Goal: Task Accomplishment & Management: Use online tool/utility

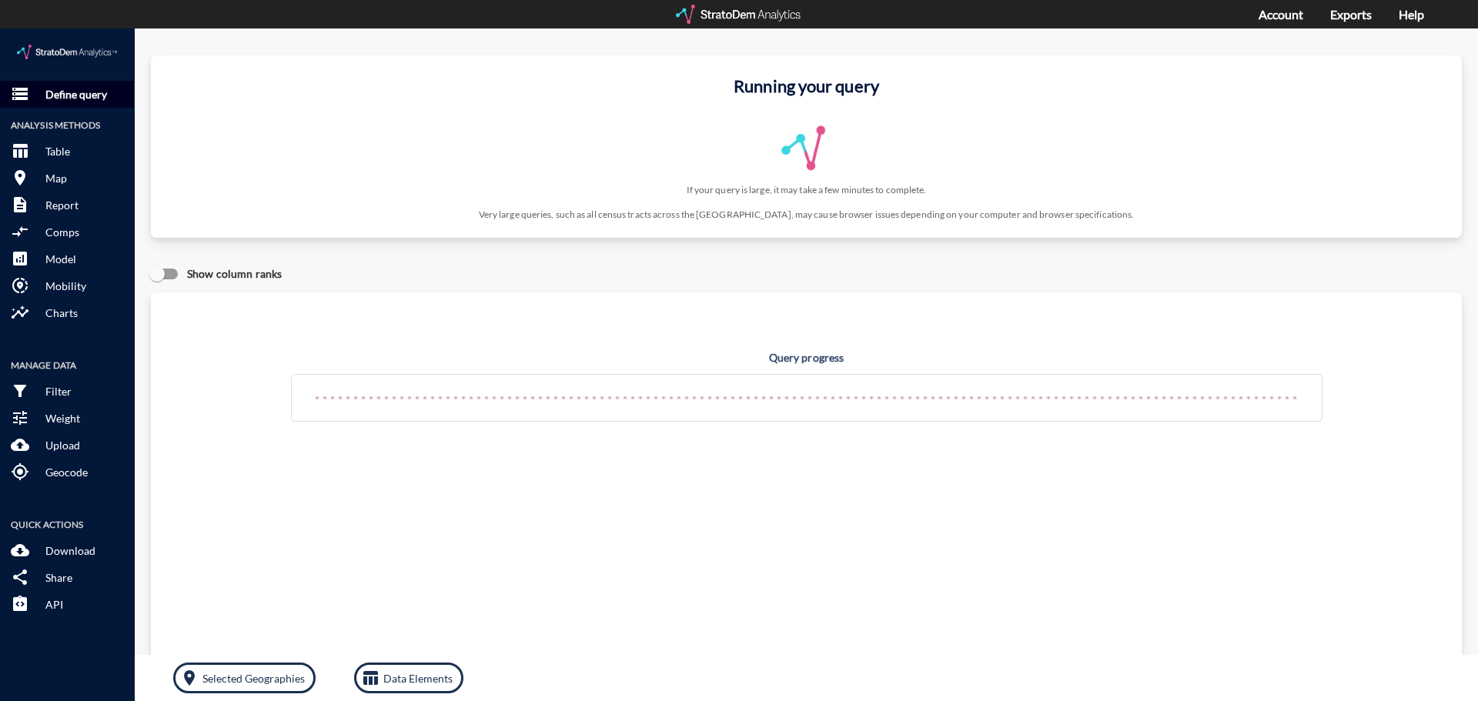
click p "Define query"
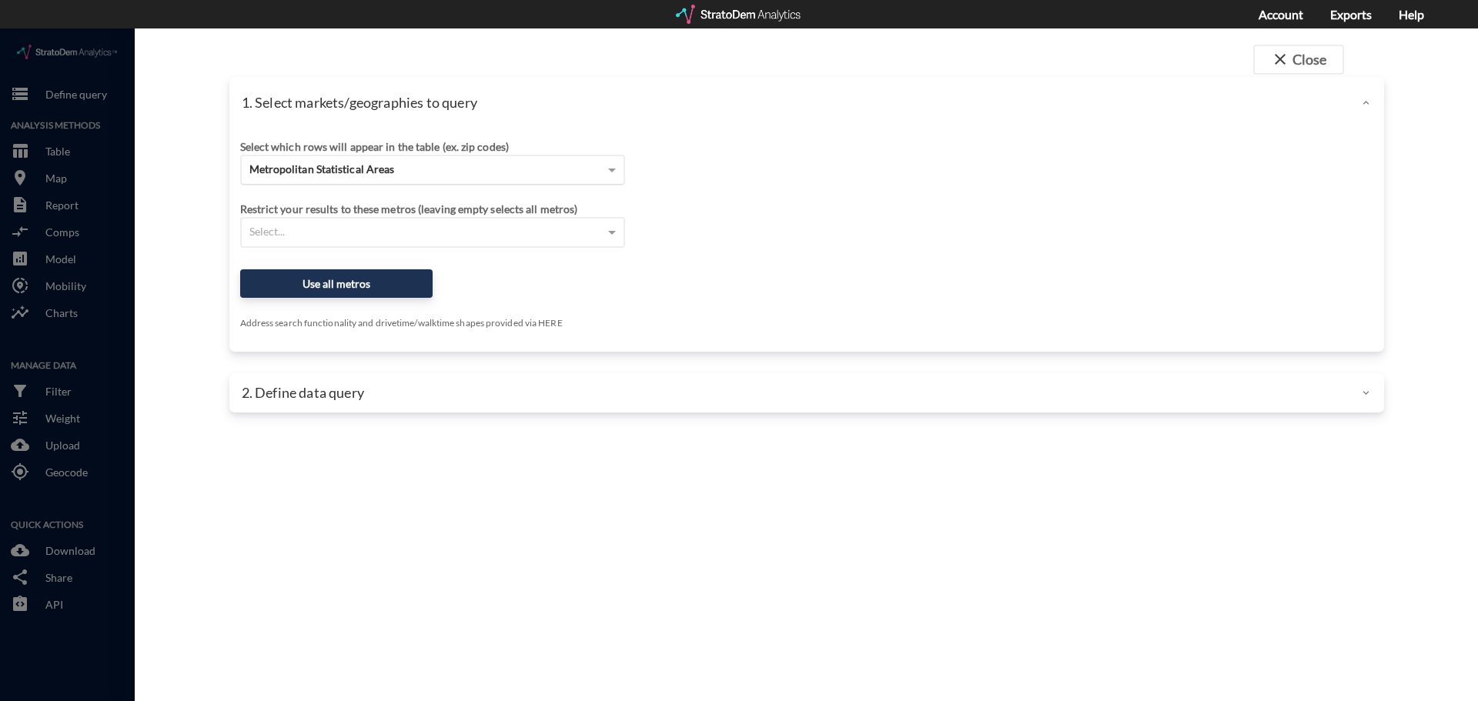
click span "Metropolitan Statistical Areas"
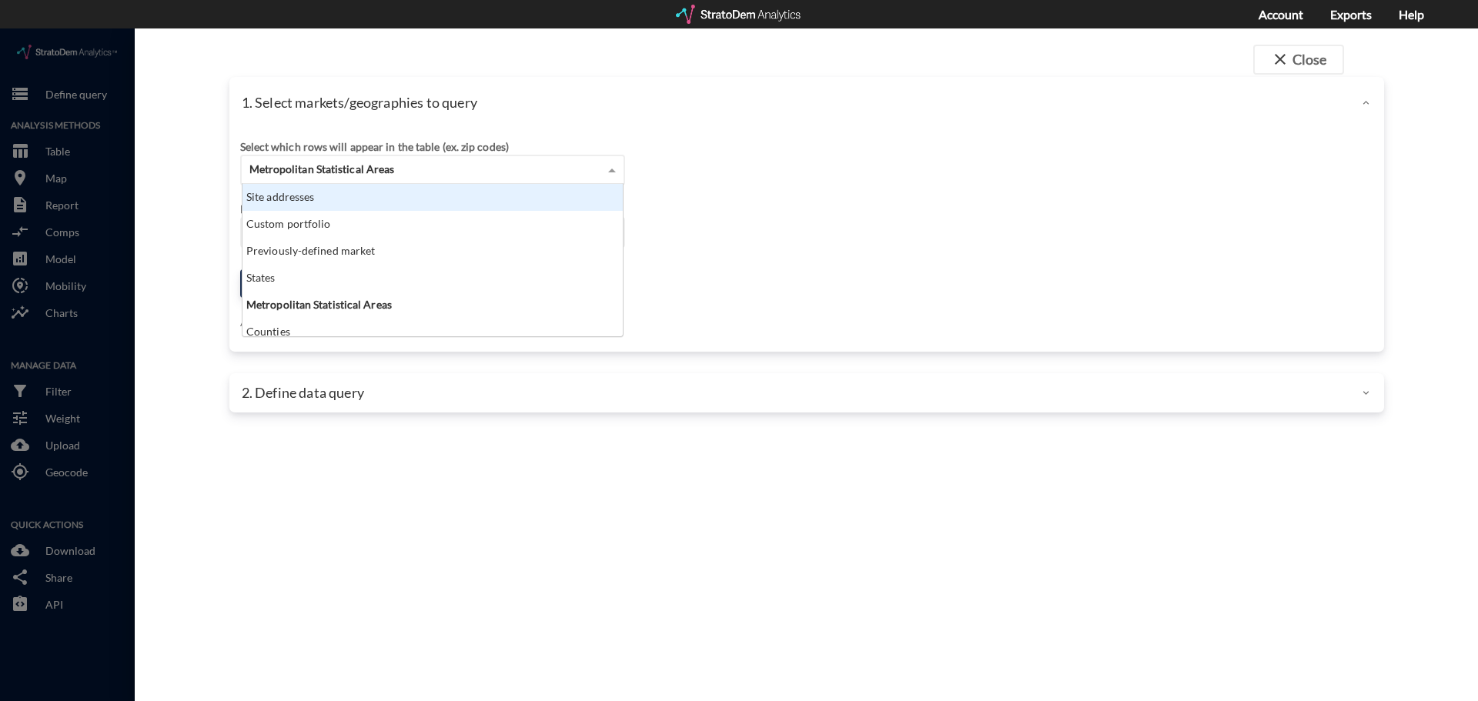
scroll to position [141, 371]
click div "Site addresses"
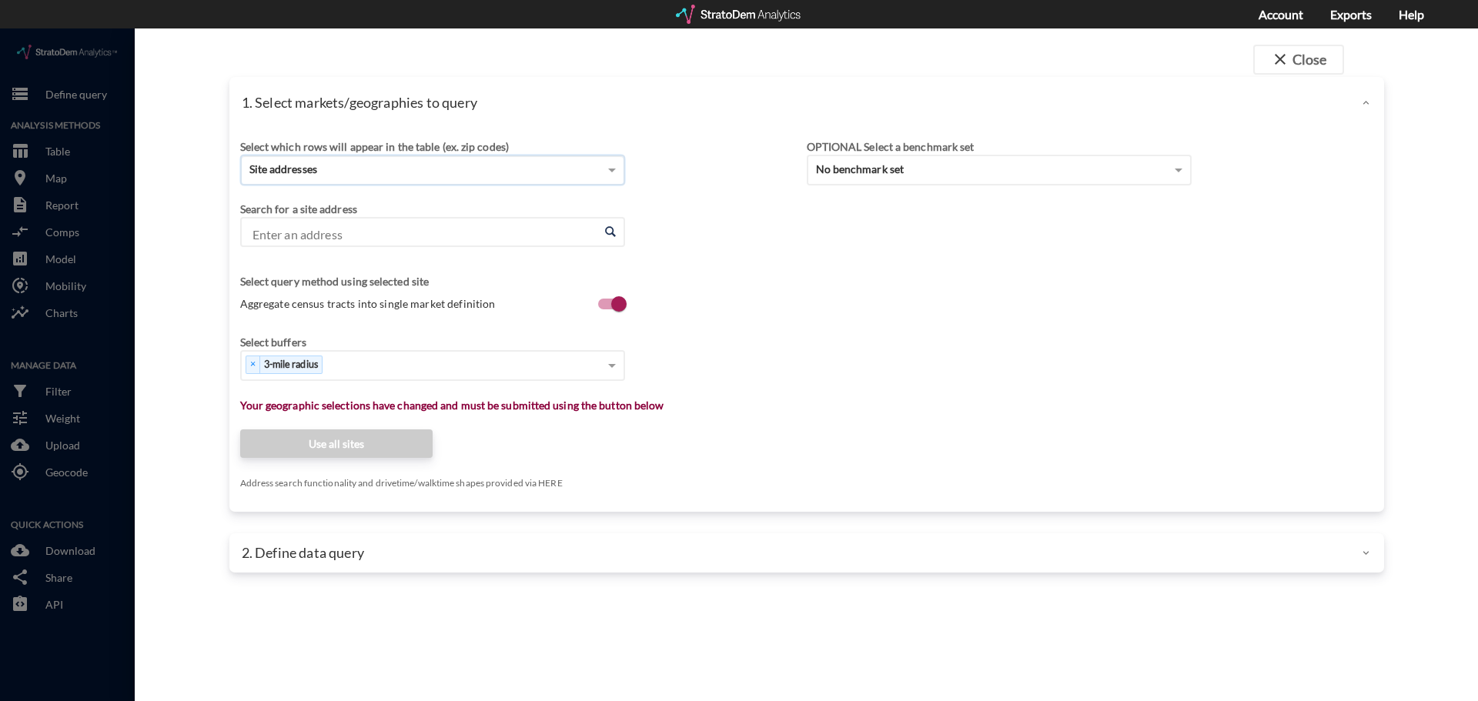
click input "Enter an address"
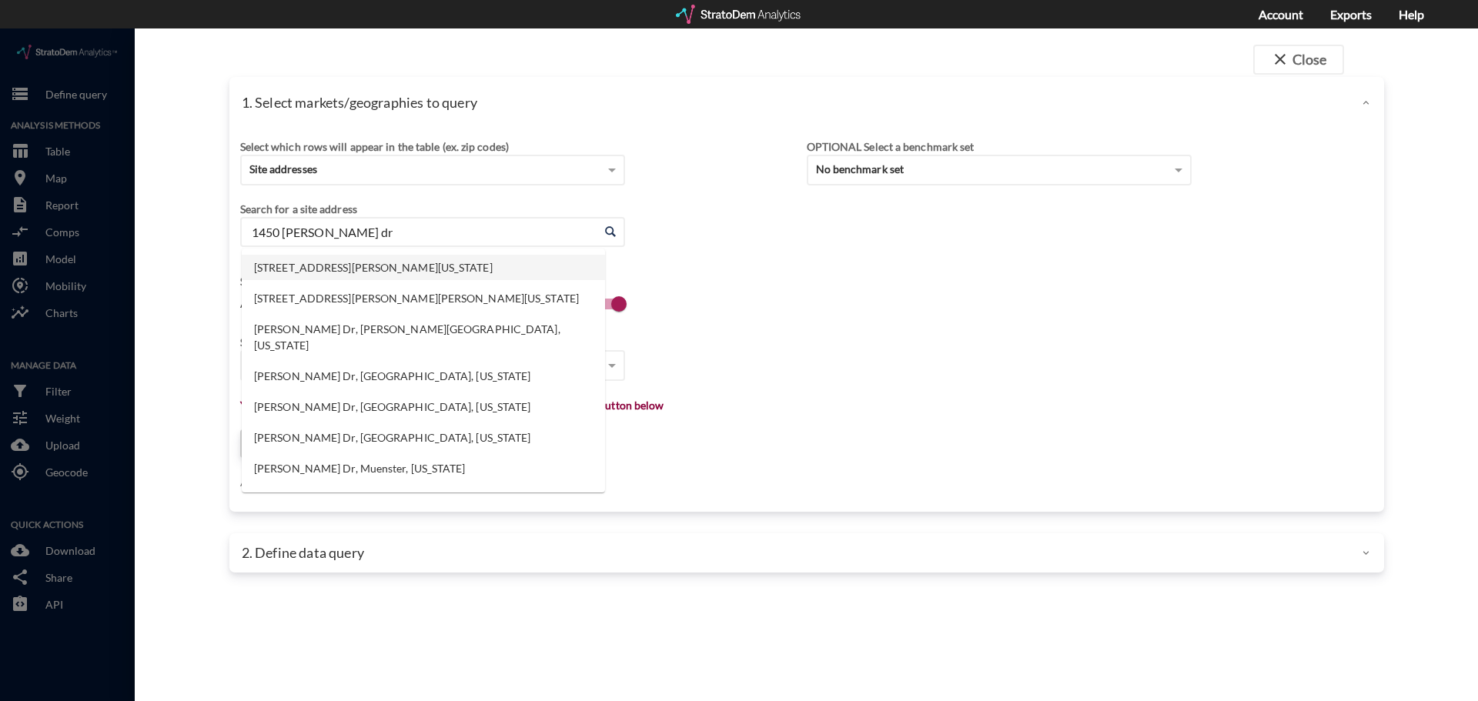
click li "[STREET_ADDRESS][PERSON_NAME][US_STATE]"
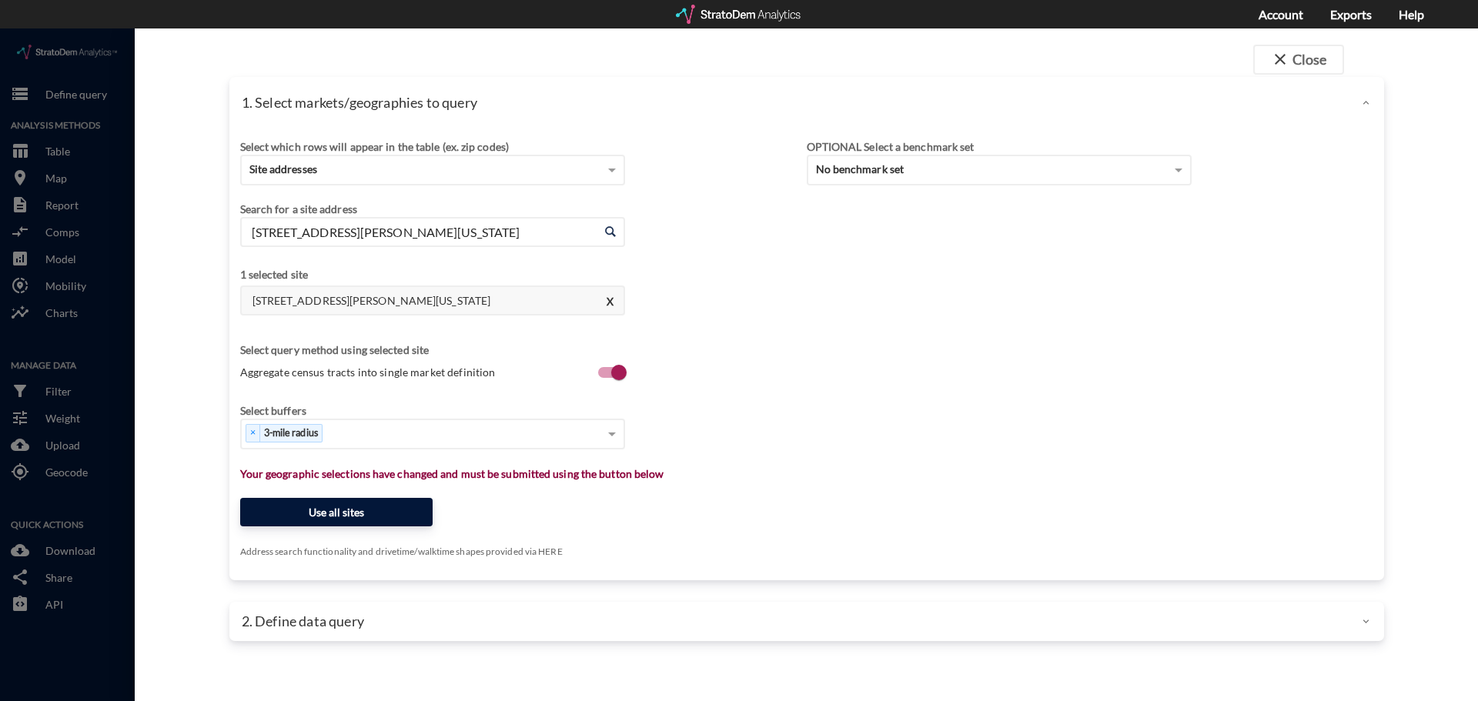
type input "[STREET_ADDRESS][PERSON_NAME][US_STATE]"
click button "Use all sites"
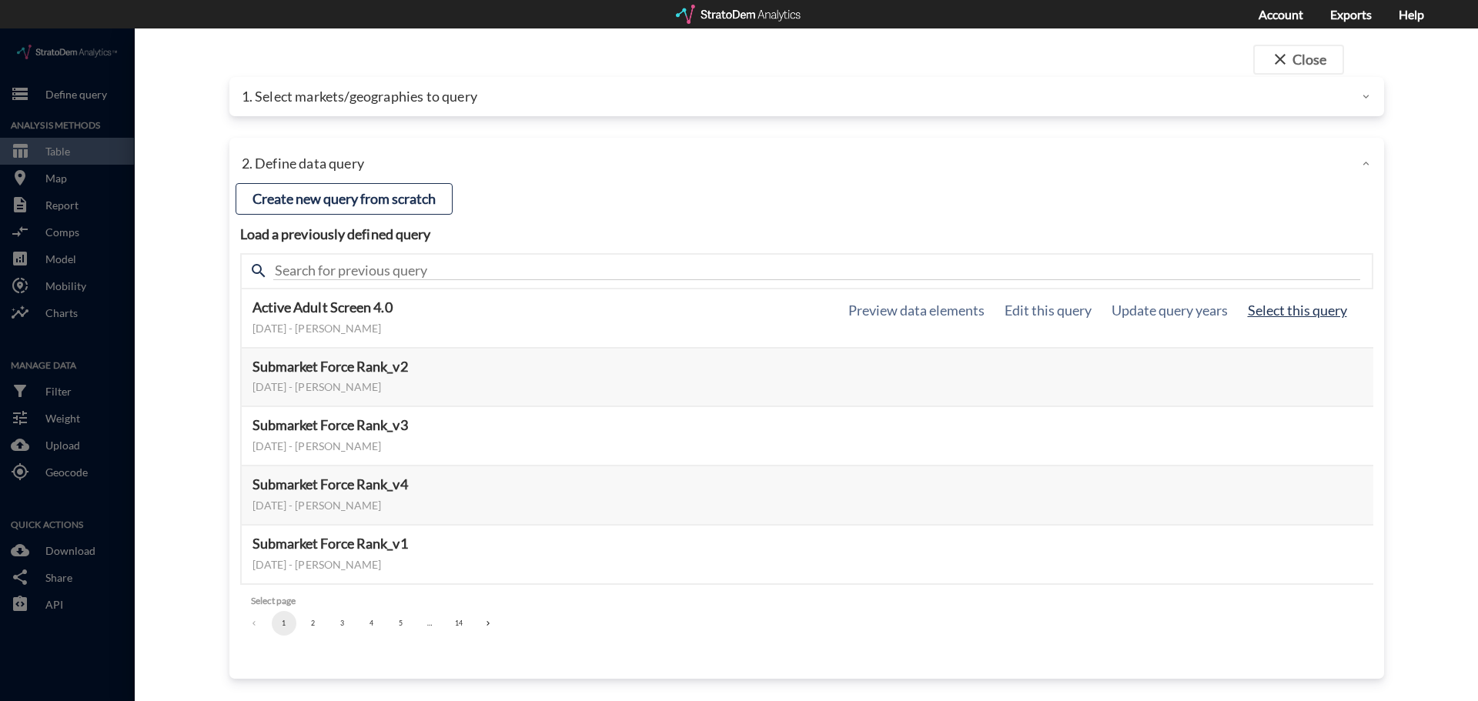
click button "Select this query"
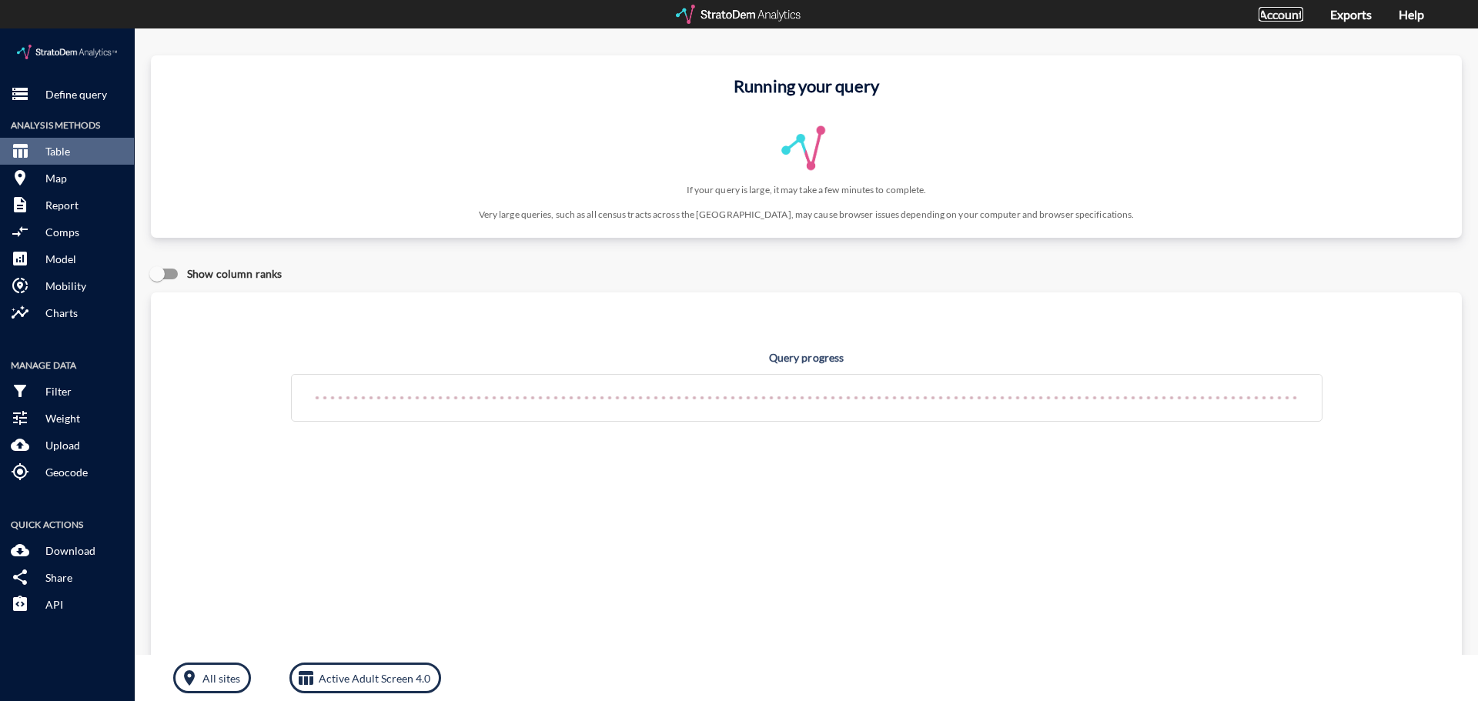
click at [1283, 14] on link "Account" at bounding box center [1281, 14] width 45 height 15
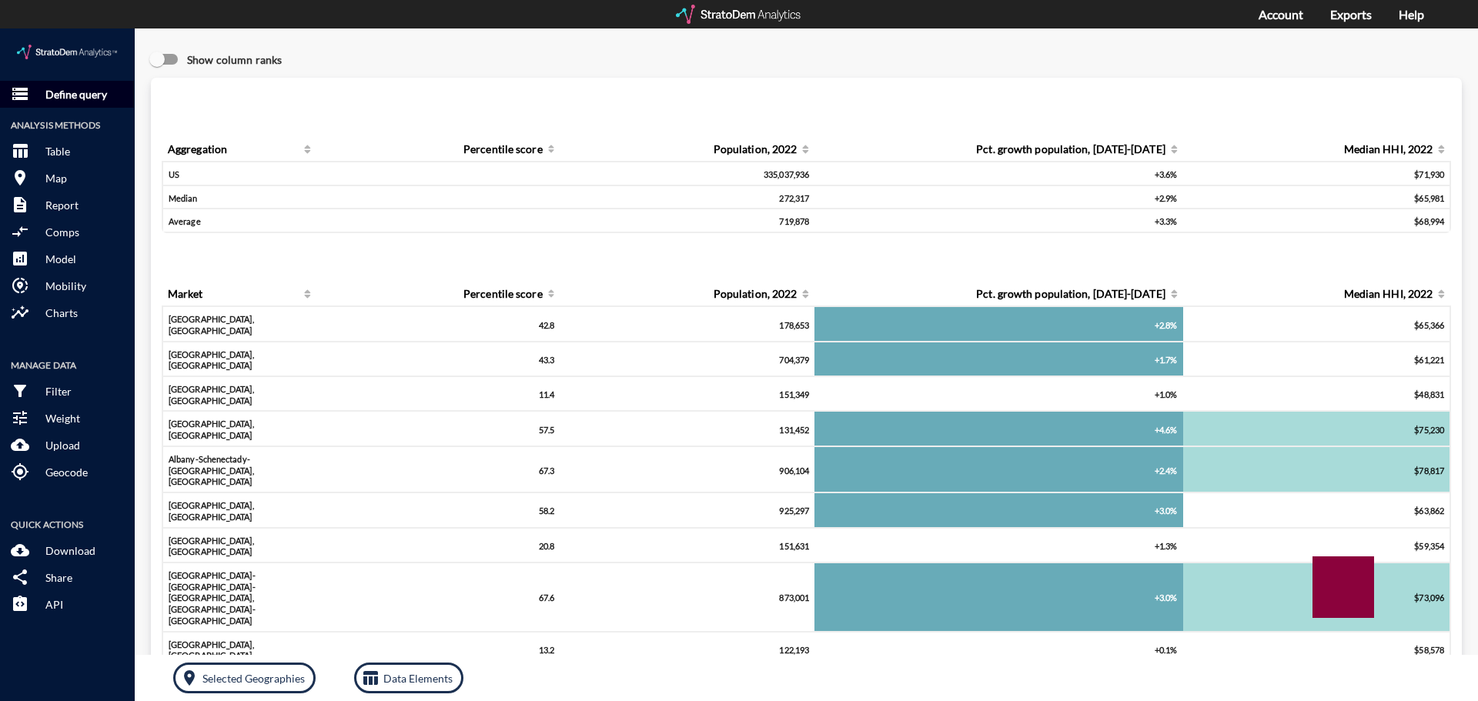
click p "Define query"
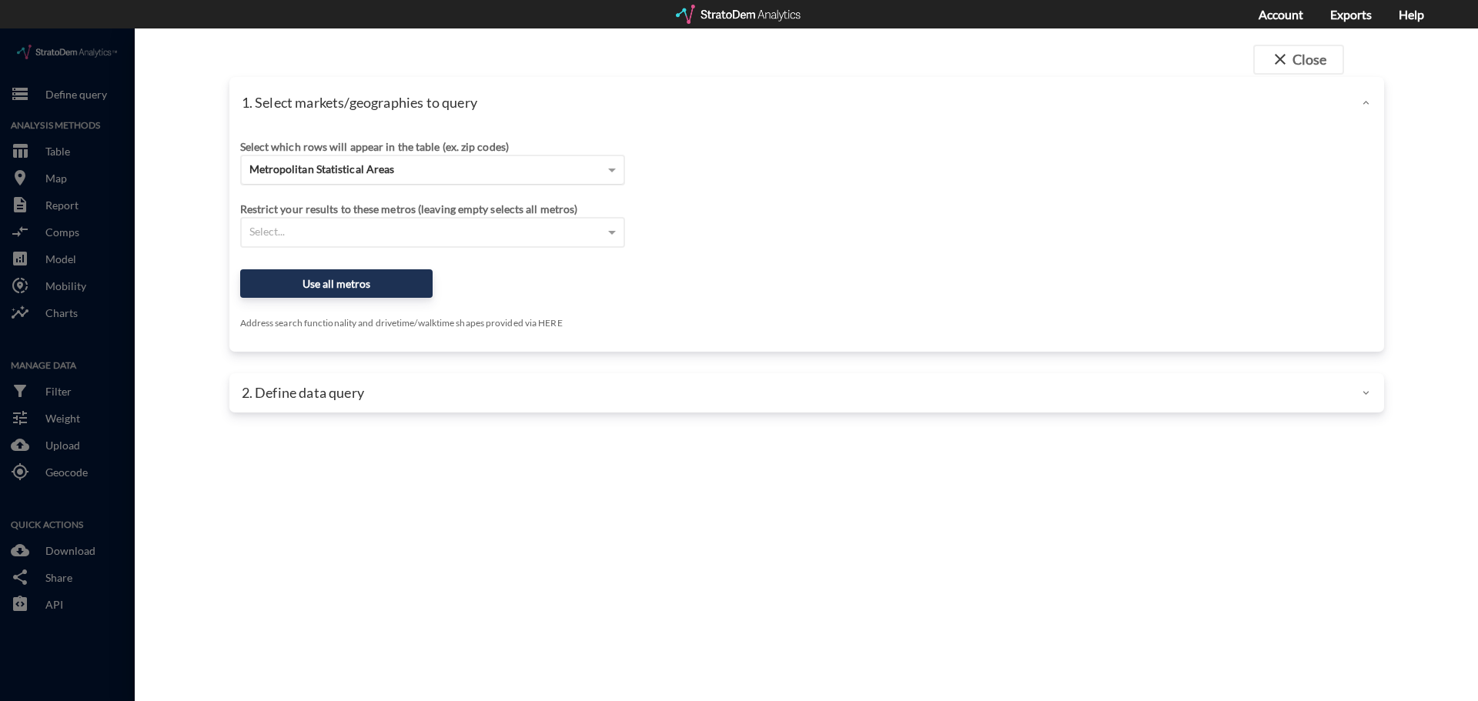
click div "Metropolitan Statistical Areas"
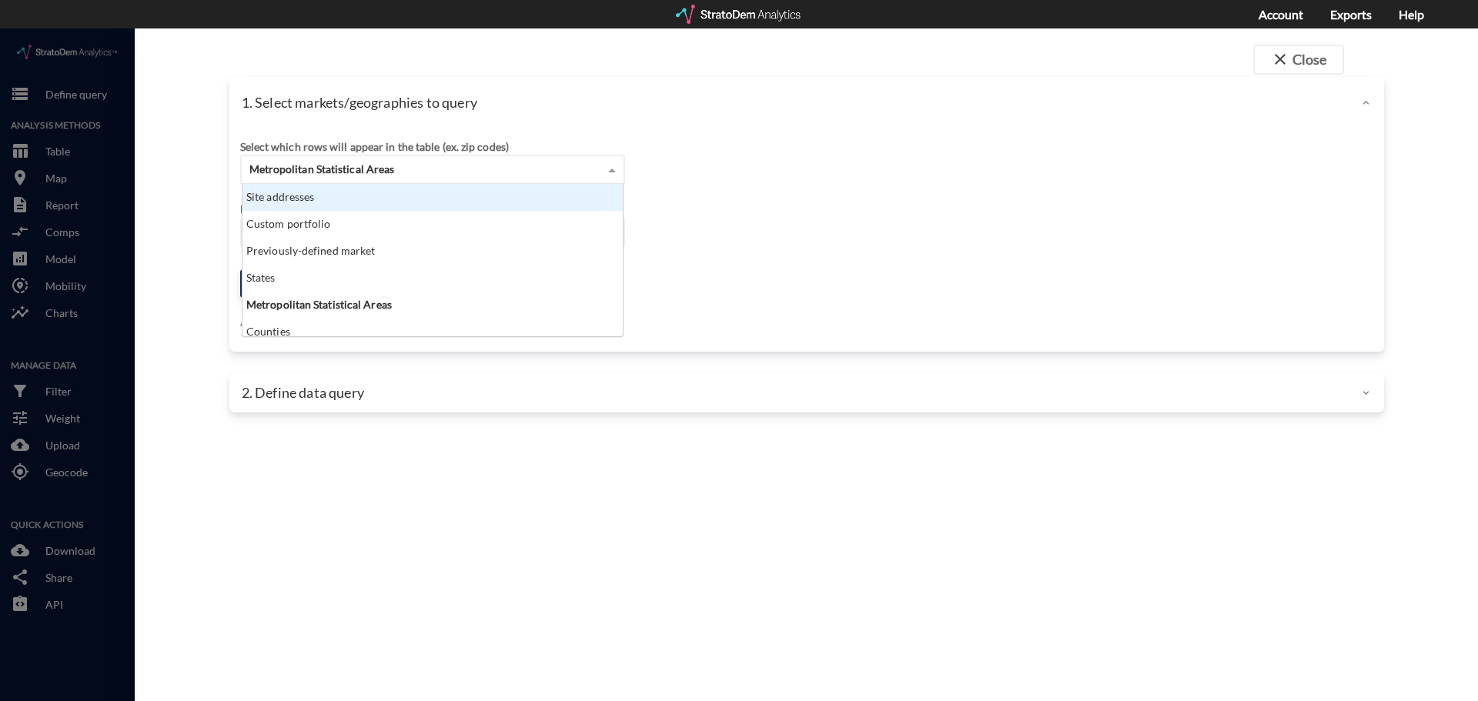
scroll to position [141, 371]
click div "Site addresses"
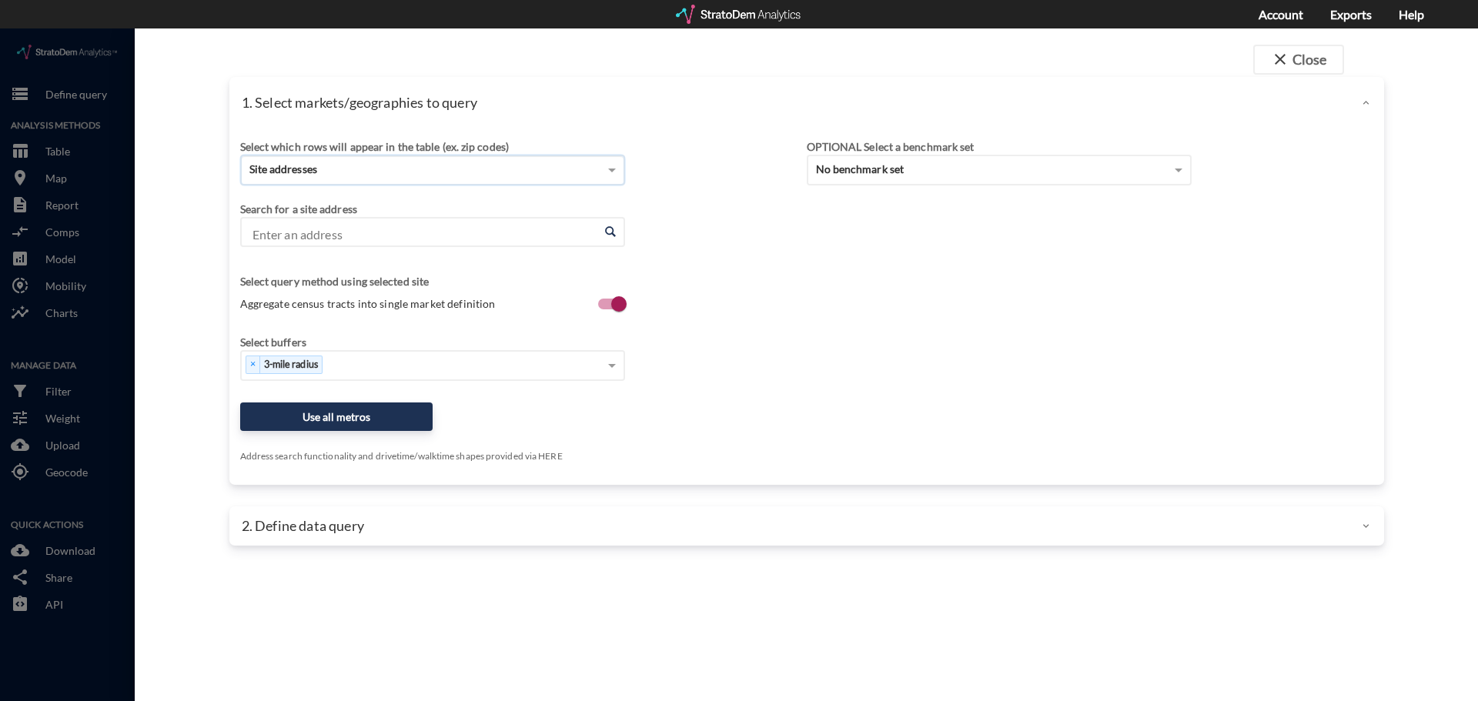
click input "Enter an address"
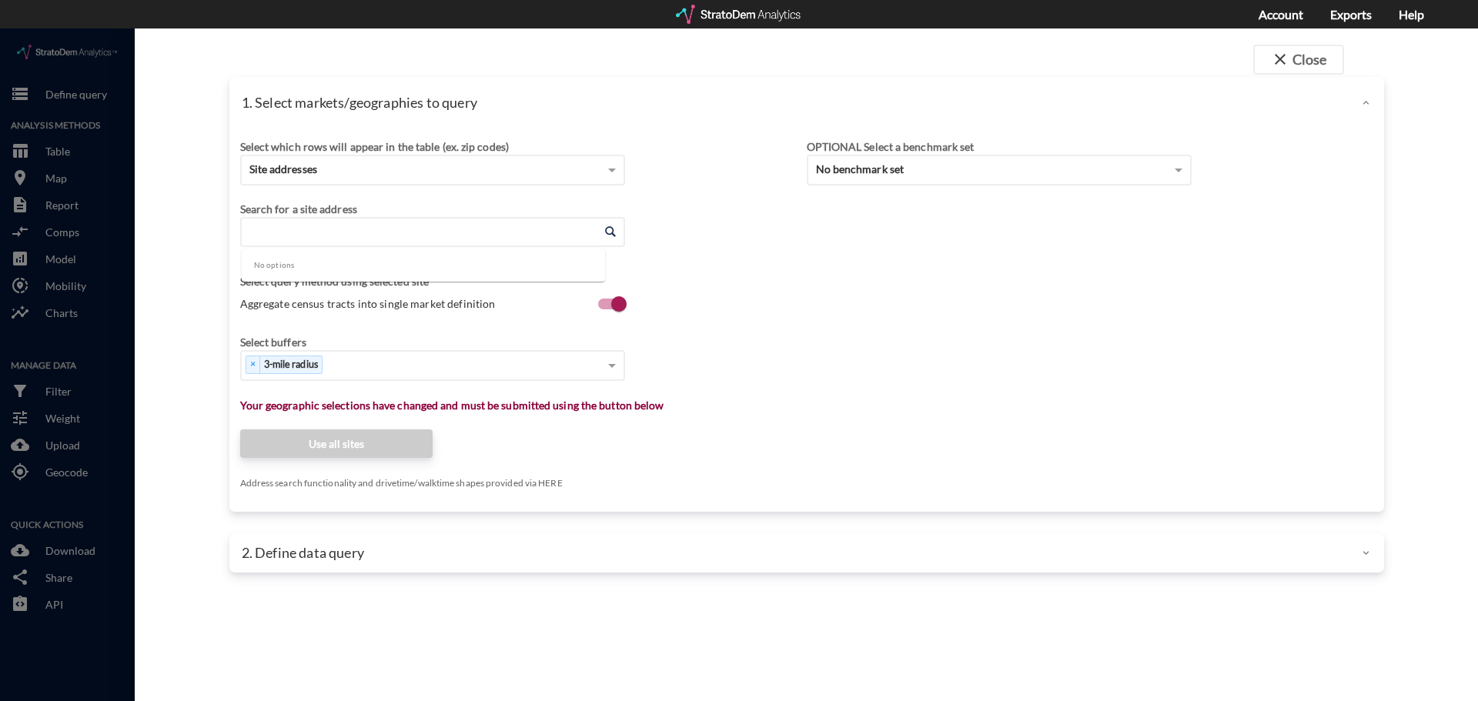
click input "Enter an address"
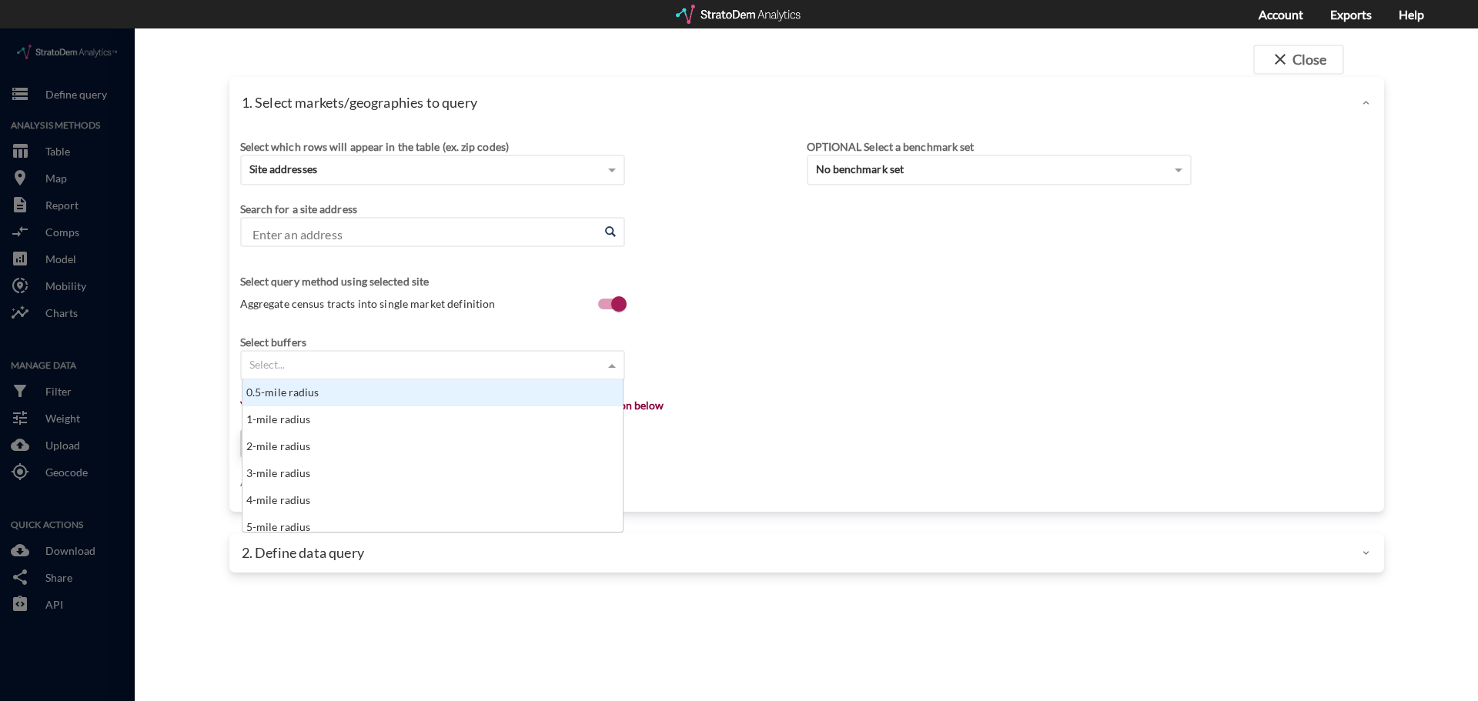
click div "Select..."
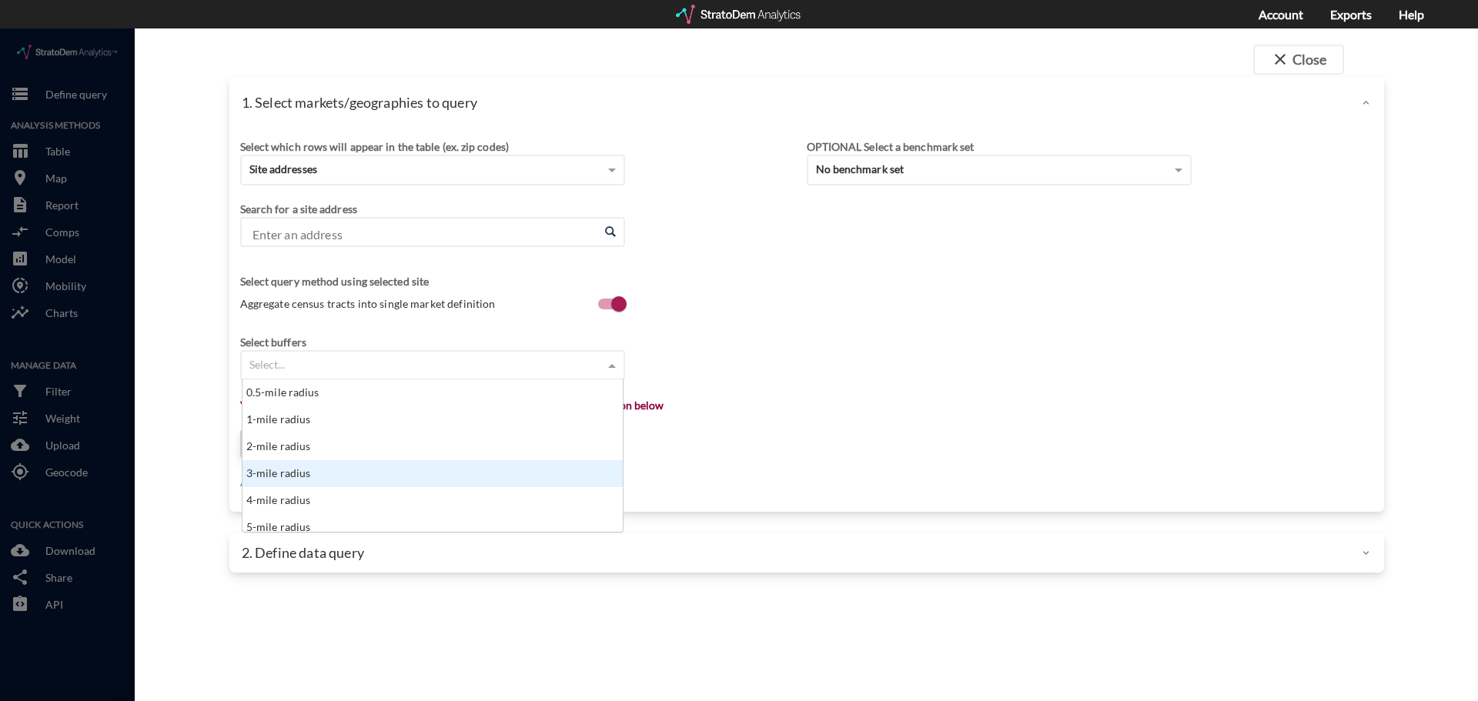
scroll to position [8, 0]
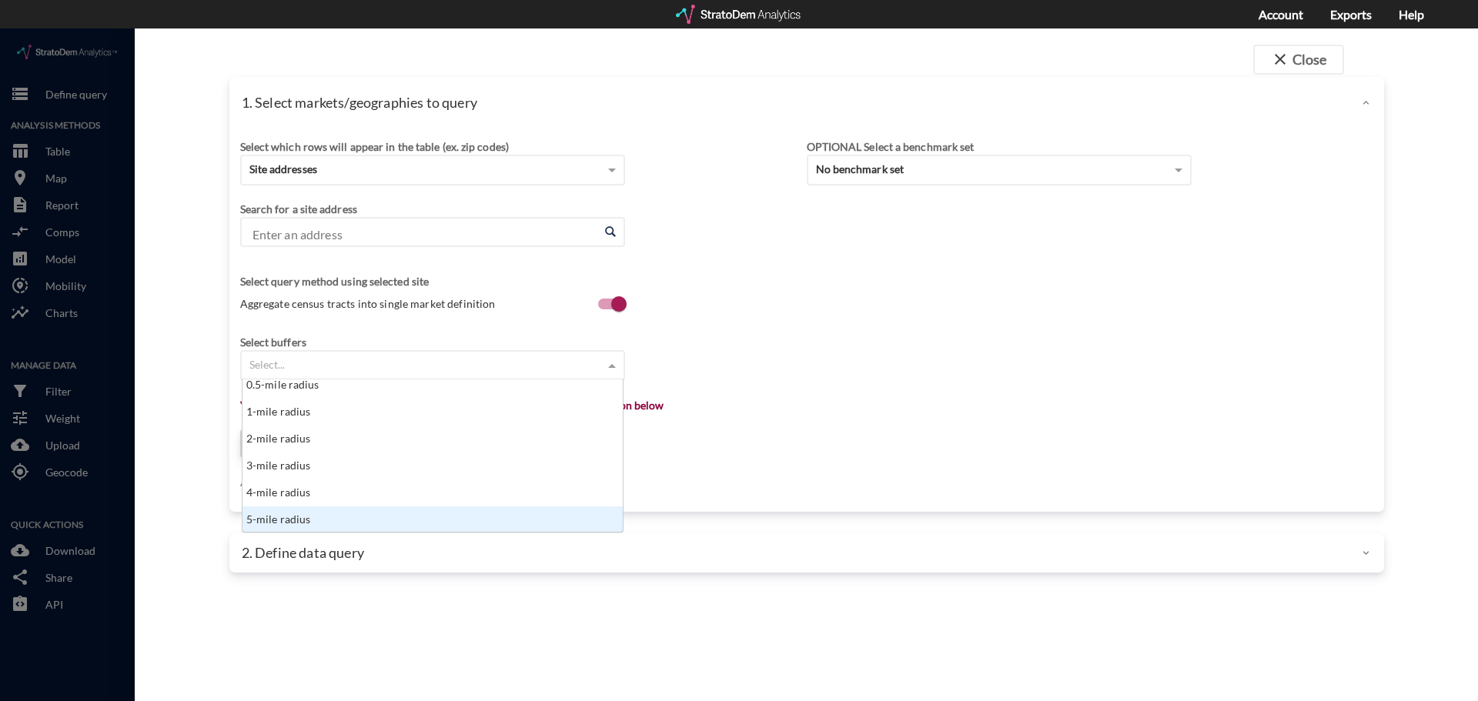
click div "5-mile radius"
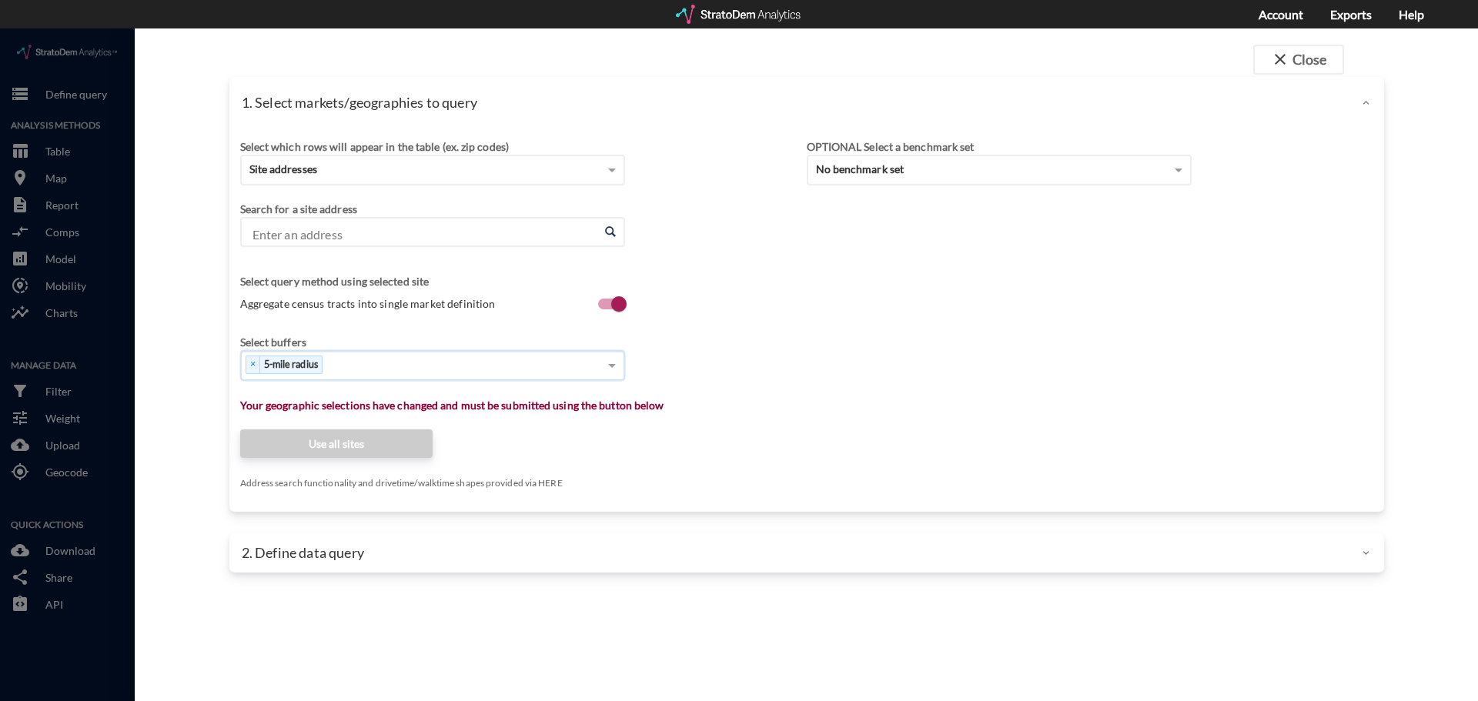
click input "Enter an address"
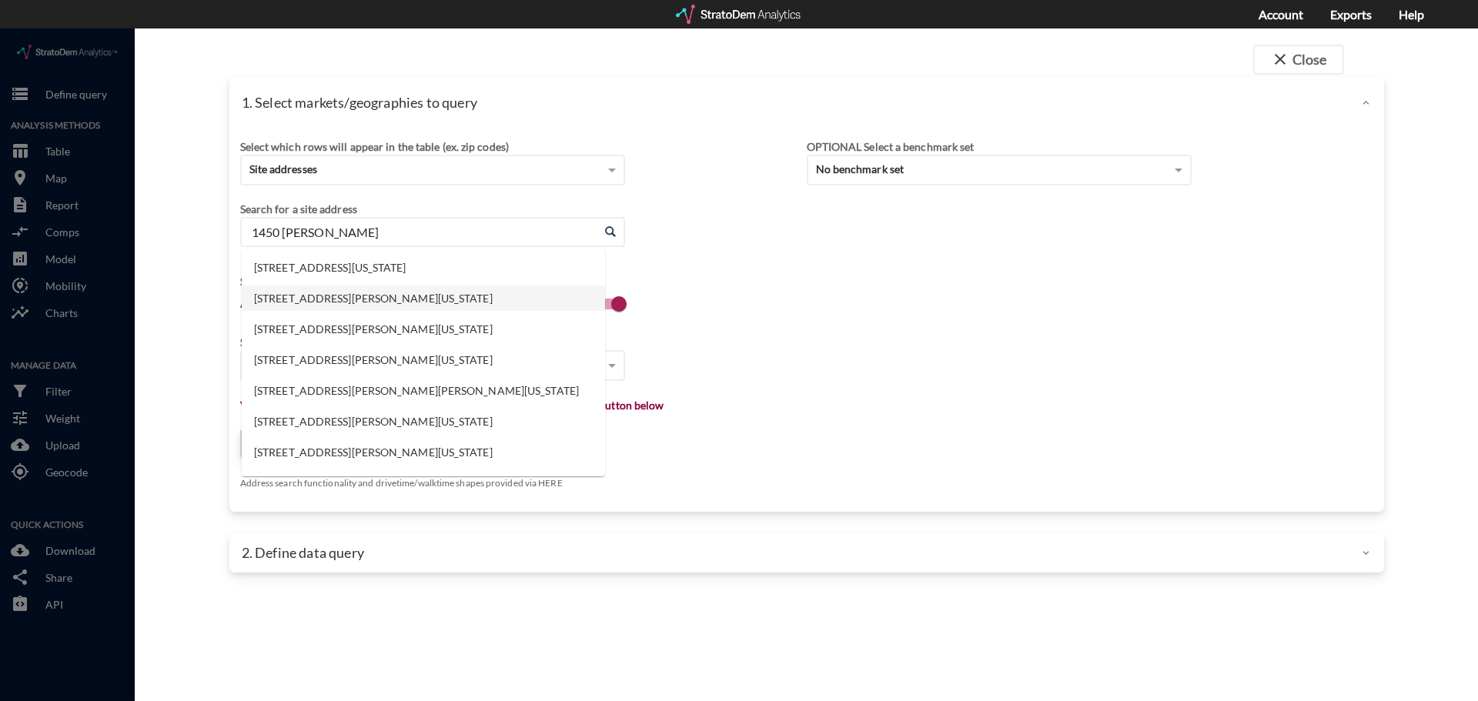
click li "[STREET_ADDRESS][PERSON_NAME][US_STATE]"
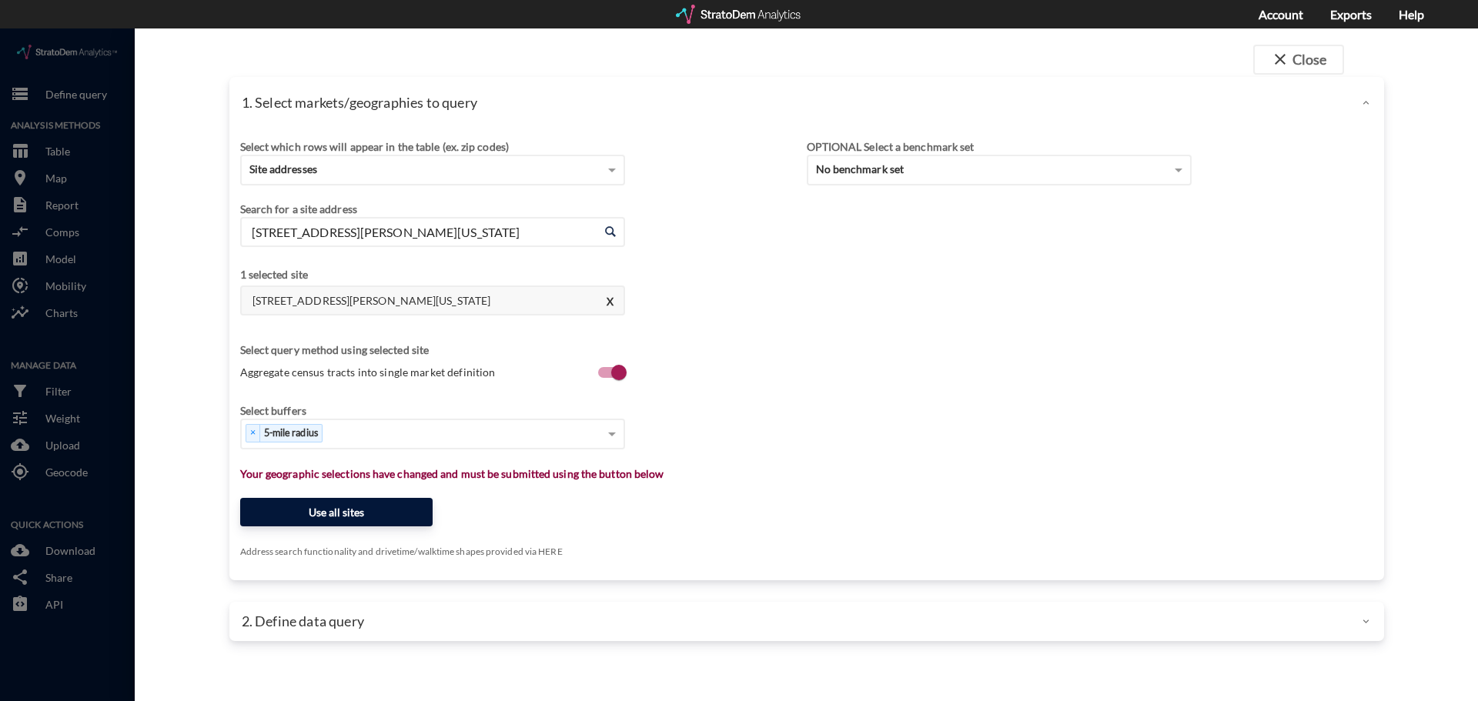
type input "[STREET_ADDRESS][PERSON_NAME][US_STATE]"
click button "Use all sites"
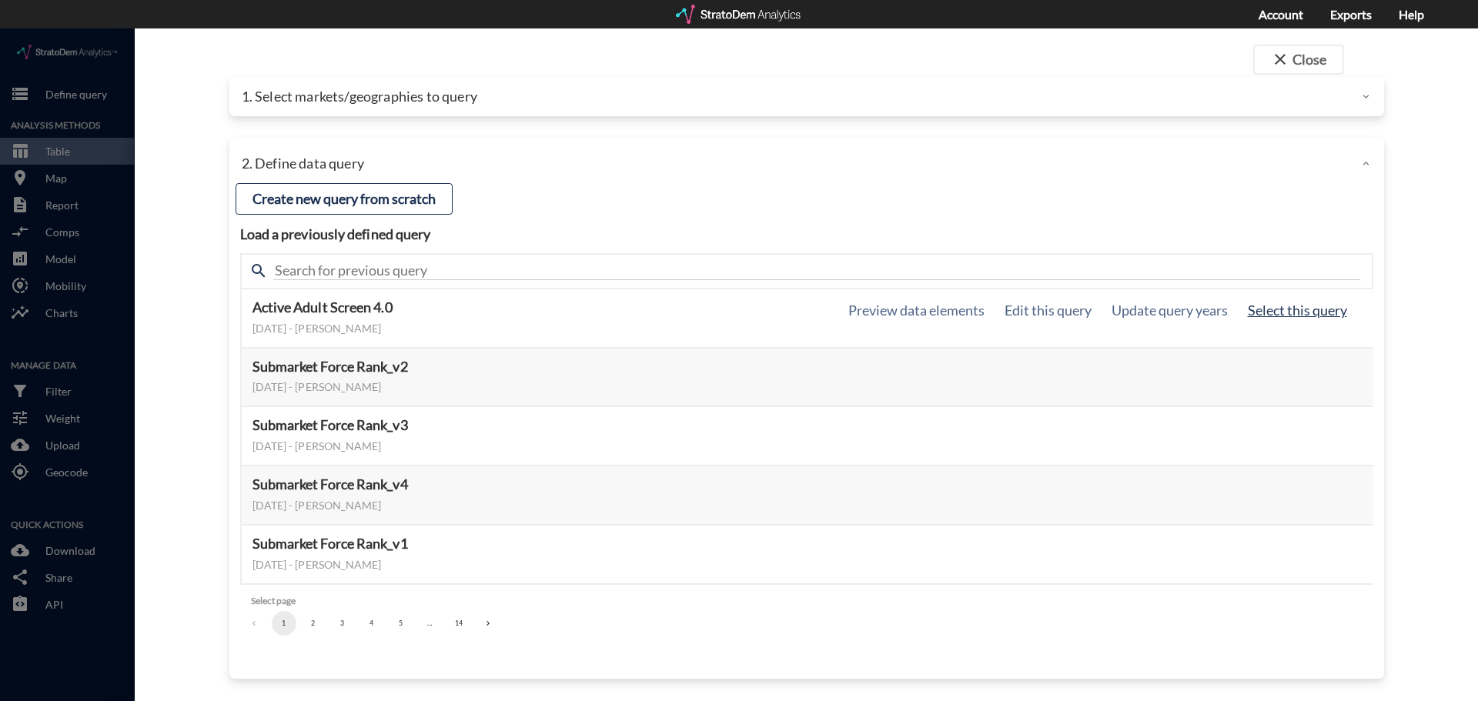
click button "Select this query"
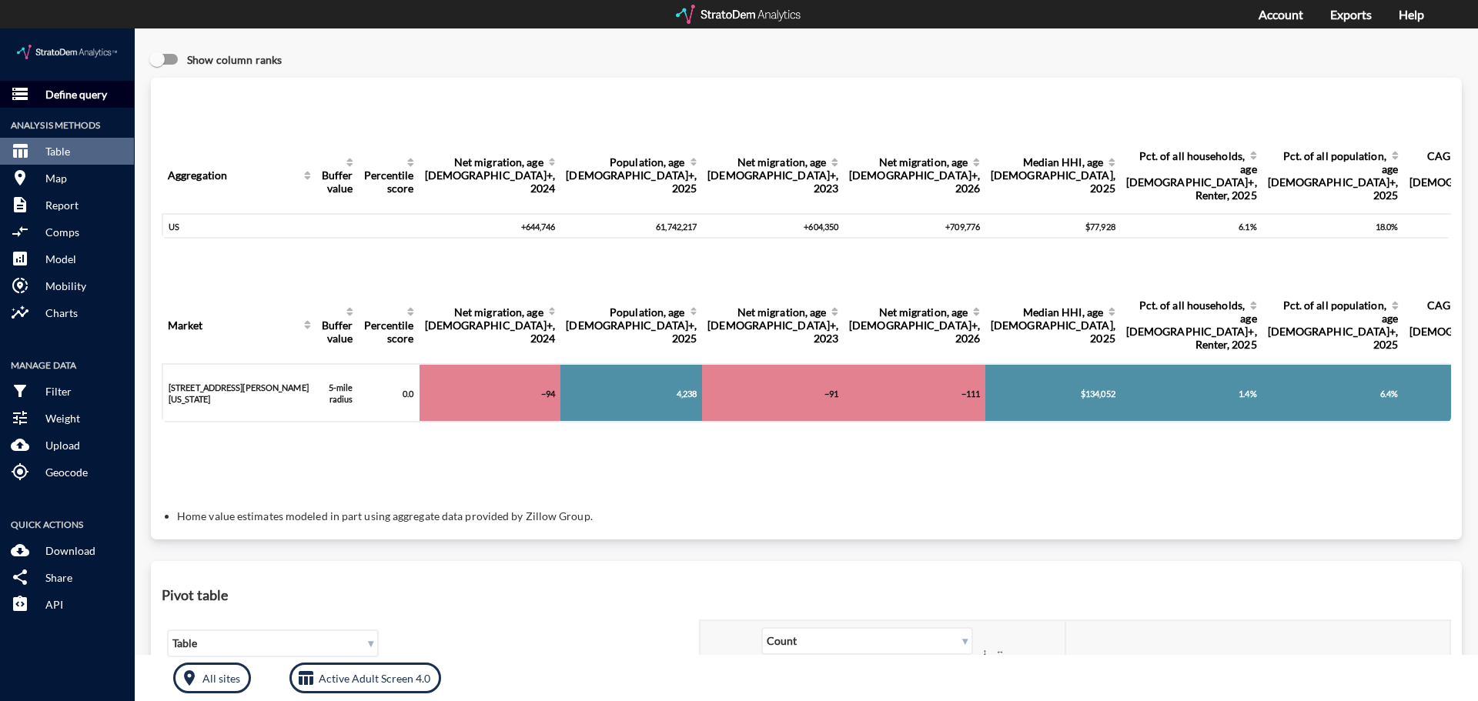
click p "Define query"
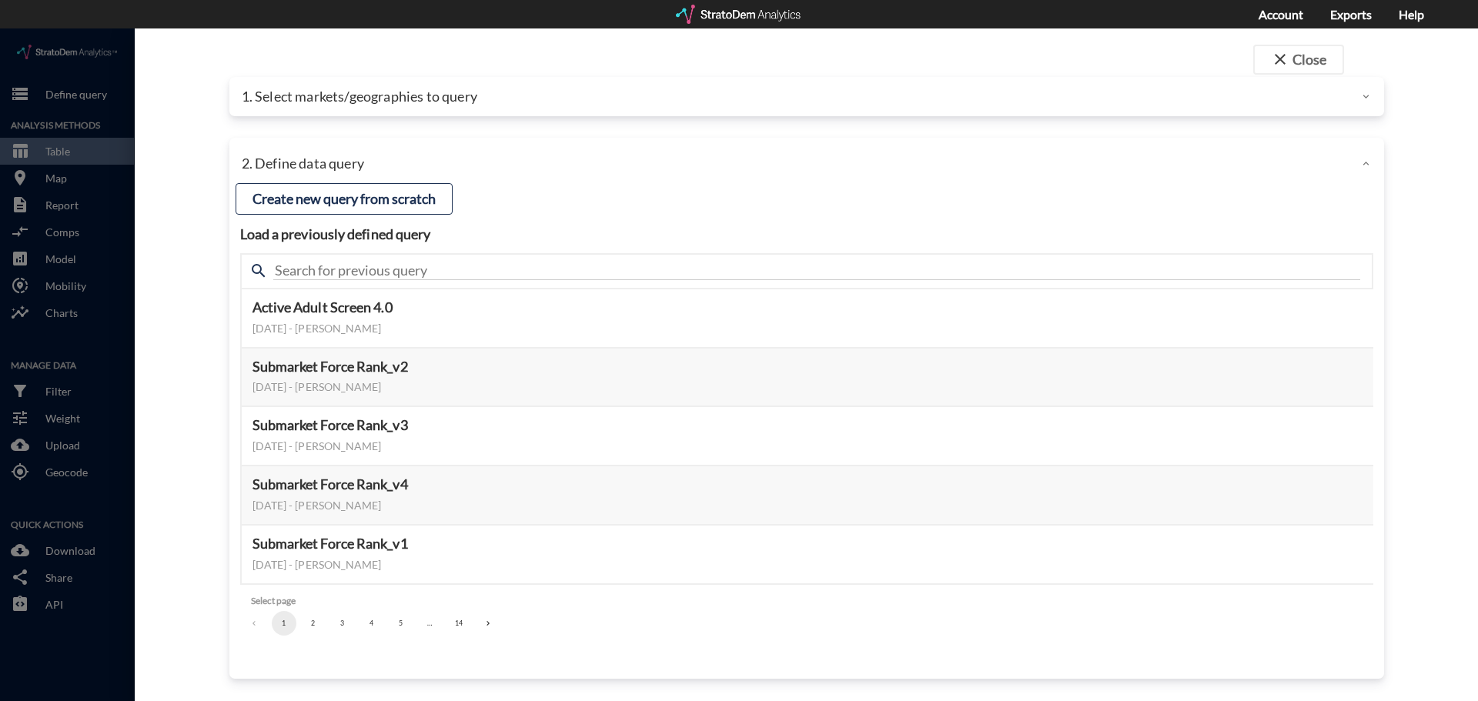
click div "1. Select markets/geographies to query"
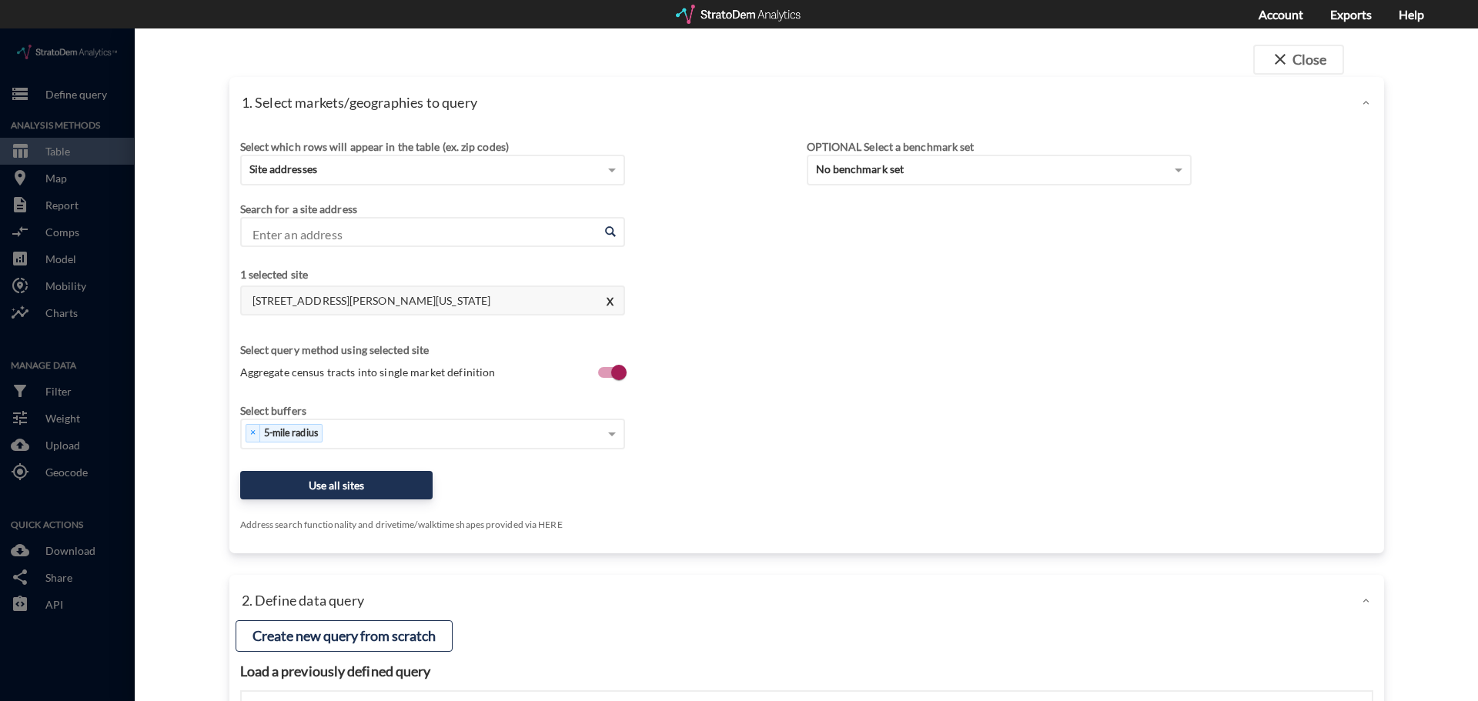
click h4 "[STREET_ADDRESS][PERSON_NAME][US_STATE]"
click button "X"
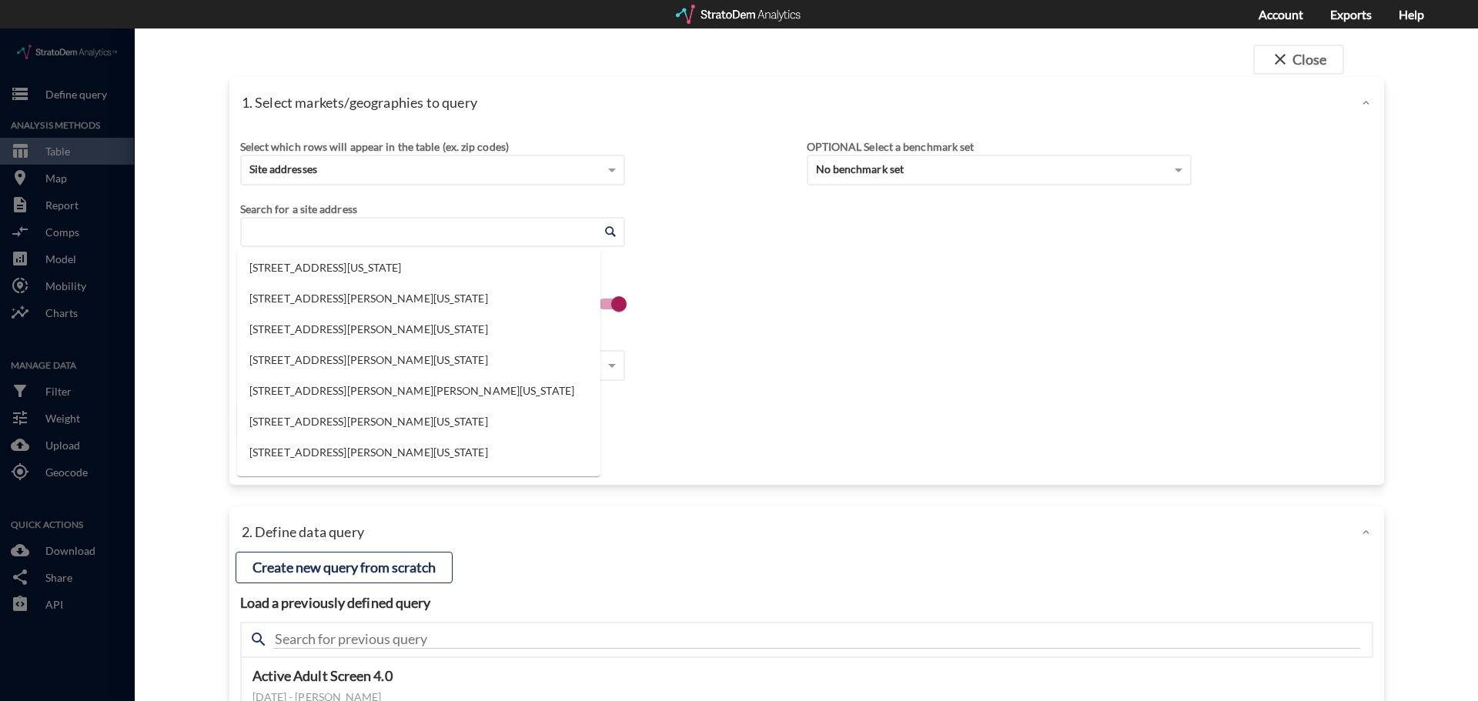
click input "Enter an address"
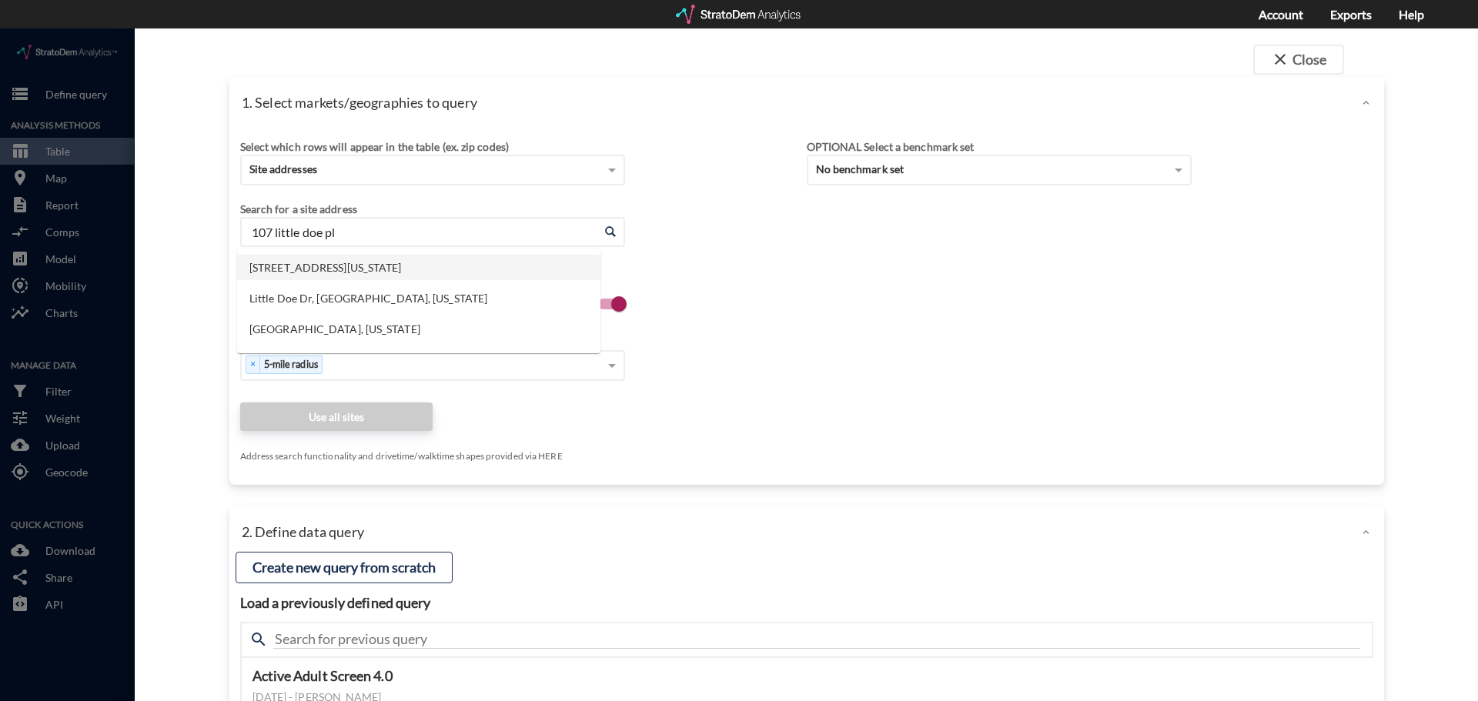
click li "107 Little Doe Pl SW, Supply, North Carolina"
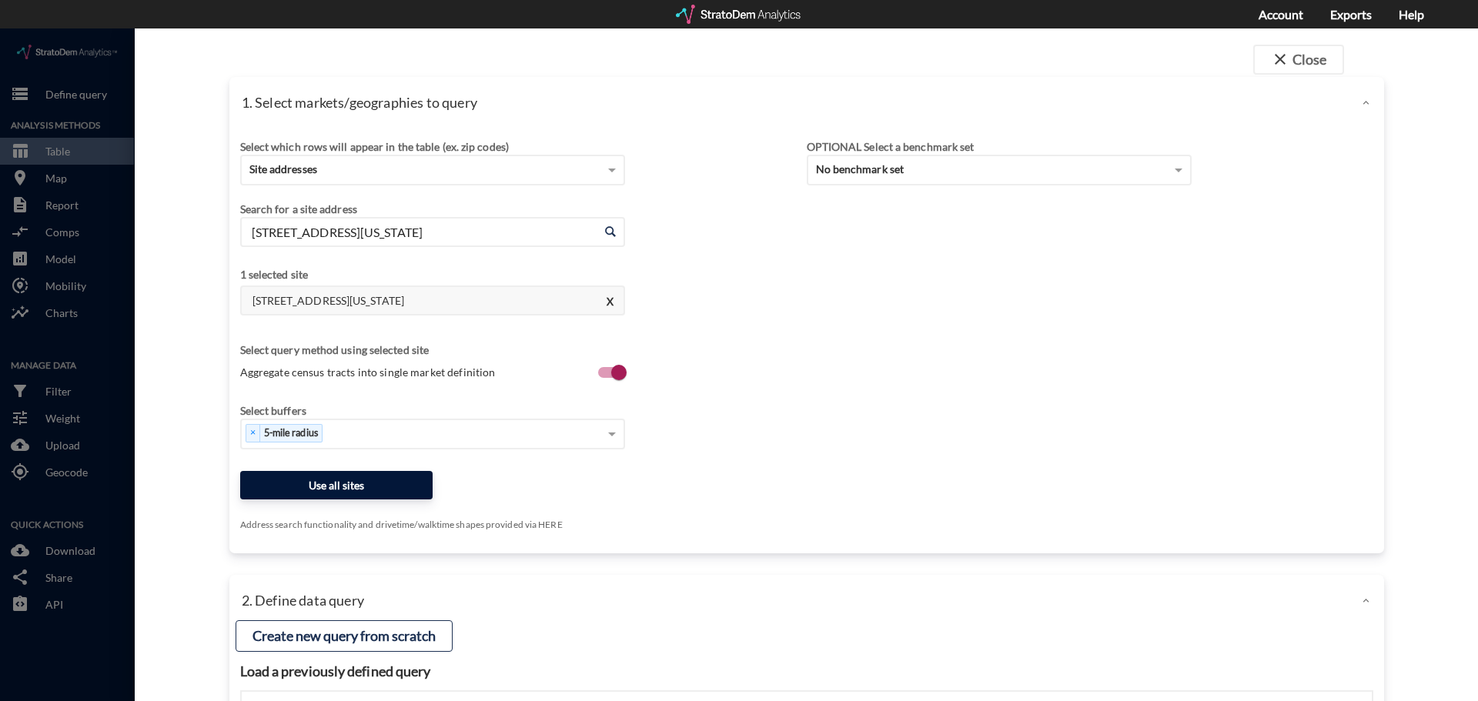
type input "107 Little Doe Pl SW, Supply, North Carolina"
click button "Use all sites"
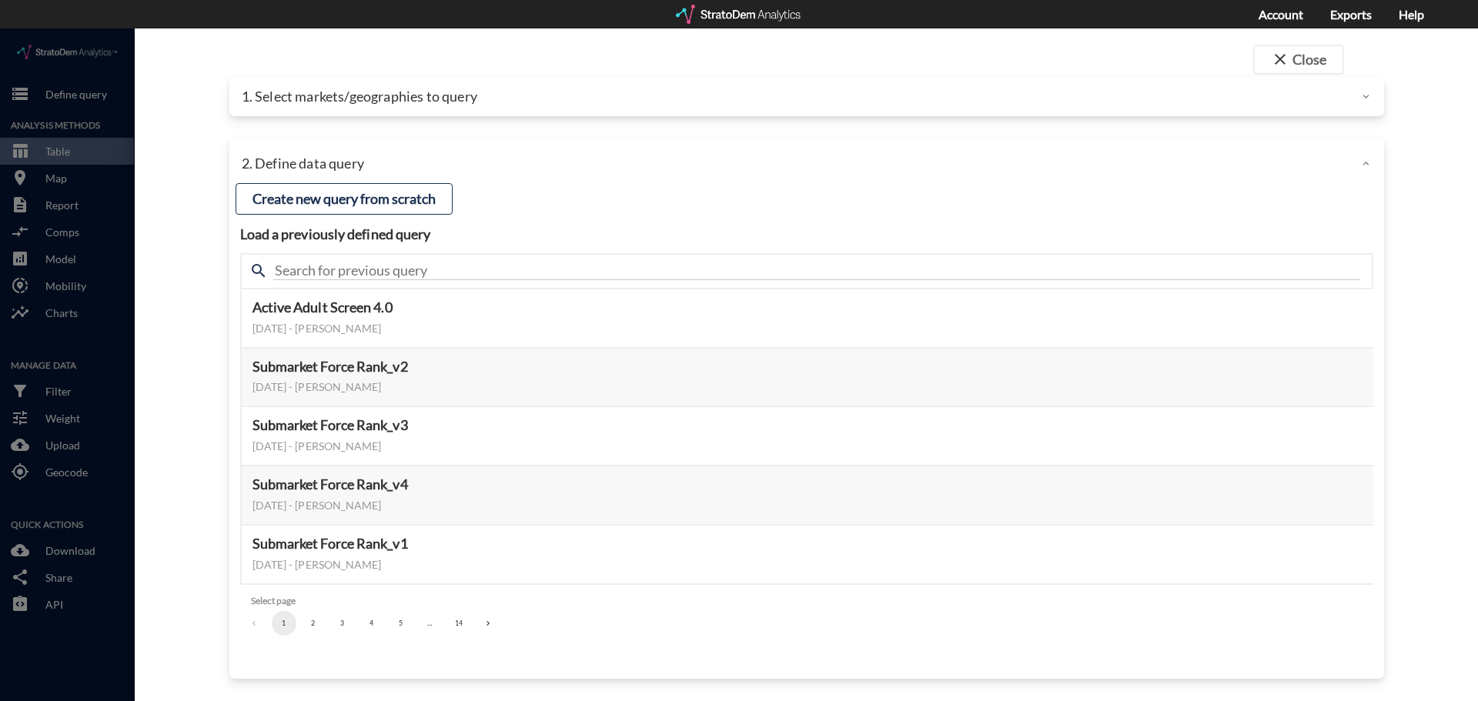
click button "2"
click button "3"
click button "2"
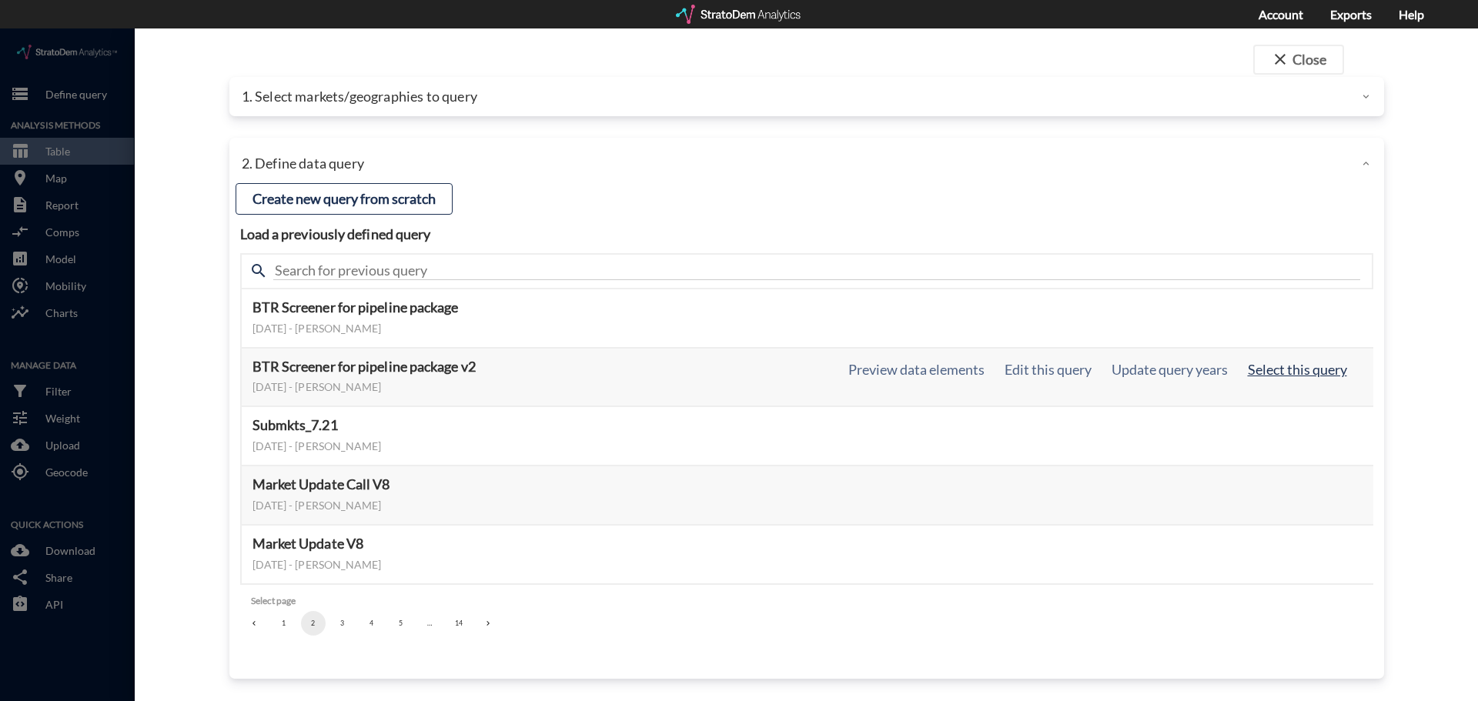
click button "Select this query"
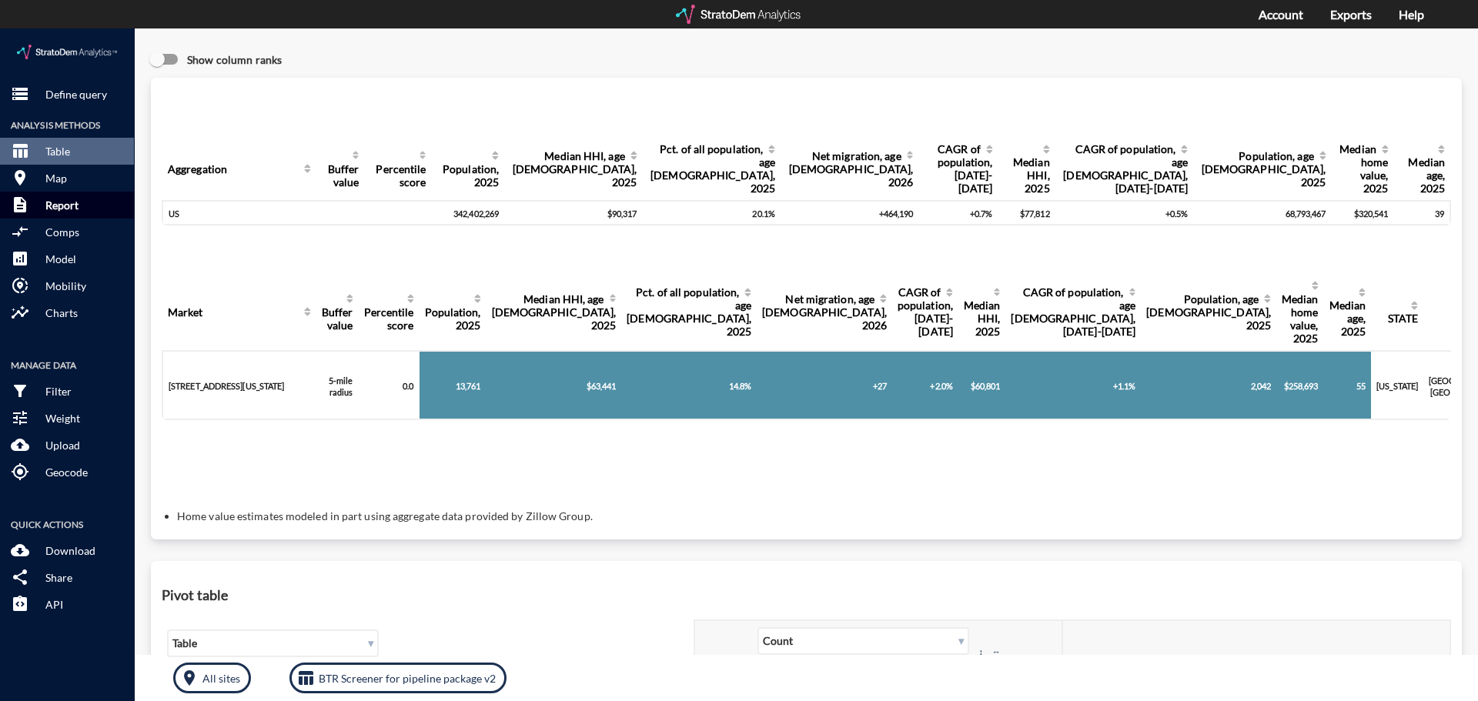
click p "Report"
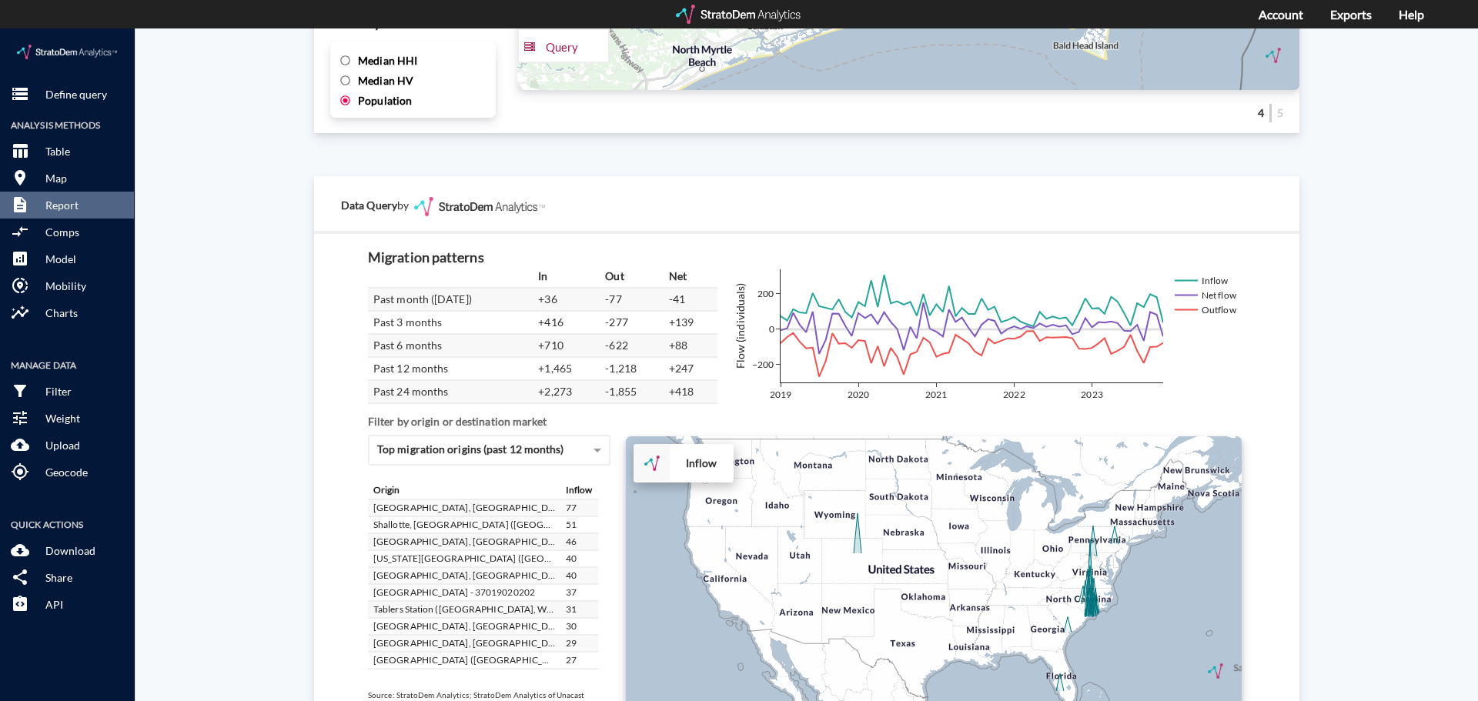
scroll to position [2603, 0]
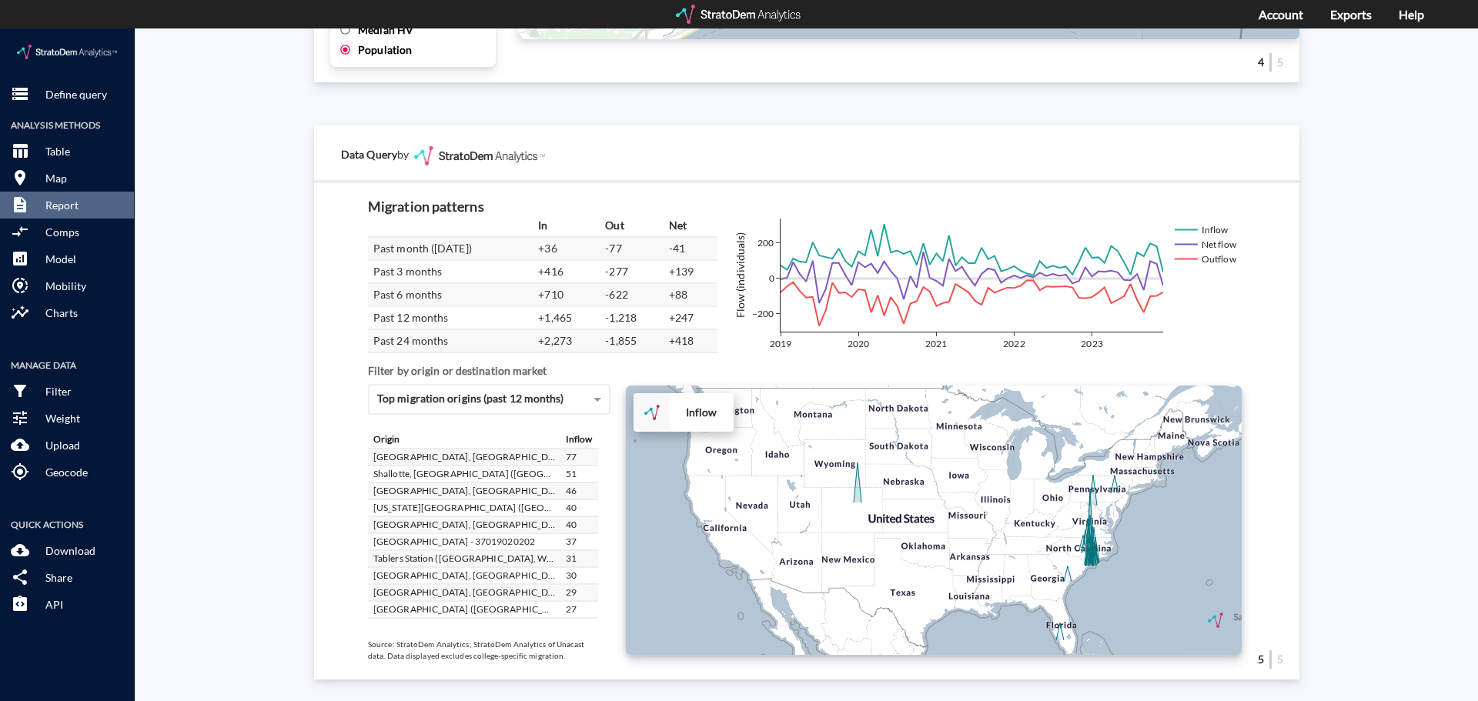
click div "Site report Generate a site report for a given location, (optionally) benchmark…"
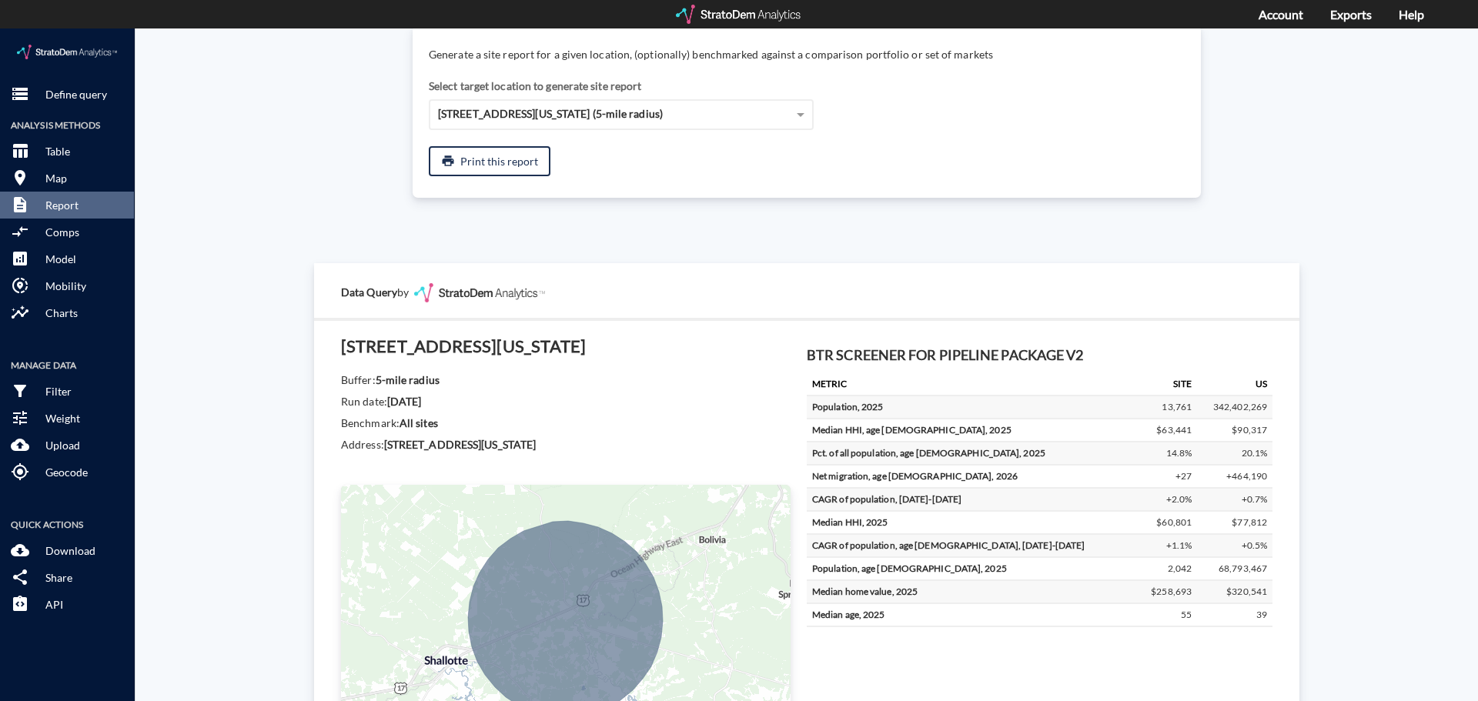
scroll to position [0, 0]
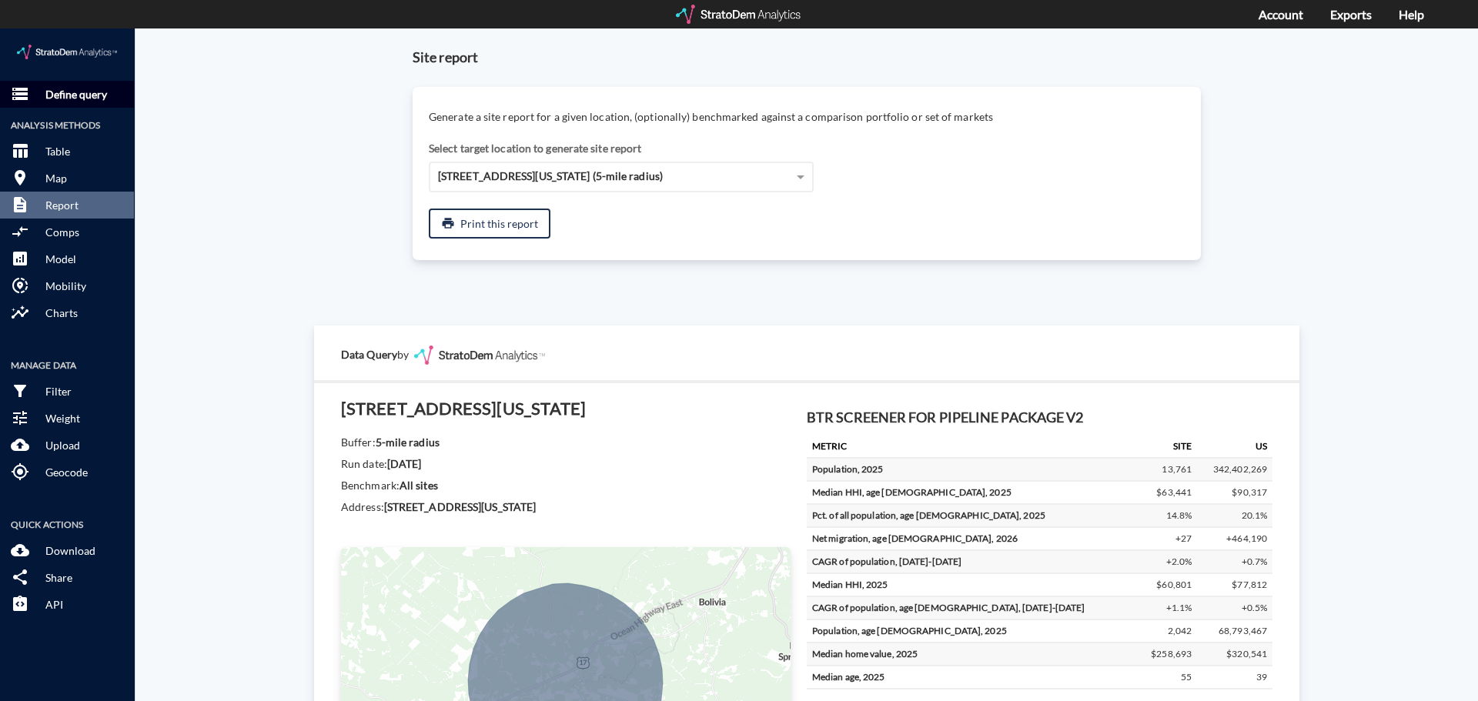
click p "Define query"
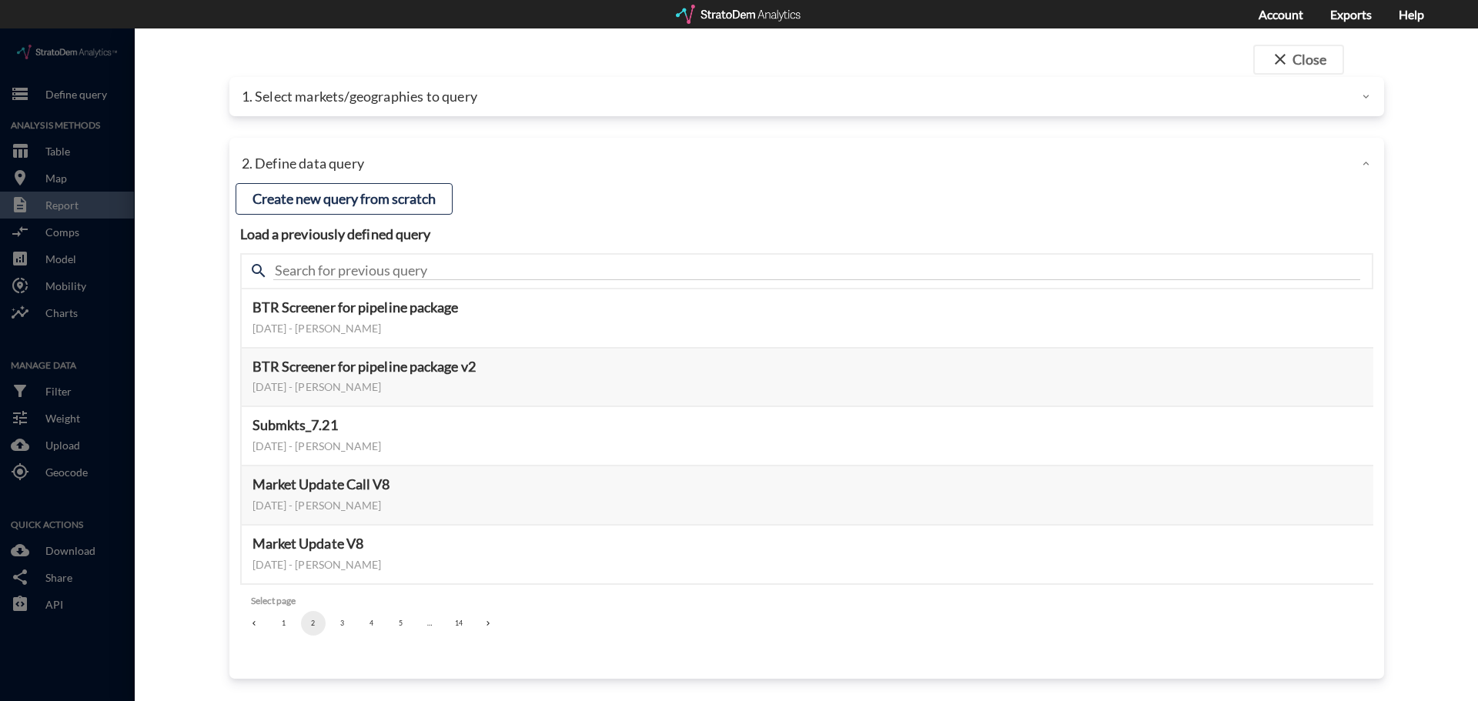
click p "1. Select markets/geographies to query"
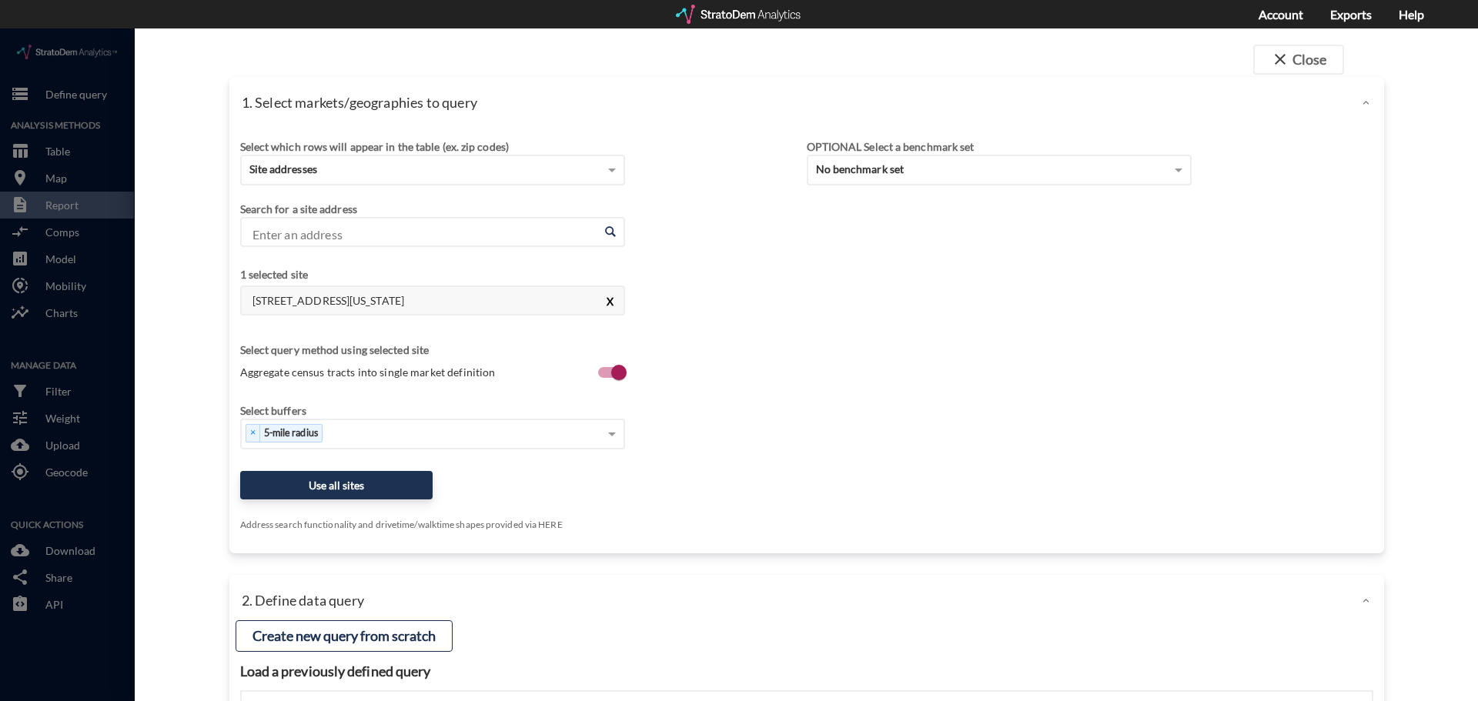
click button "X"
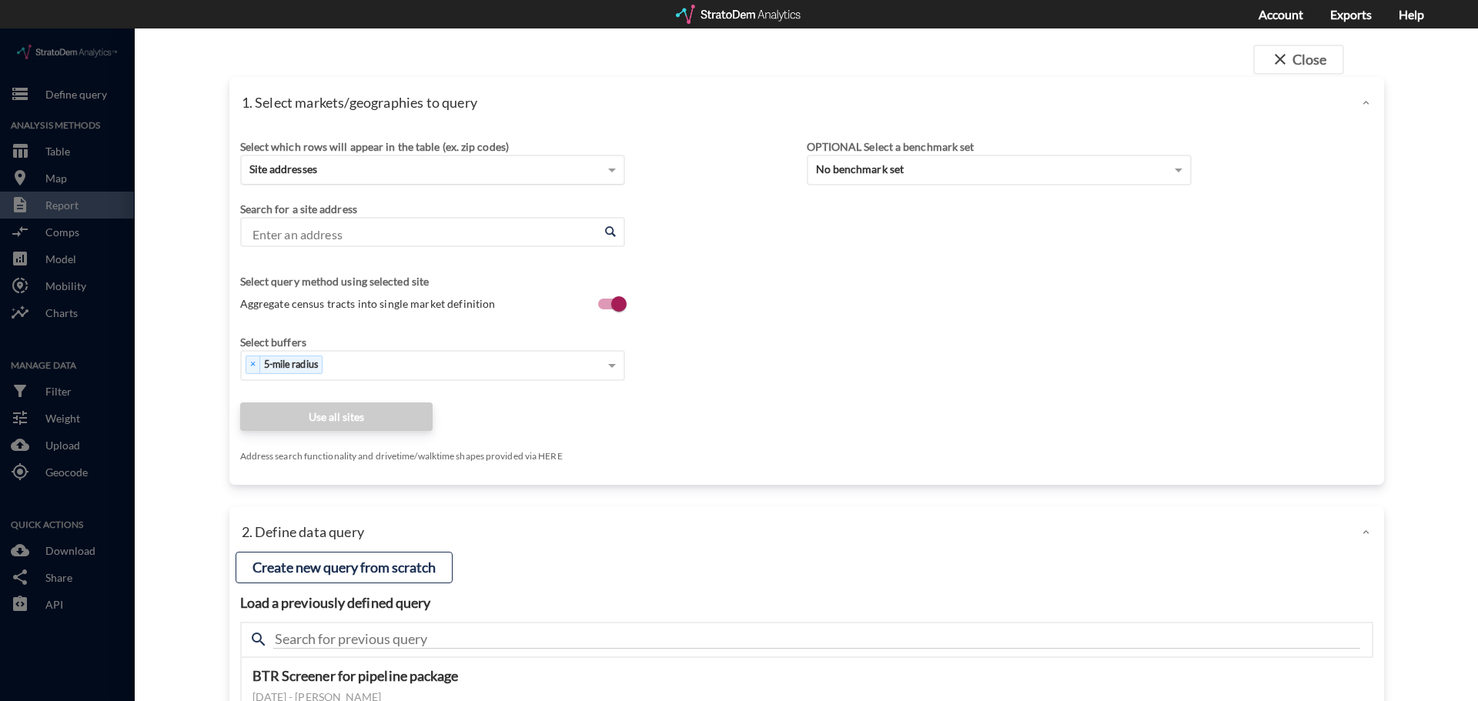
click div "Site addresses"
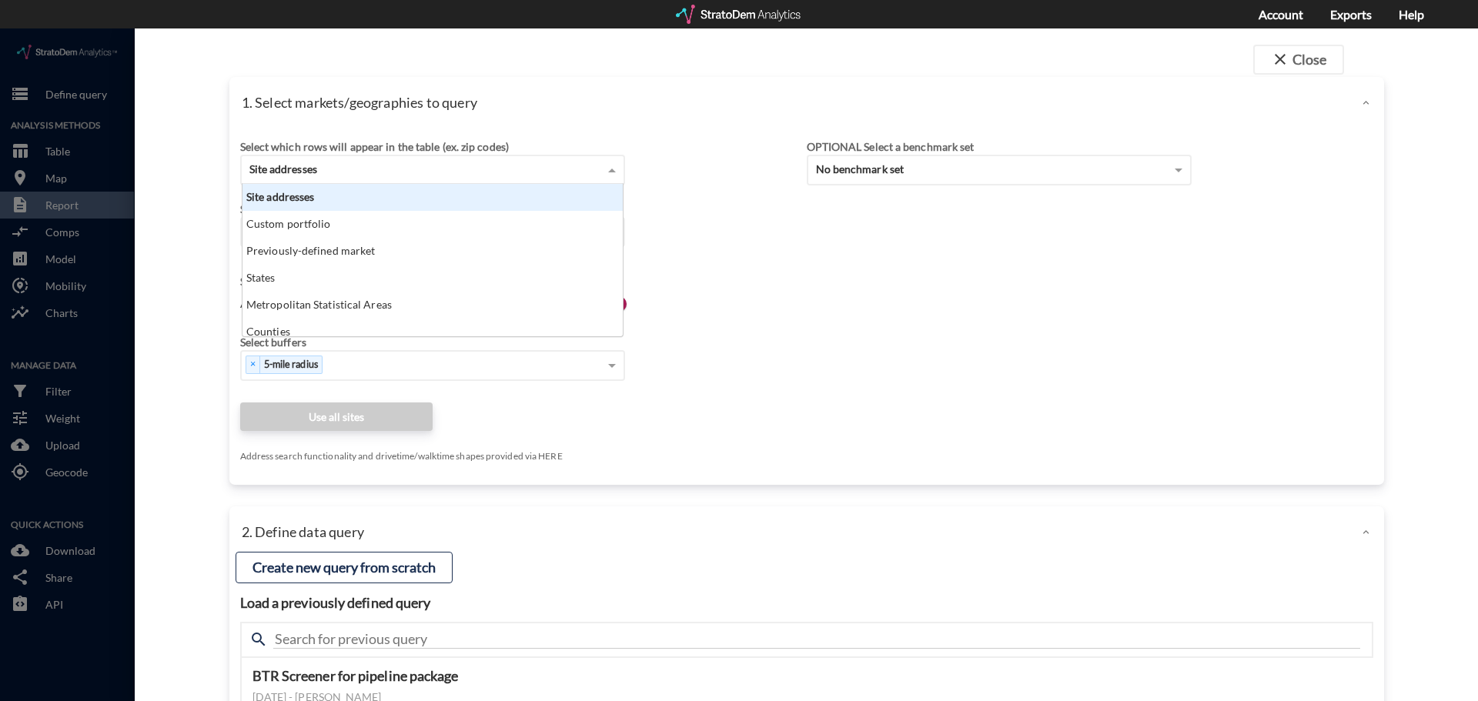
scroll to position [141, 371]
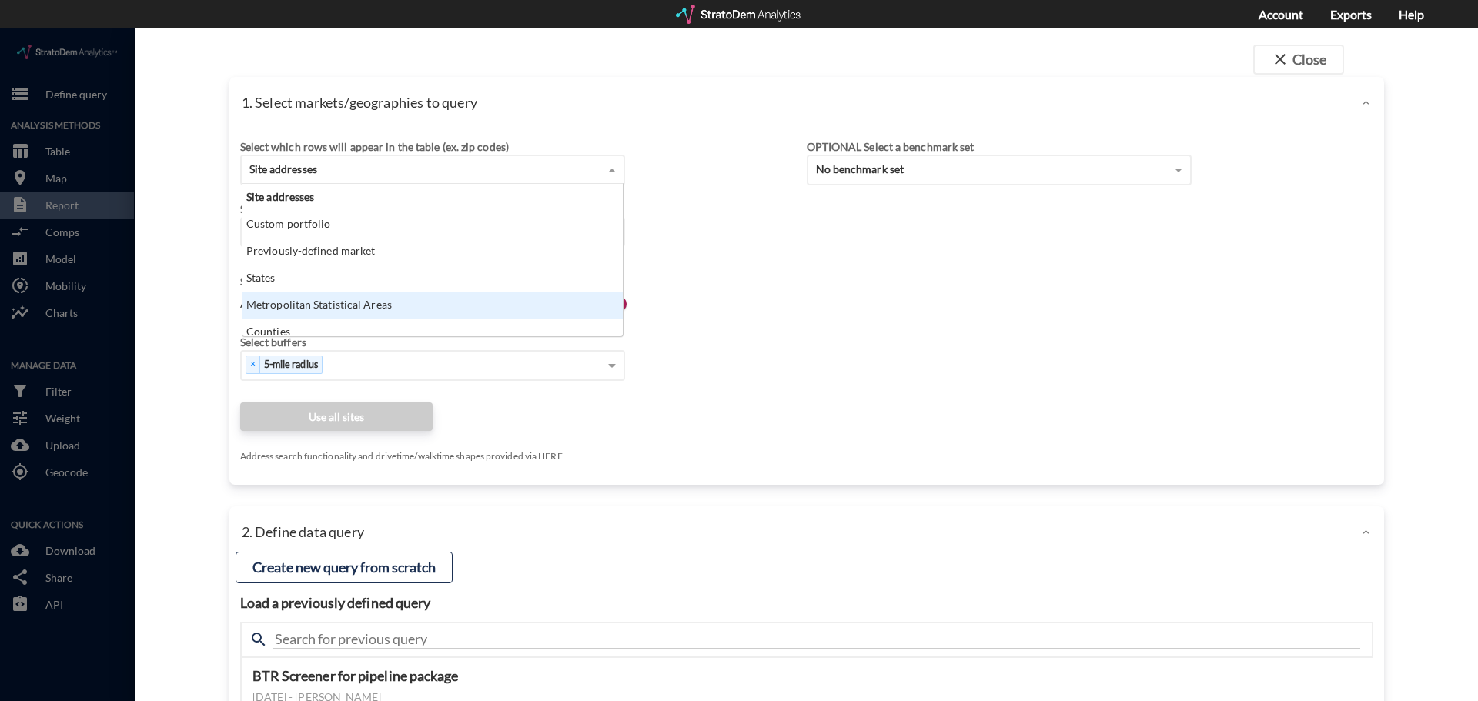
click div "Metropolitan Statistical Areas"
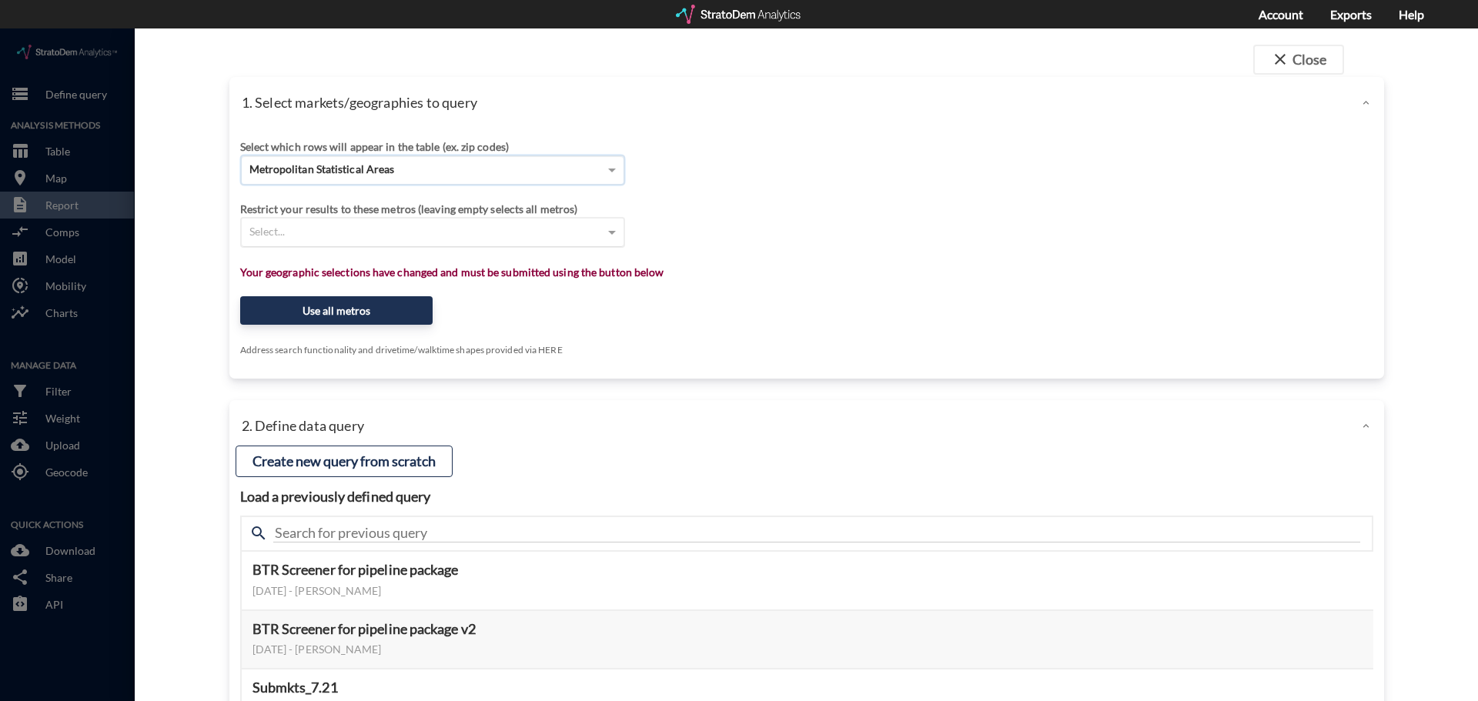
click div "Select..."
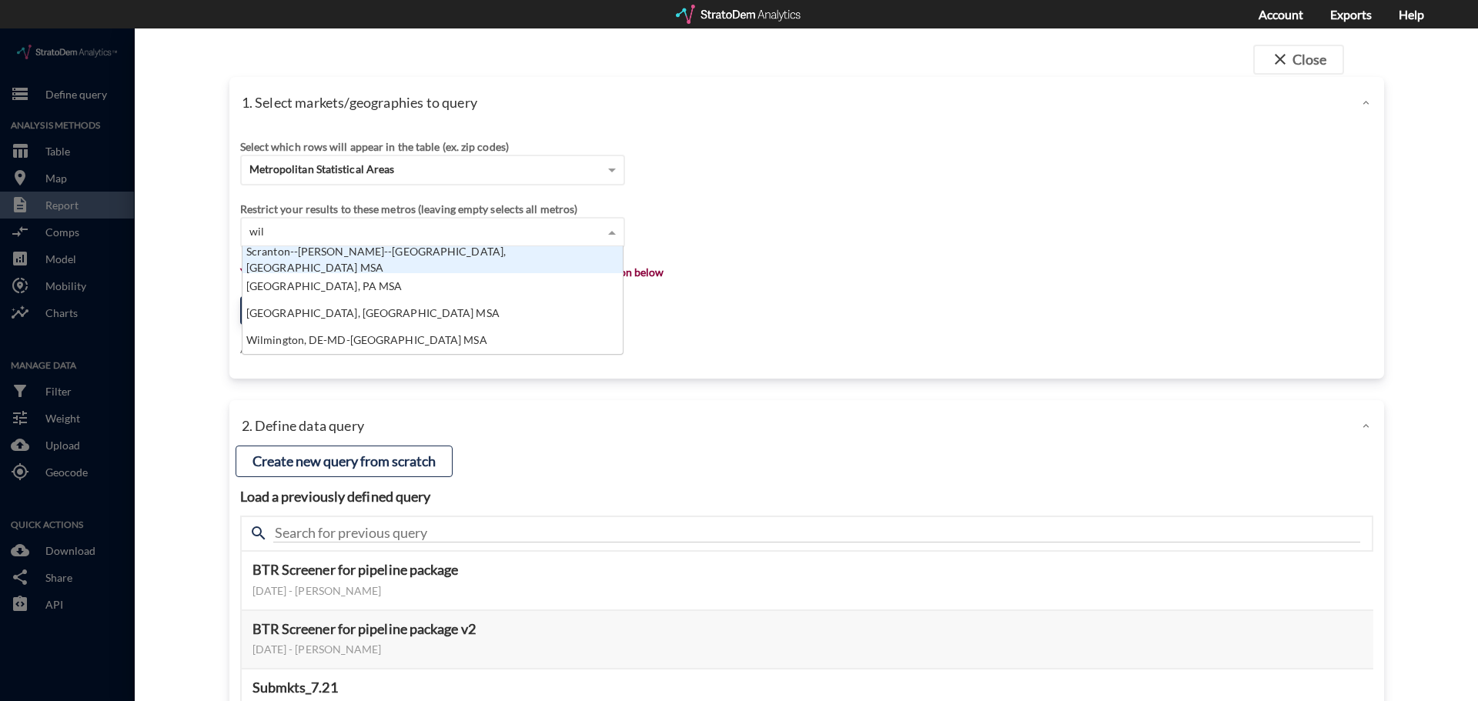
scroll to position [42, 371]
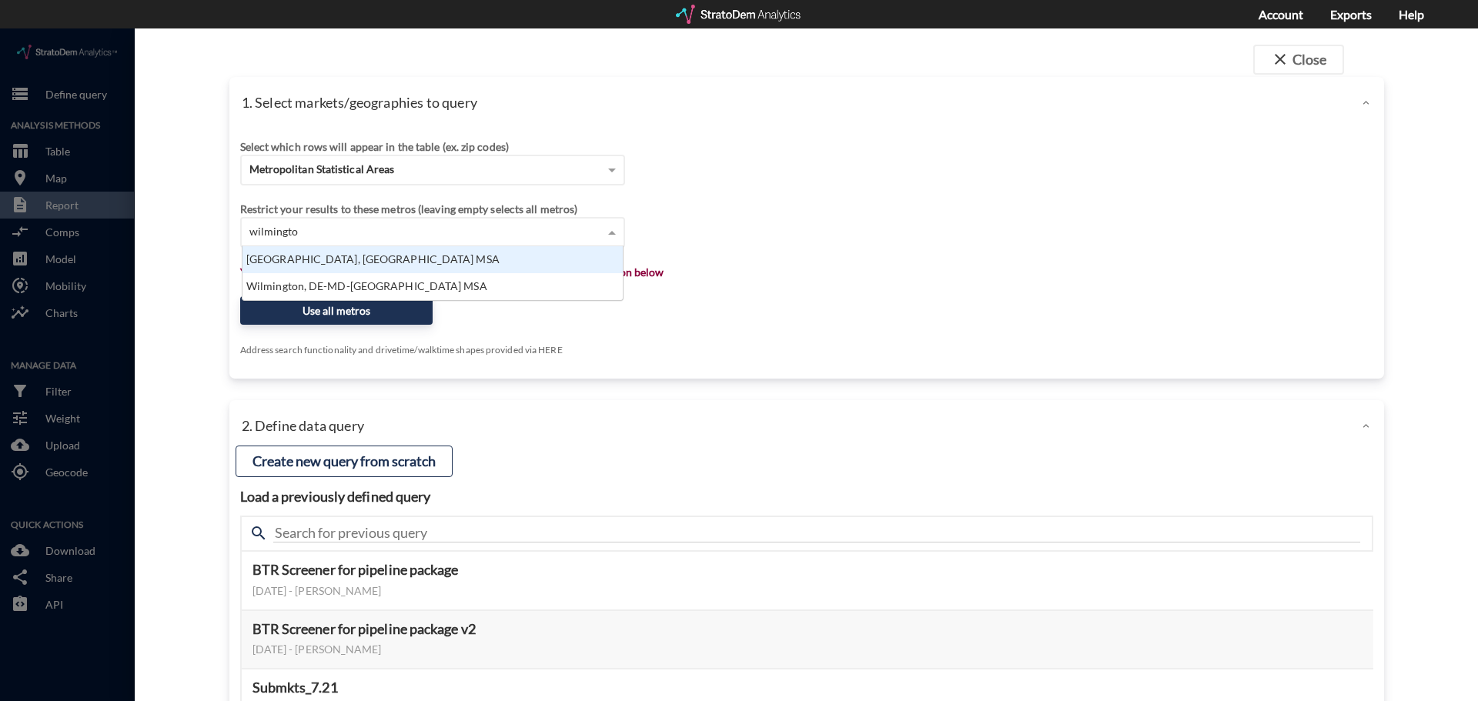
type input "wilmington"
click div "Wilmington, NC MSA"
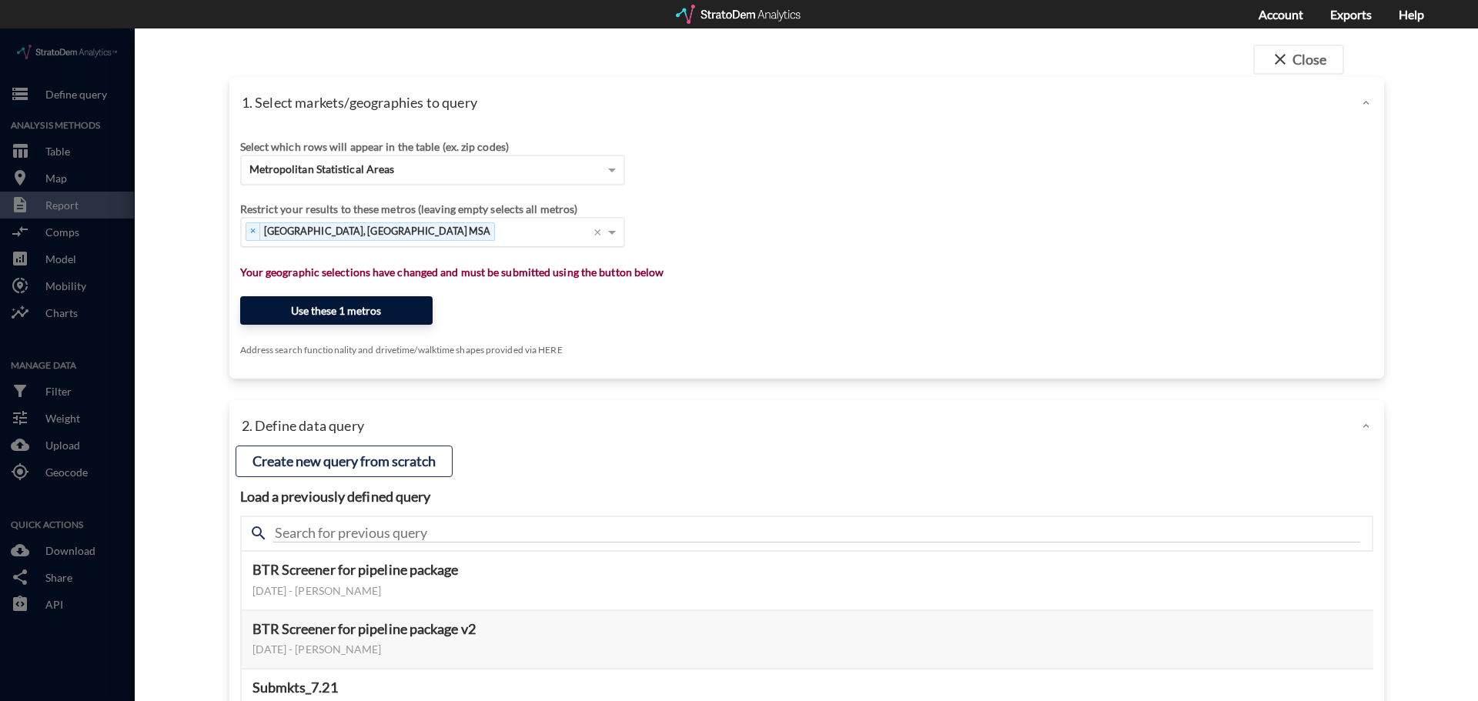
click button "Use these 1 metros"
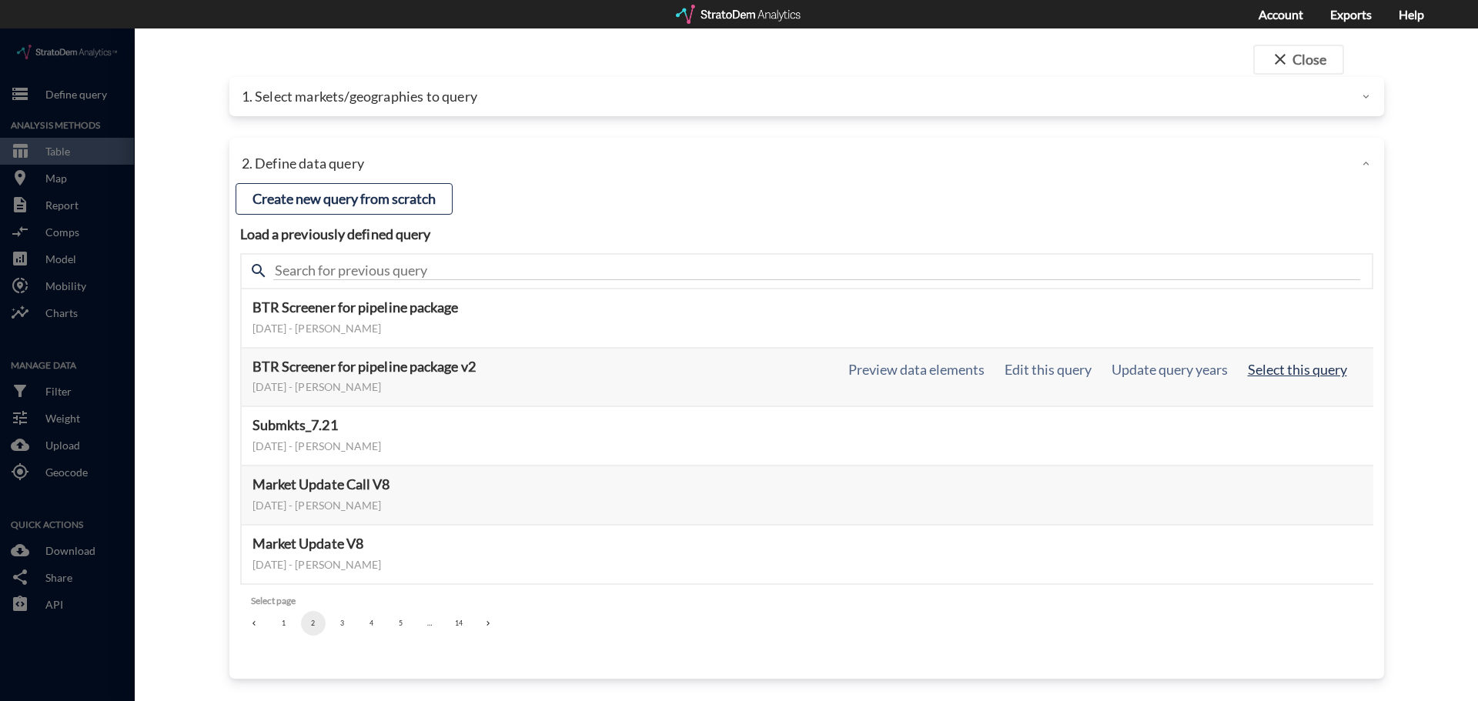
click button "Select this query"
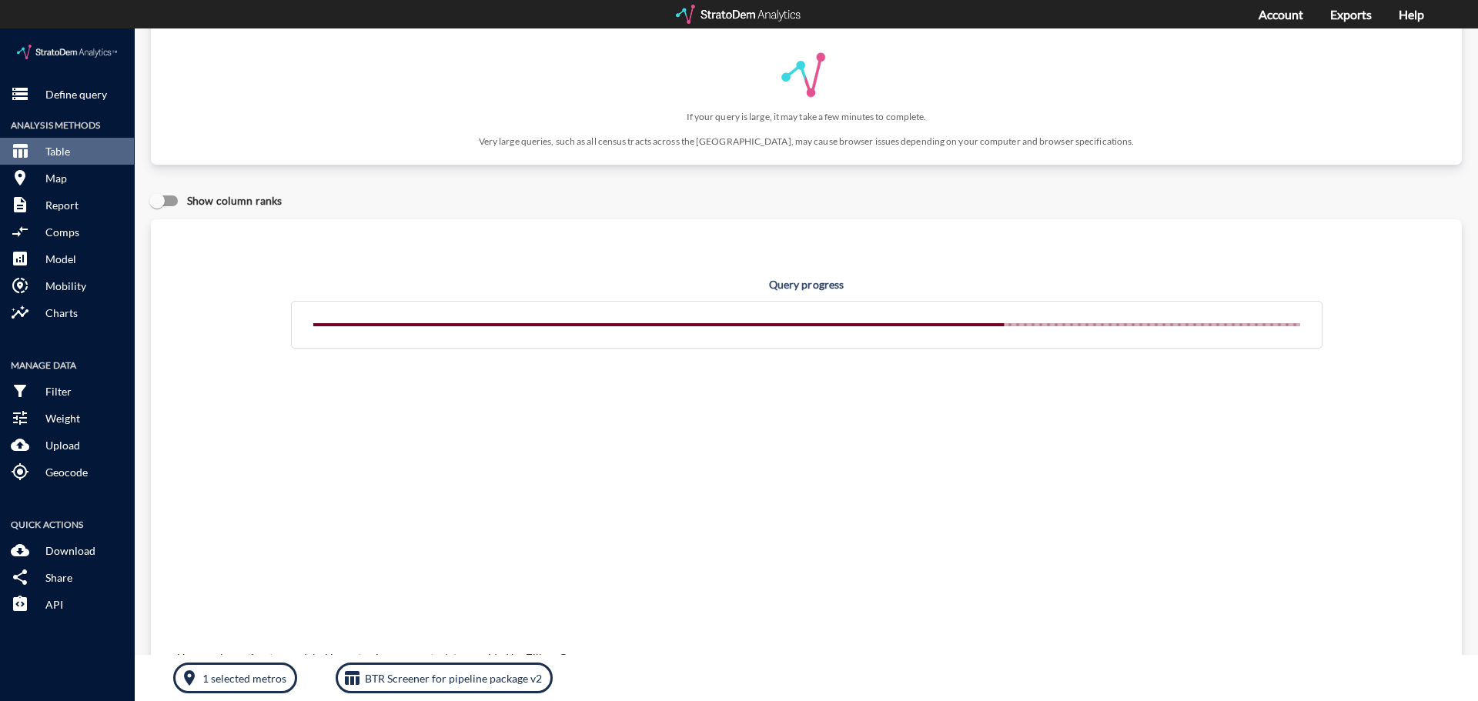
scroll to position [0, 0]
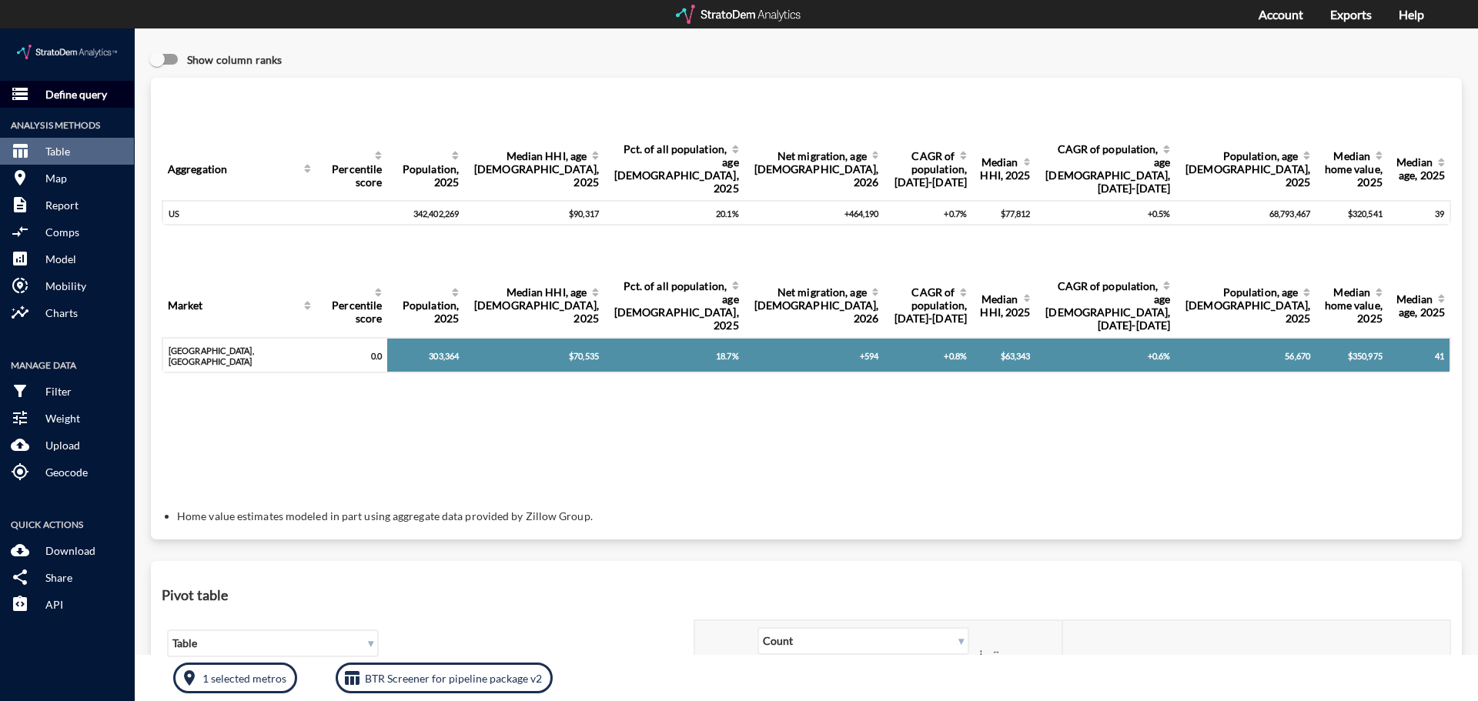
drag, startPoint x: 79, startPoint y: 72, endPoint x: 146, endPoint y: 112, distance: 77.4
click p "Define query"
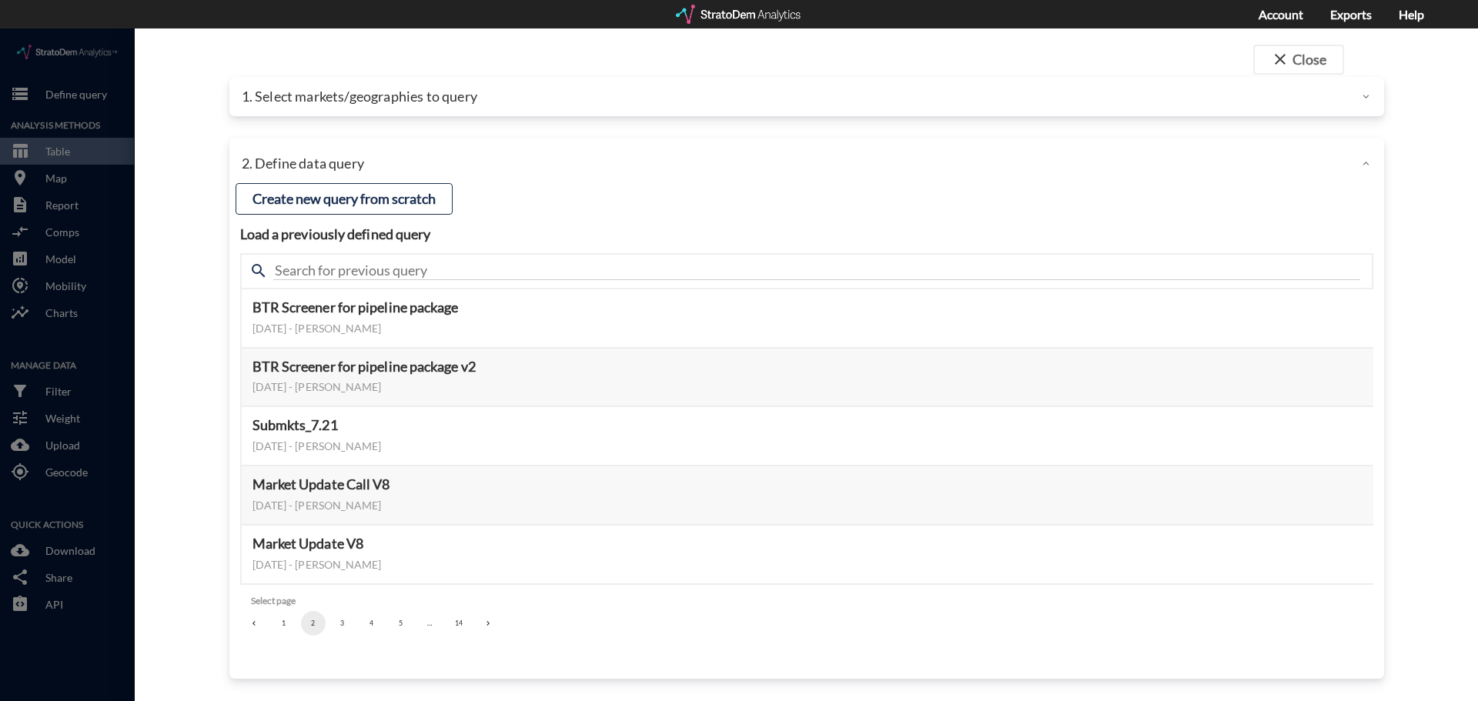
click div "1. Select markets/geographies to query"
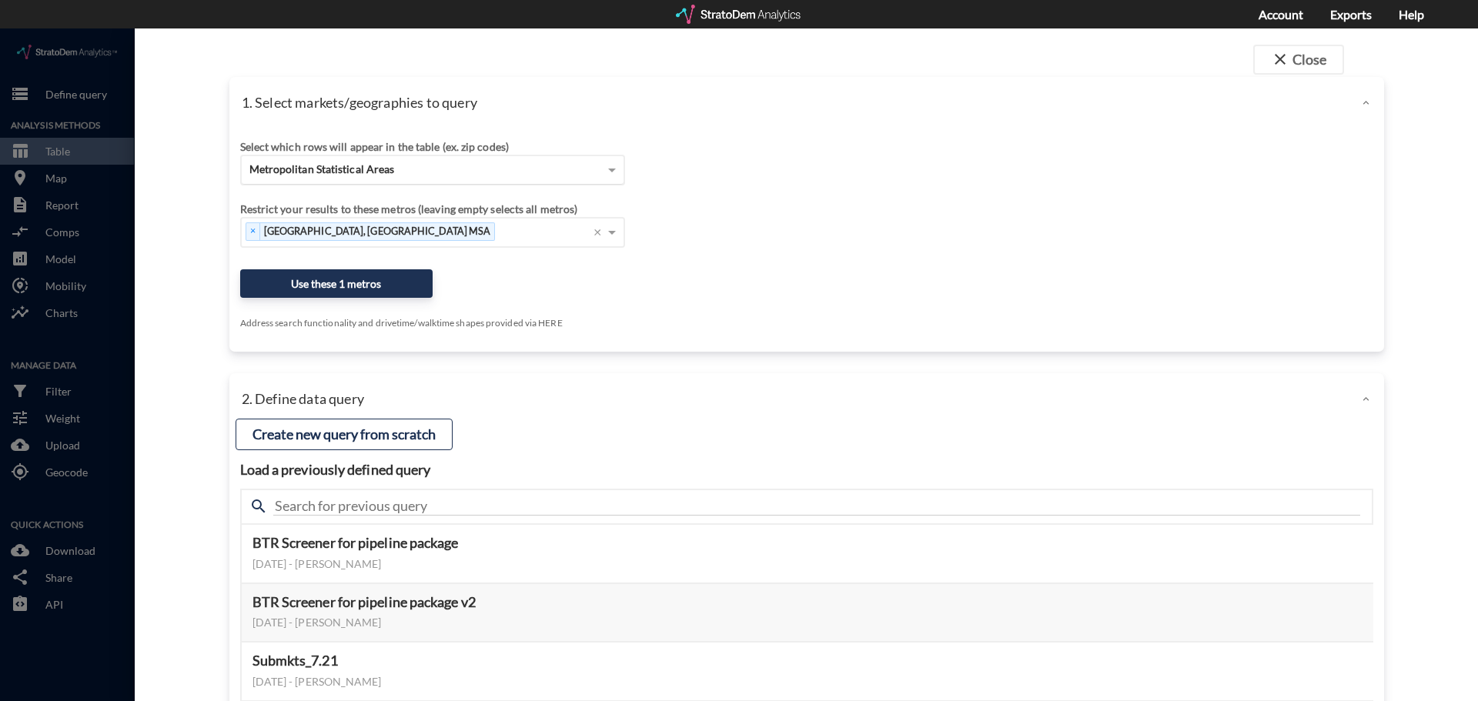
click div "Metropolitan Statistical Areas"
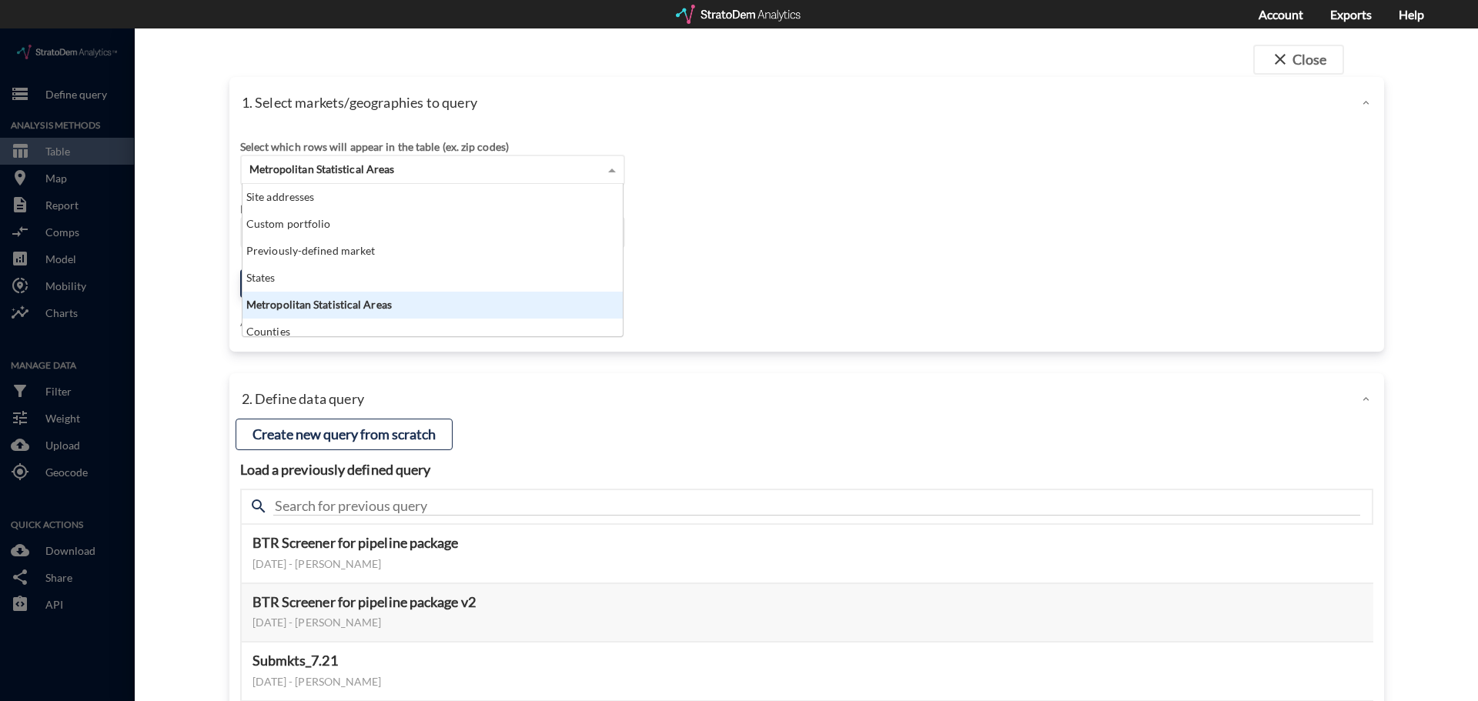
scroll to position [141, 371]
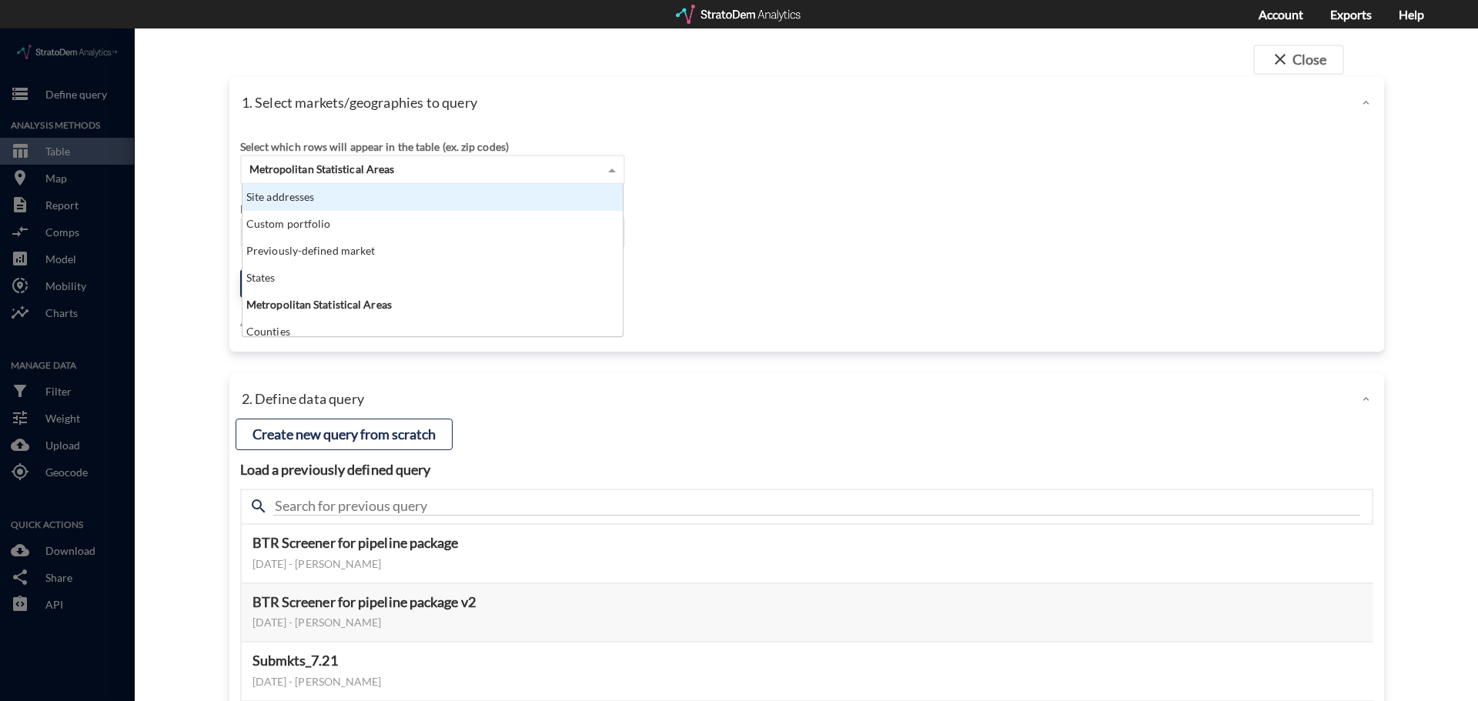
click div "Site addresses"
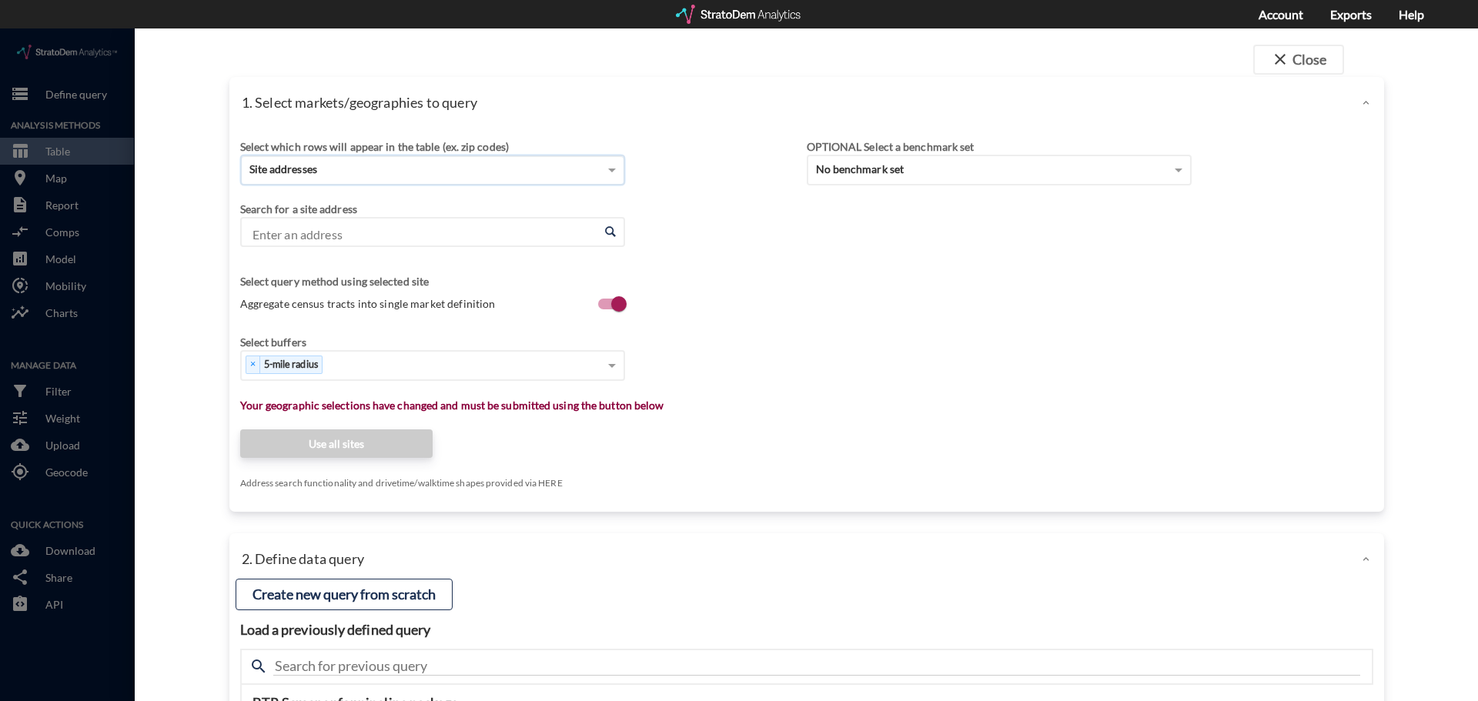
click input "Enter an address"
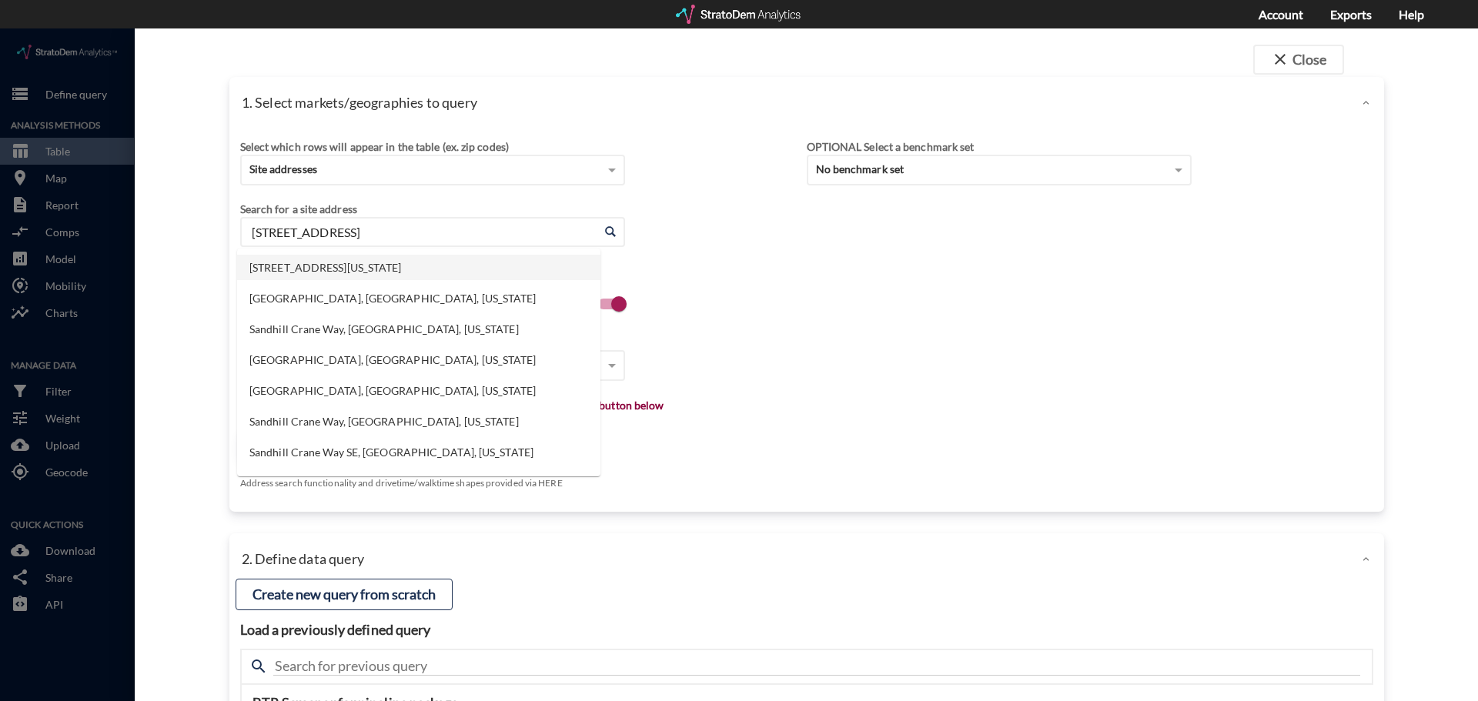
click li "7110 Sandhill Crane Way, St Cloud, Florida"
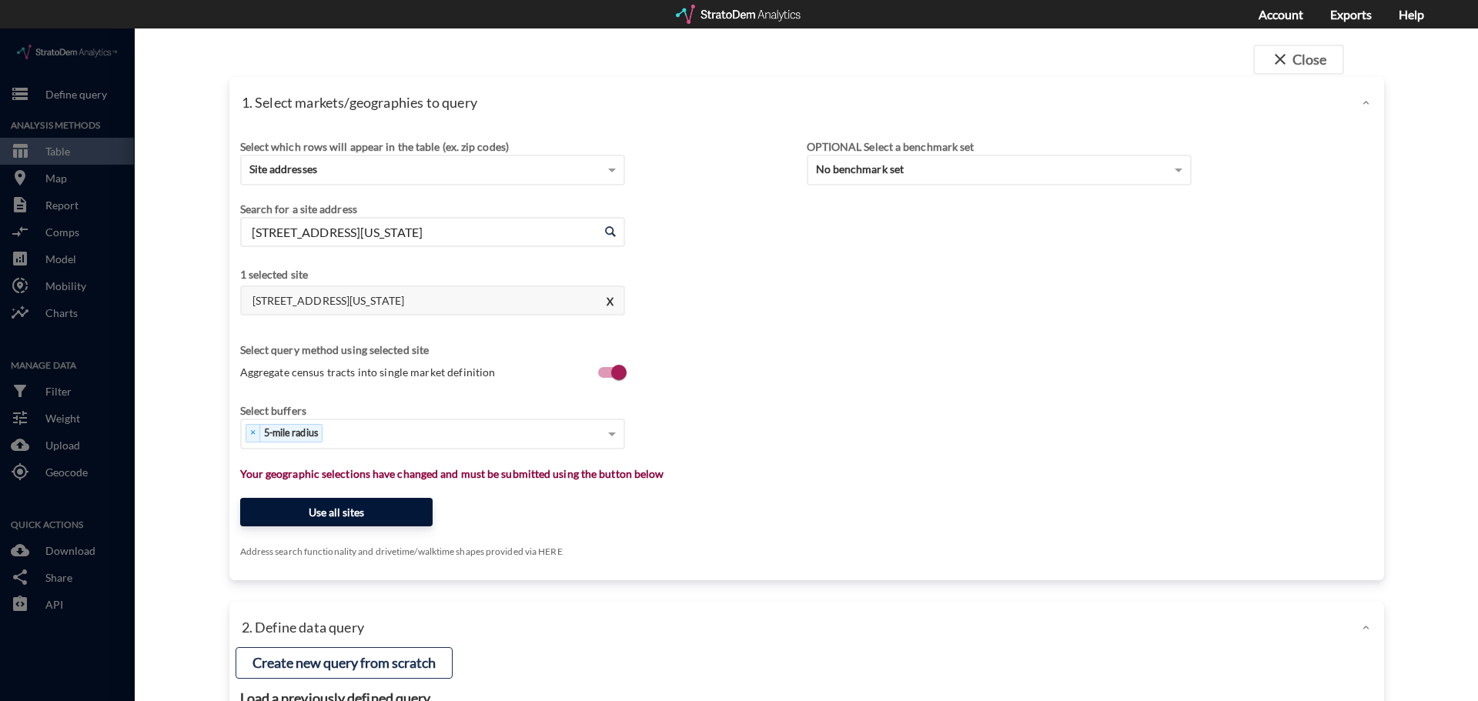
type input "7110 Sandhill Crane Way, St Cloud, Florida"
click button "Use all sites"
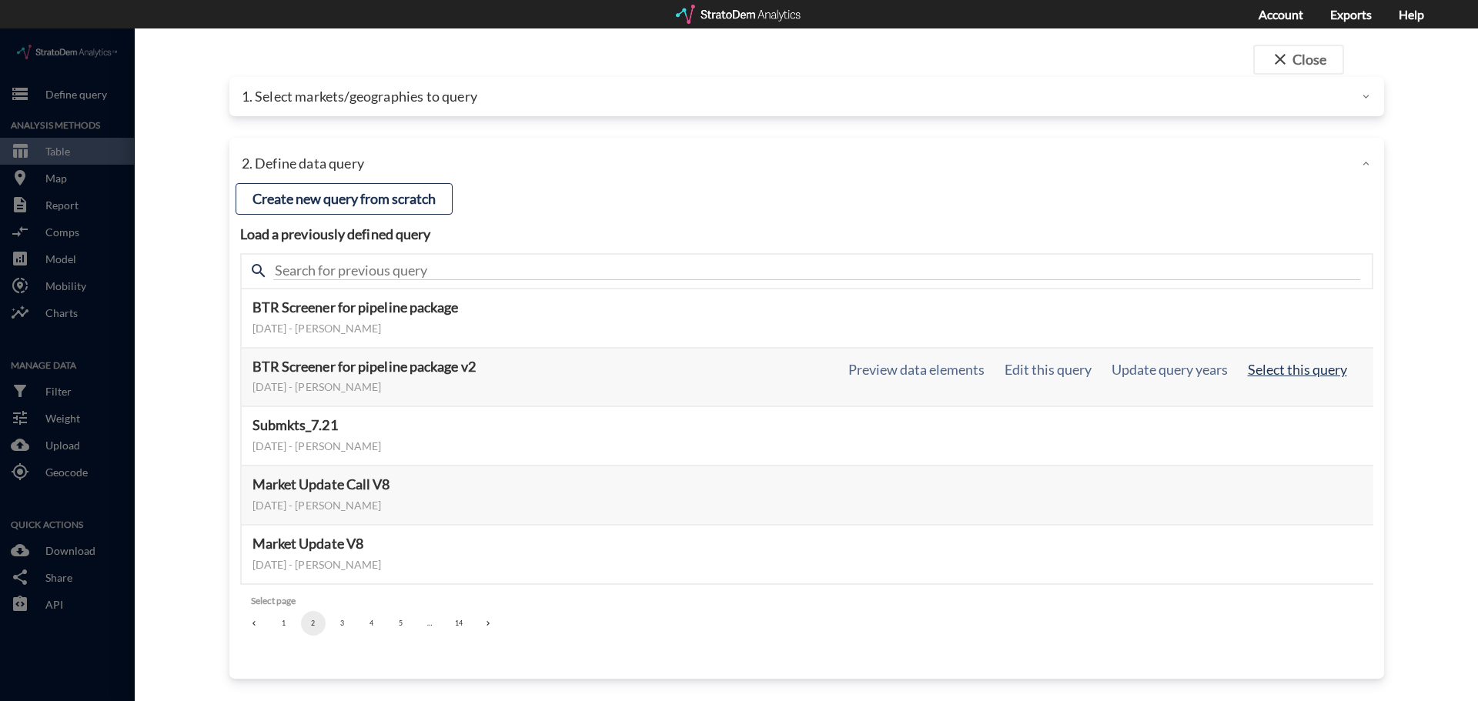
click button "Select this query"
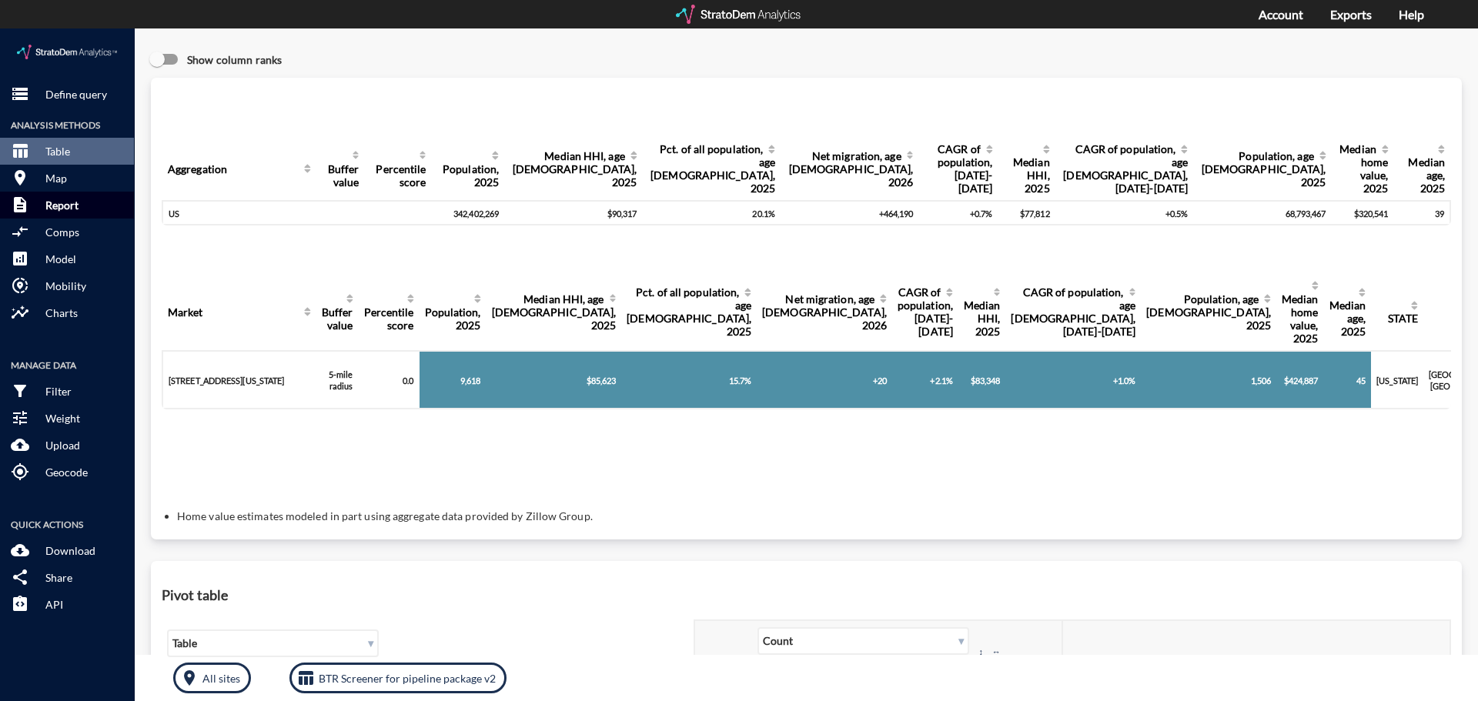
click p "Report"
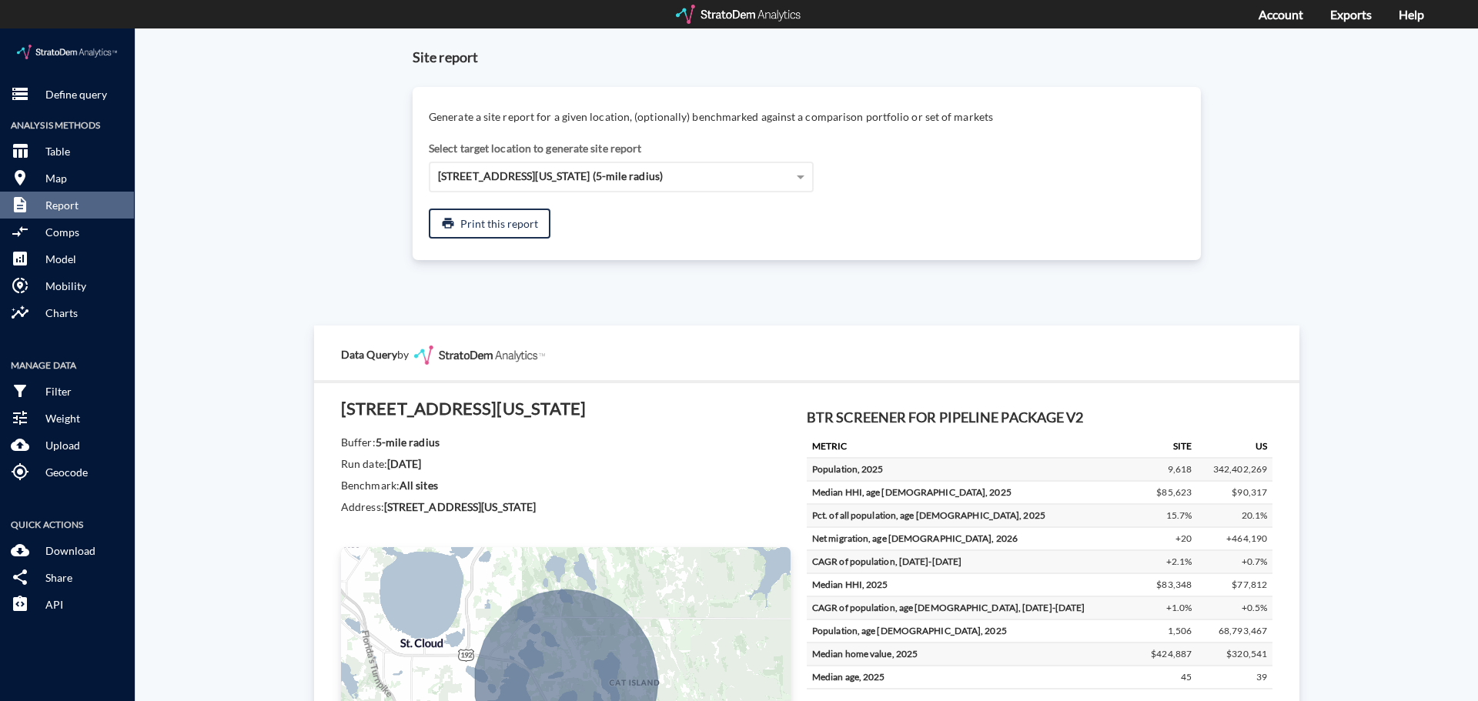
click div "Site report Generate a site report for a given location, (optionally) benchmark…"
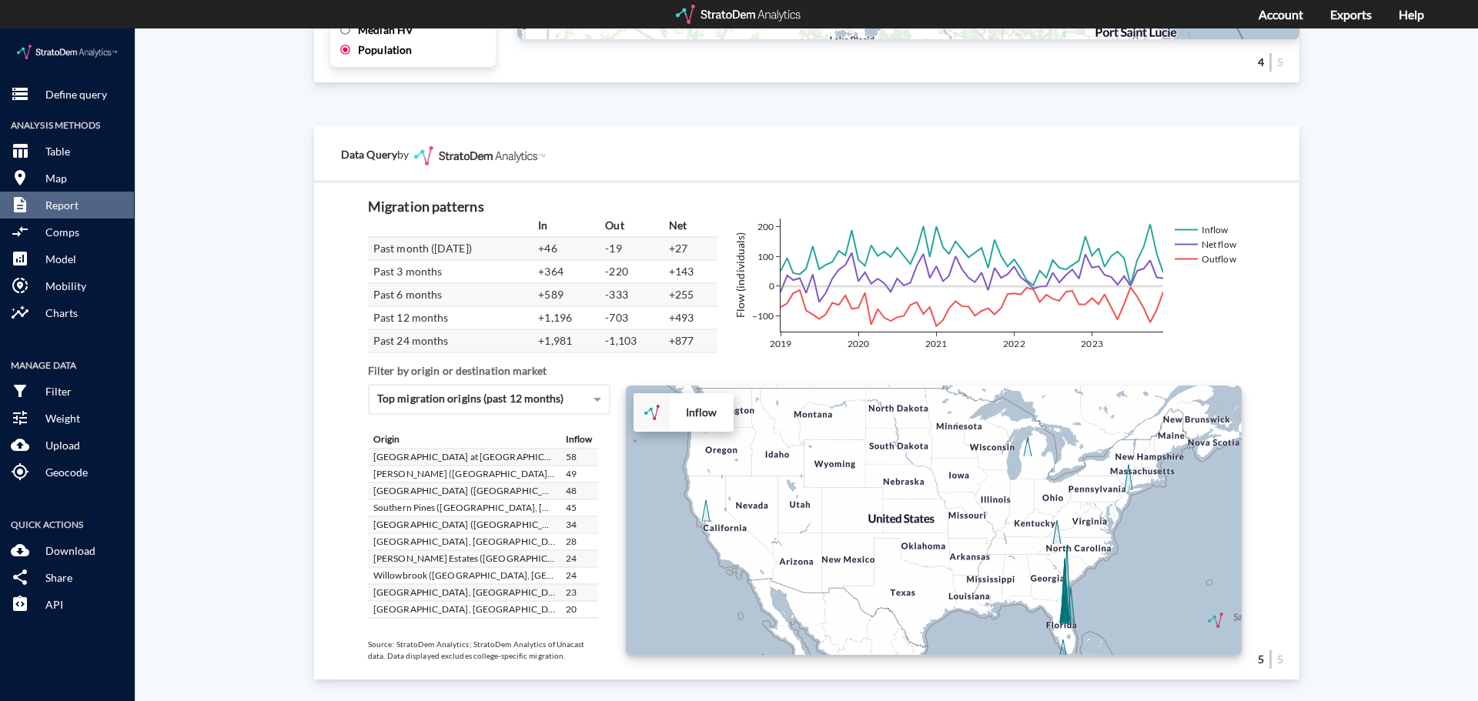
scroll to position [2603, 0]
click div "Site report Generate a site report for a given location, (optionally) benchmark…"
click div "+ − Inflow CUSTOMIZE DATA Draw a polygon Draw a rectangle Draw a marker Edit la…"
click div "Site report Generate a site report for a given location, (optionally) benchmark…"
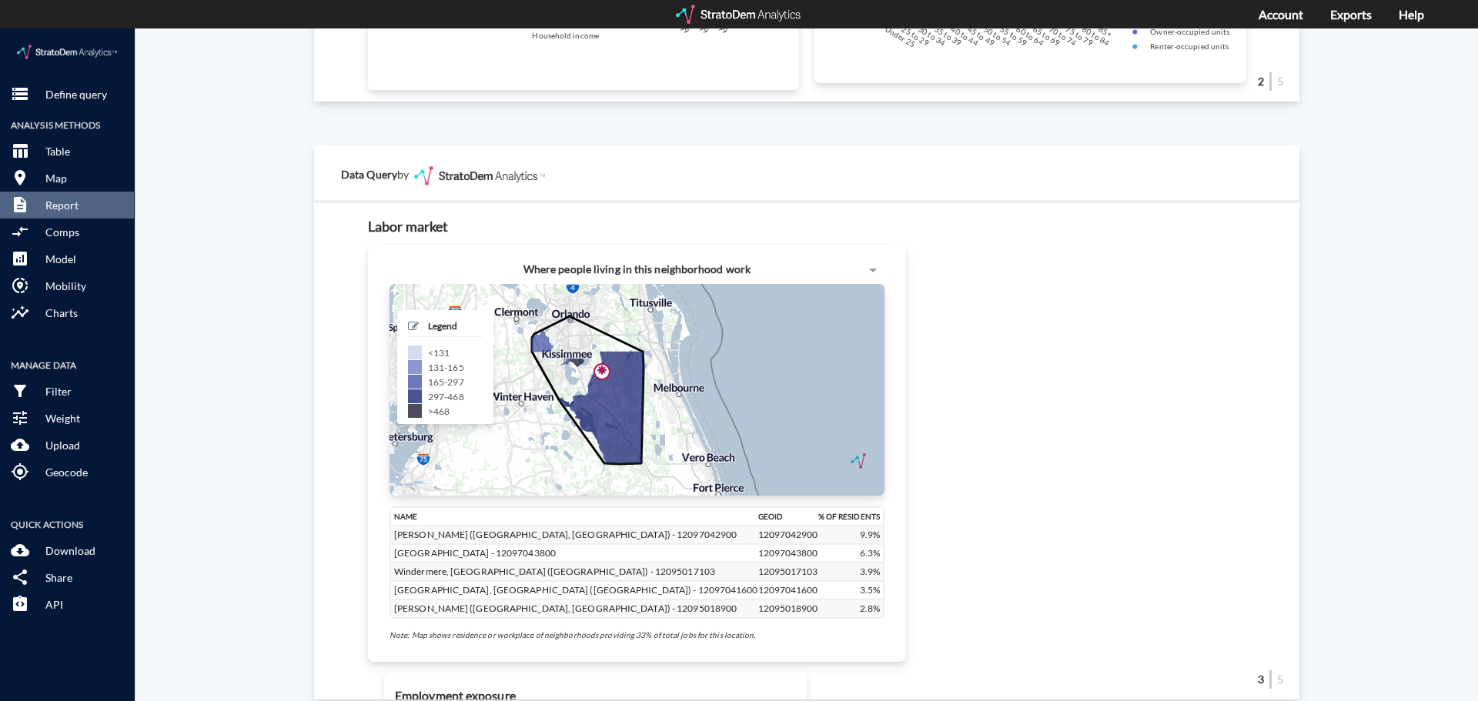
scroll to position [1371, 0]
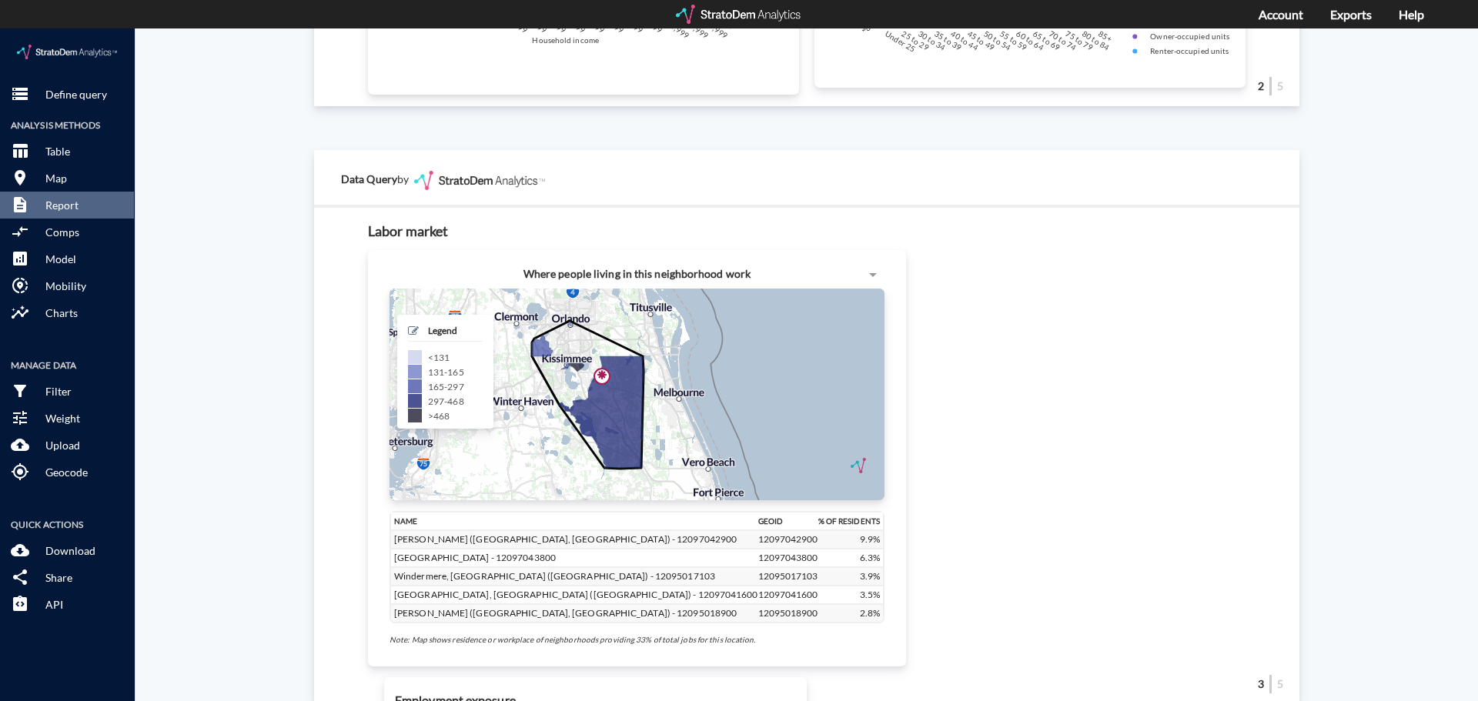
click div "Site report Generate a site report for a given location, (optionally) benchmark…"
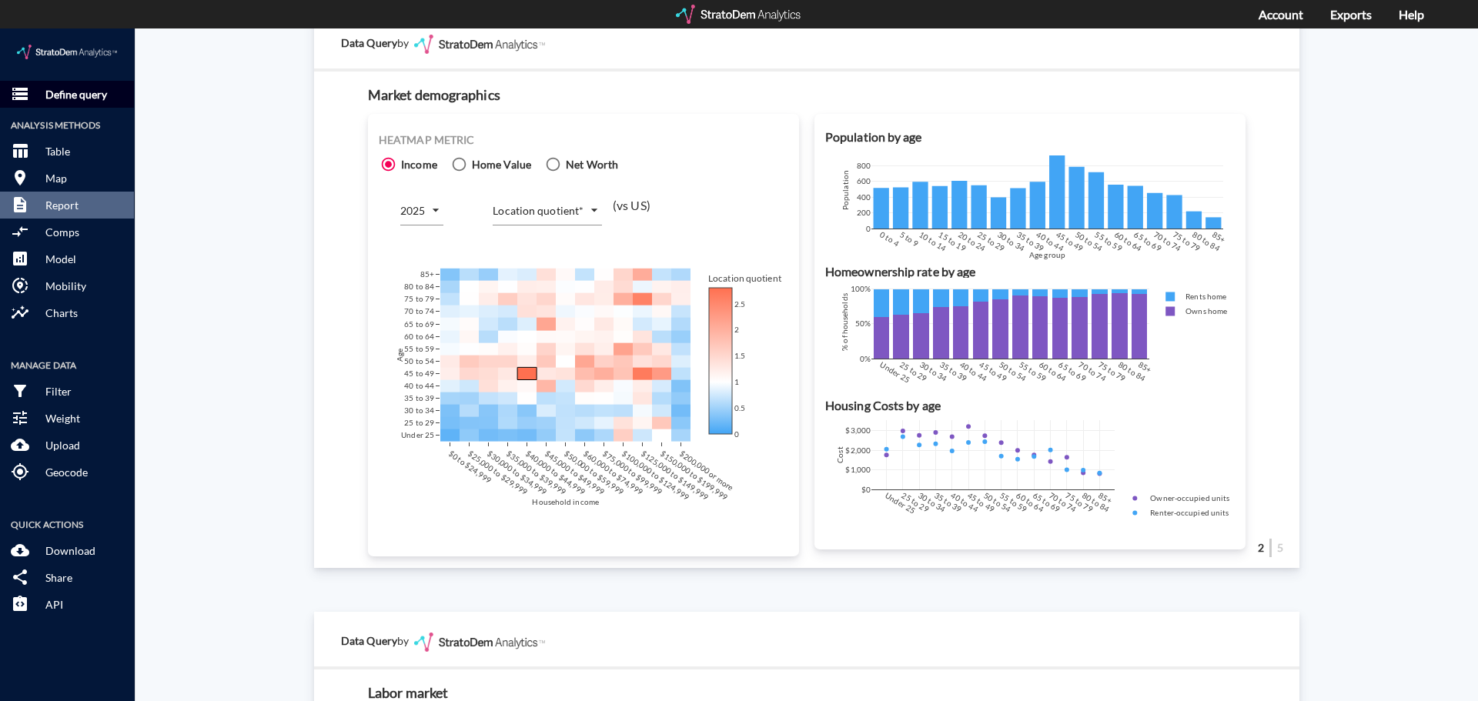
click p "Define query"
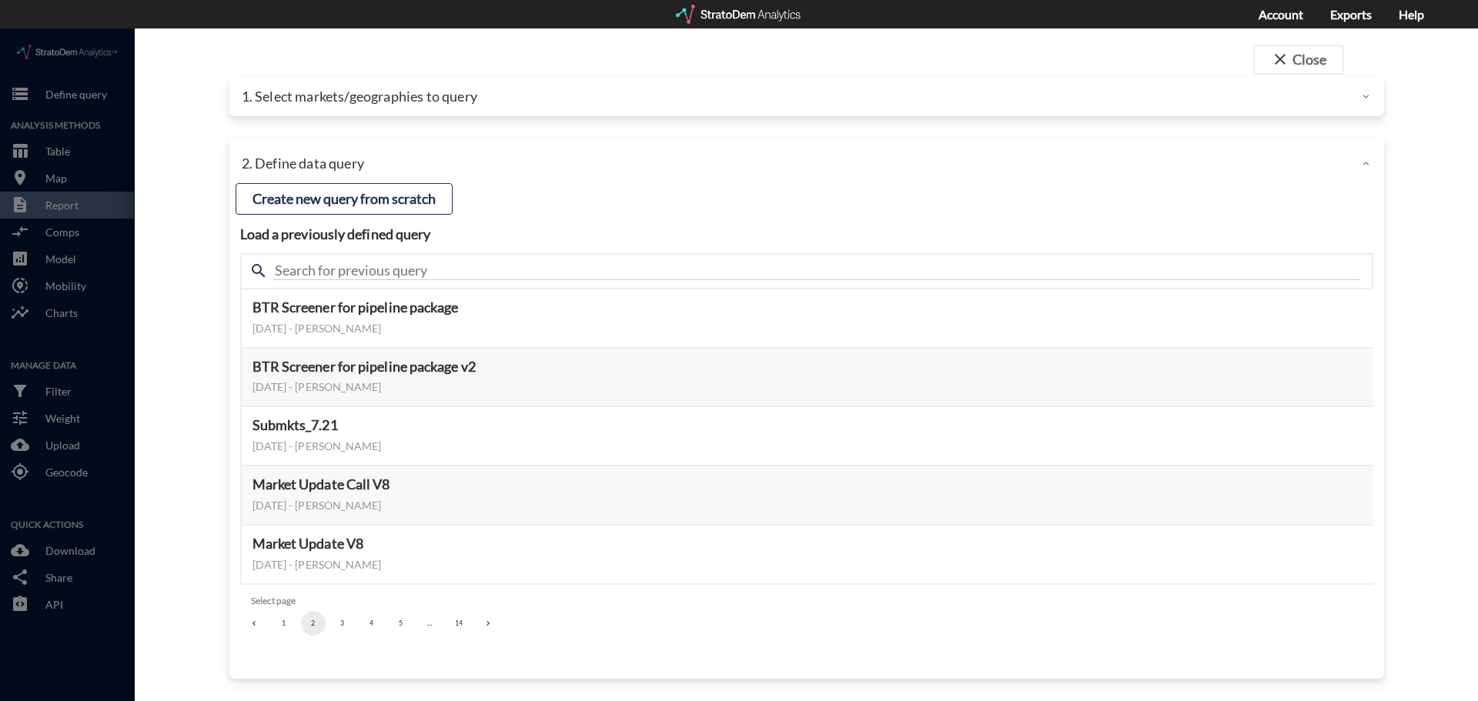
click p "1. Select markets/geographies to query"
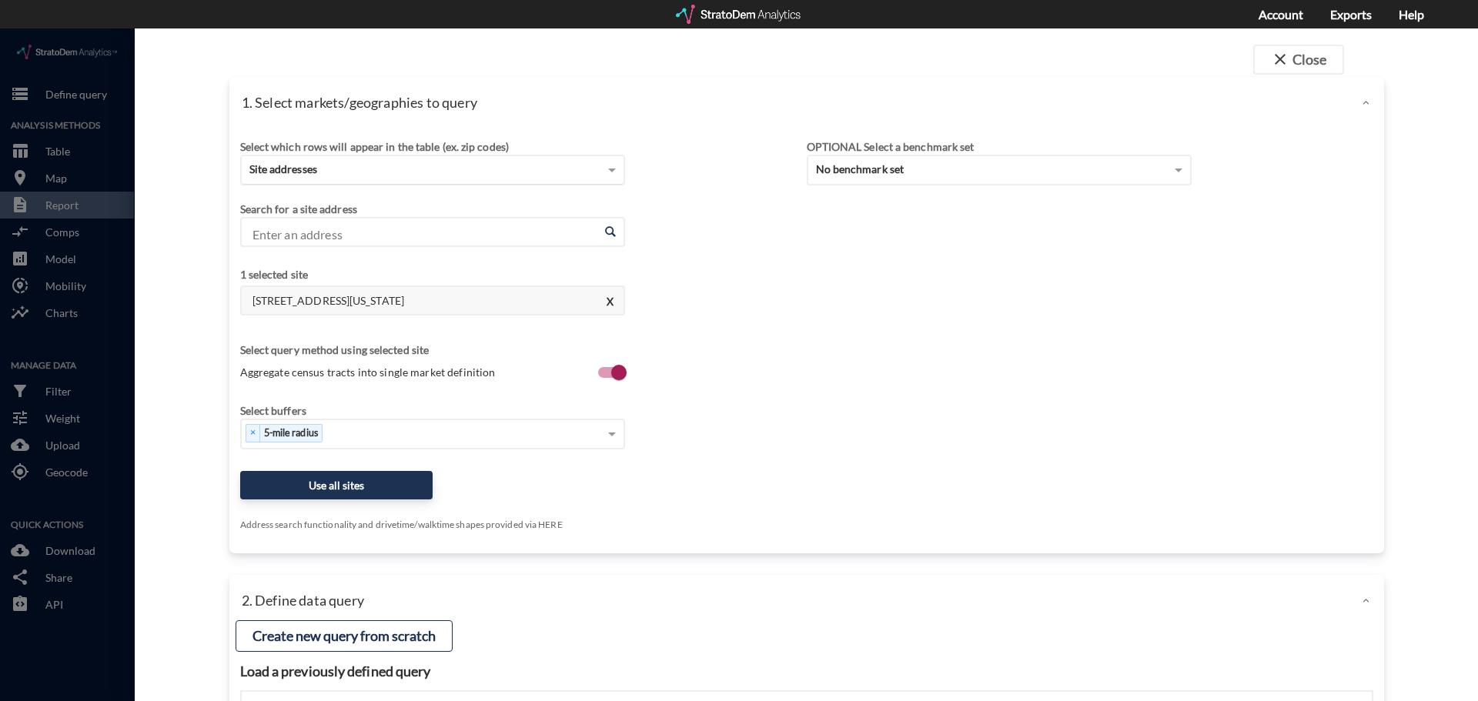
click div "Site addresses"
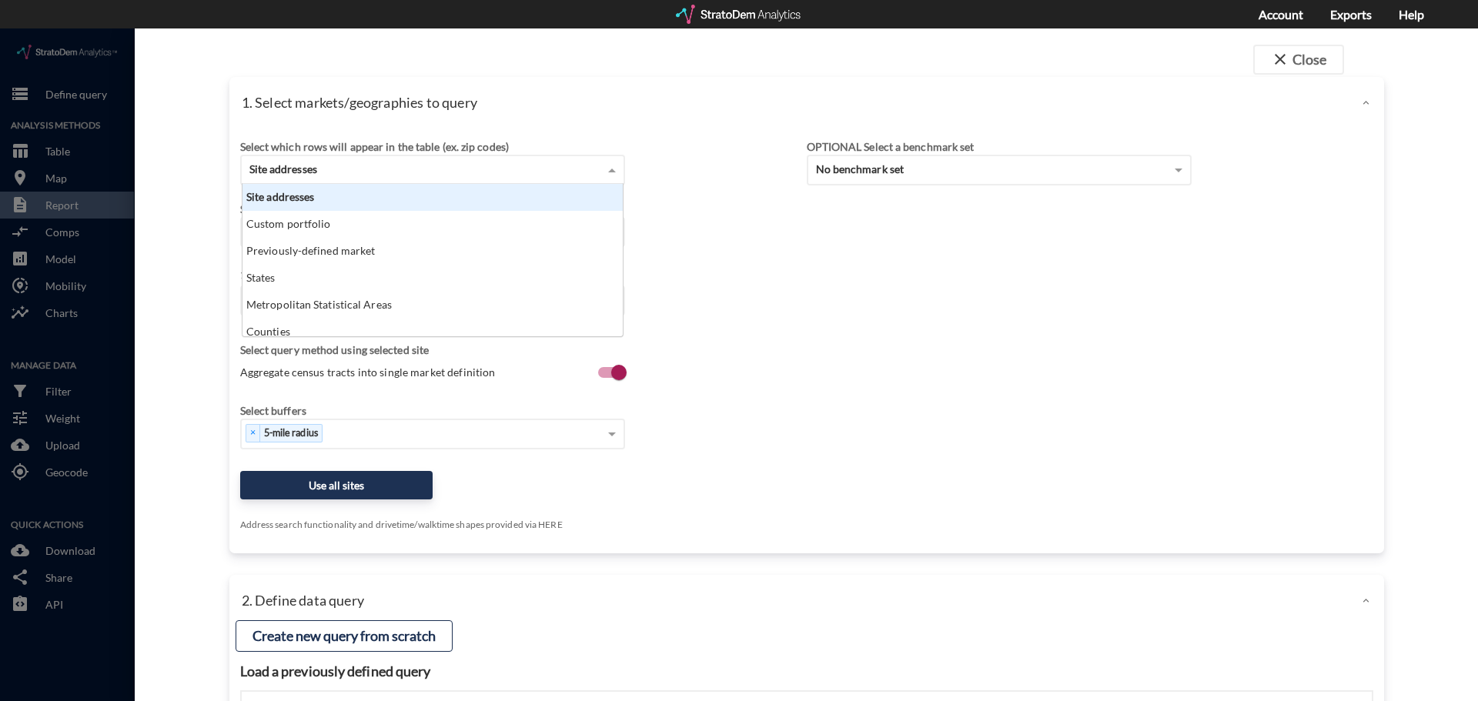
scroll to position [141, 371]
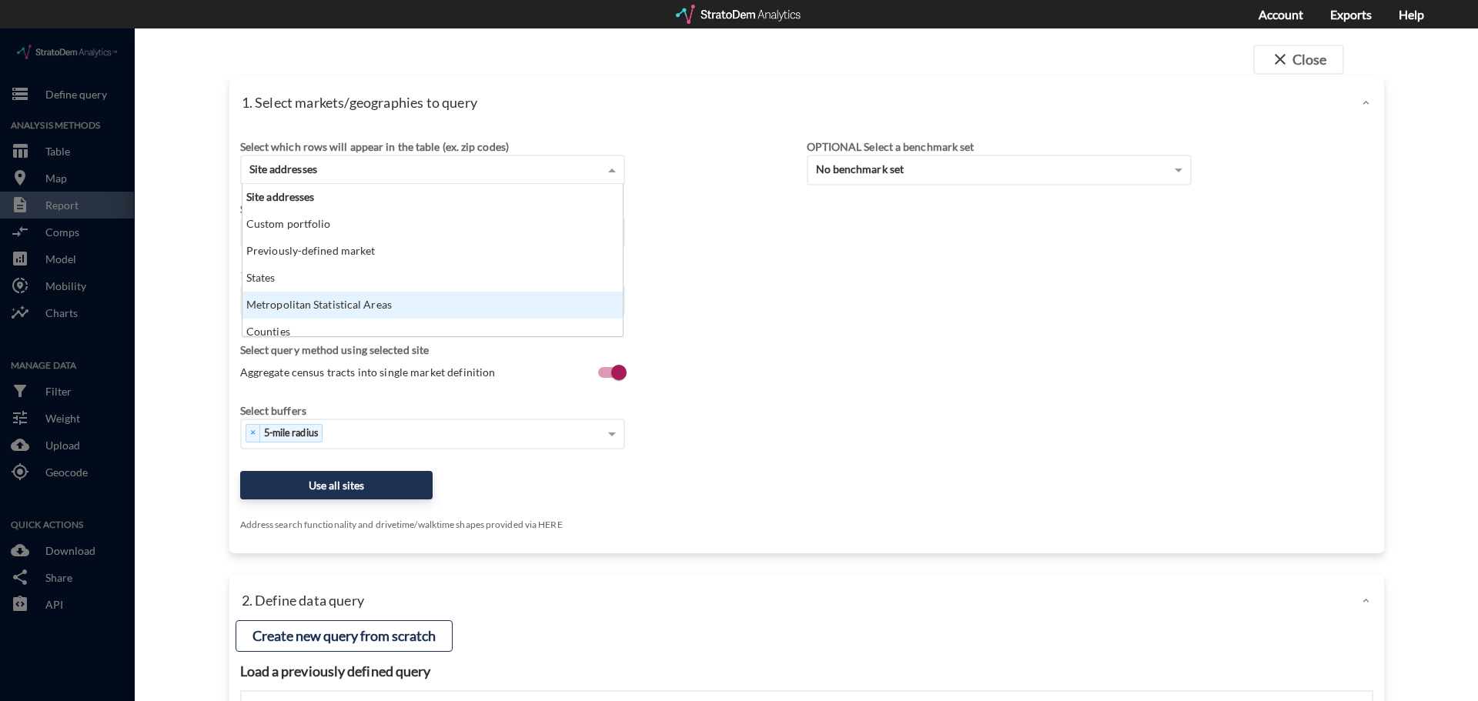
click div "Metropolitan Statistical Areas"
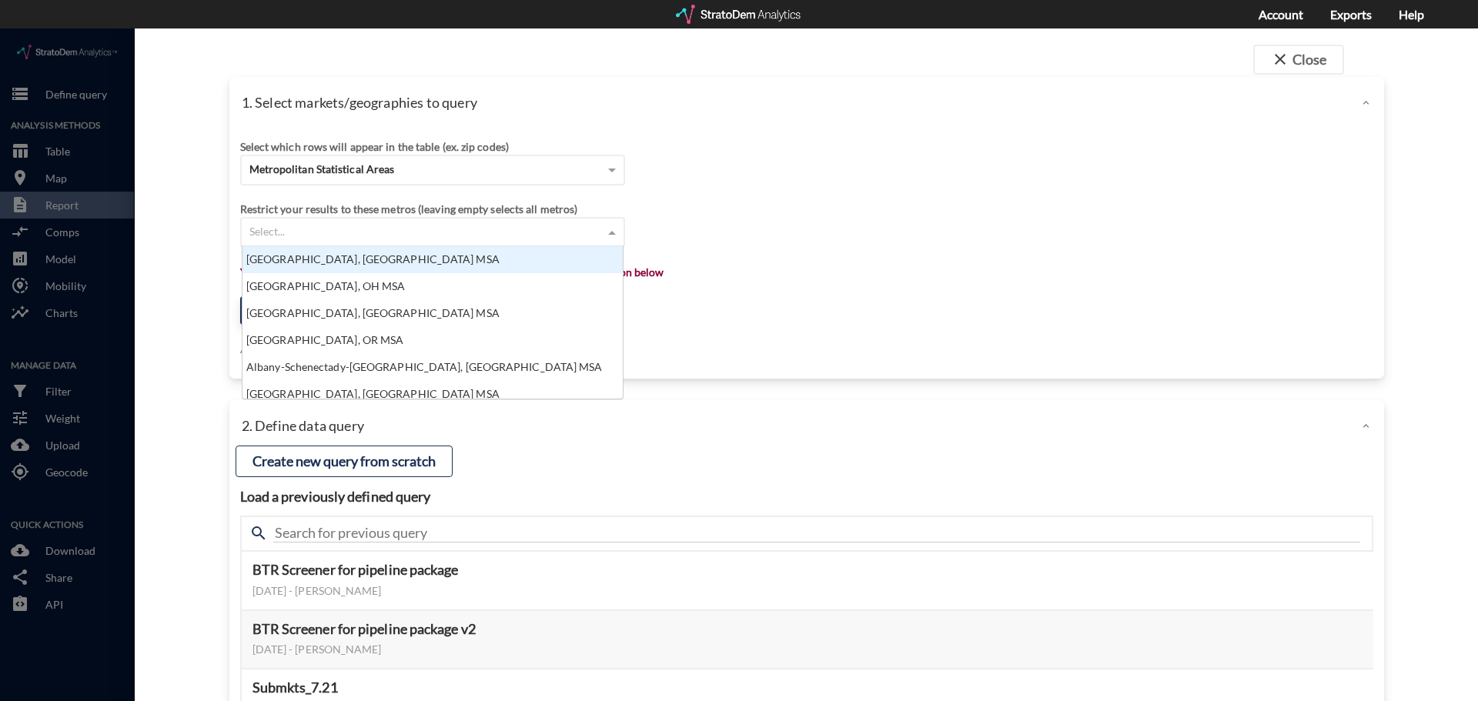
click div "Select..."
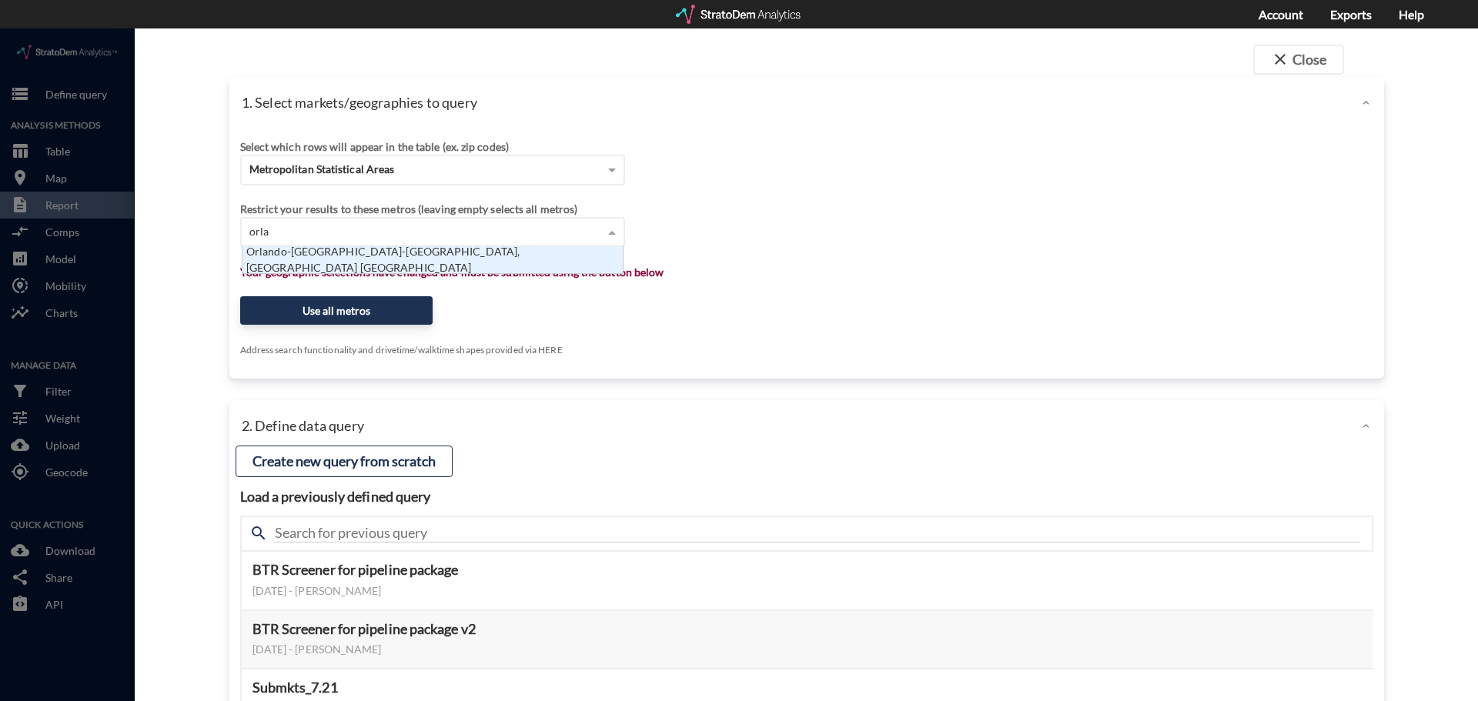
scroll to position [15, 371]
type input "orlando"
click div "Orlando-Kissimmee-Sanford, FL MSA"
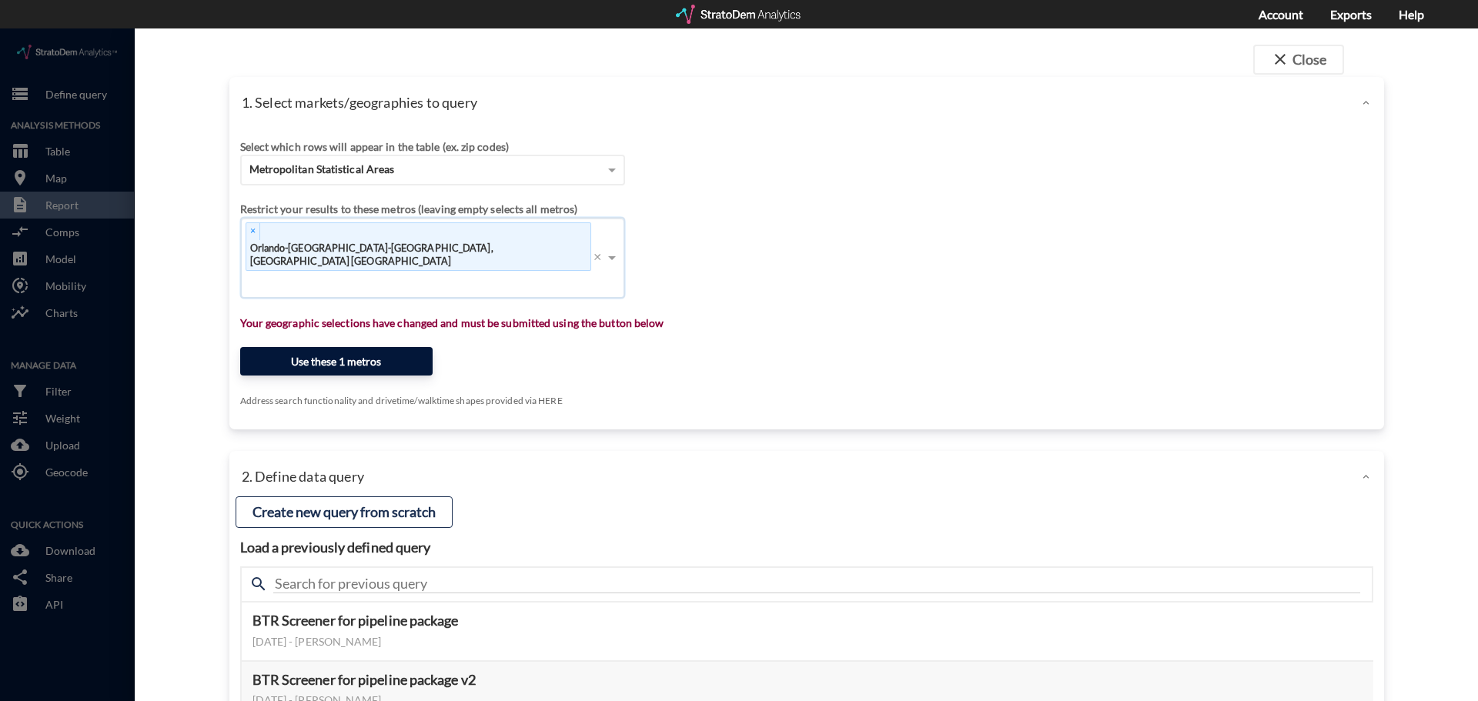
click button "Use these 1 metros"
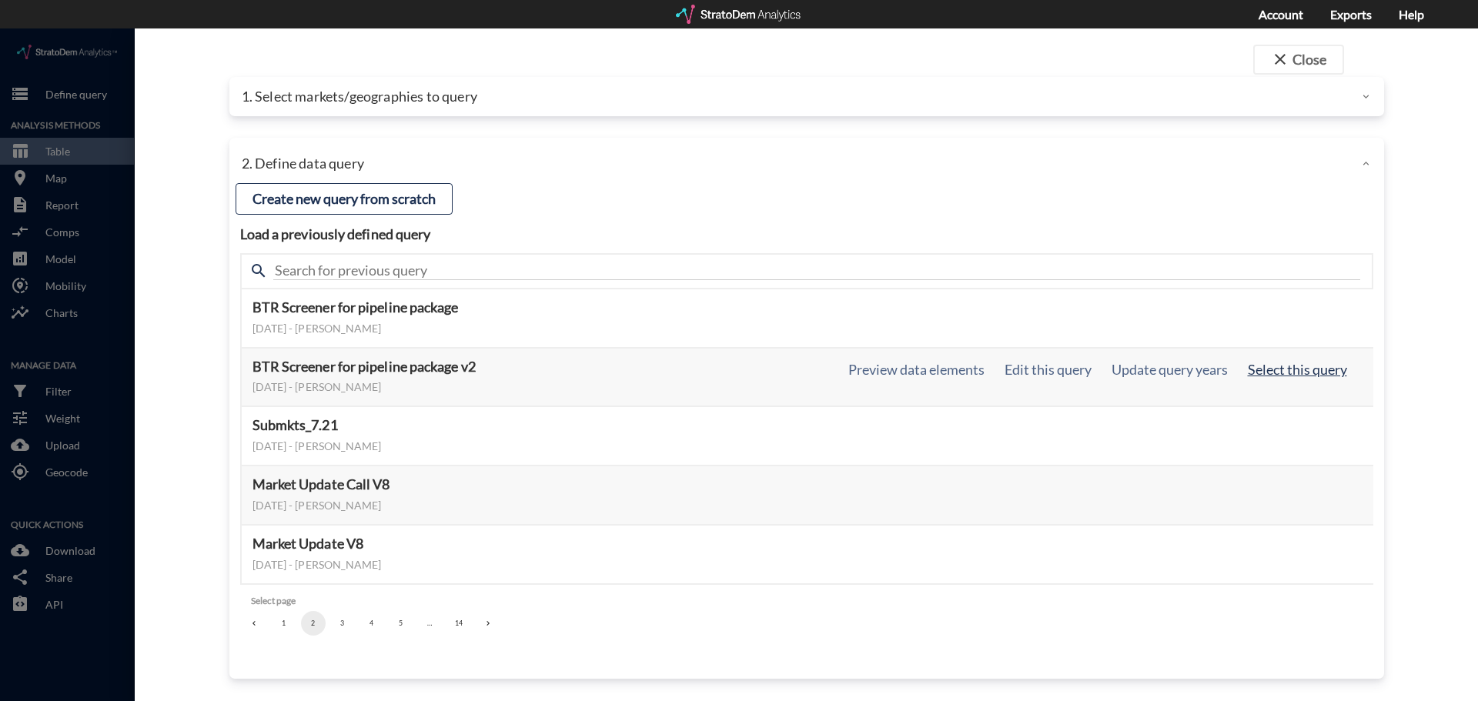
click button "Select this query"
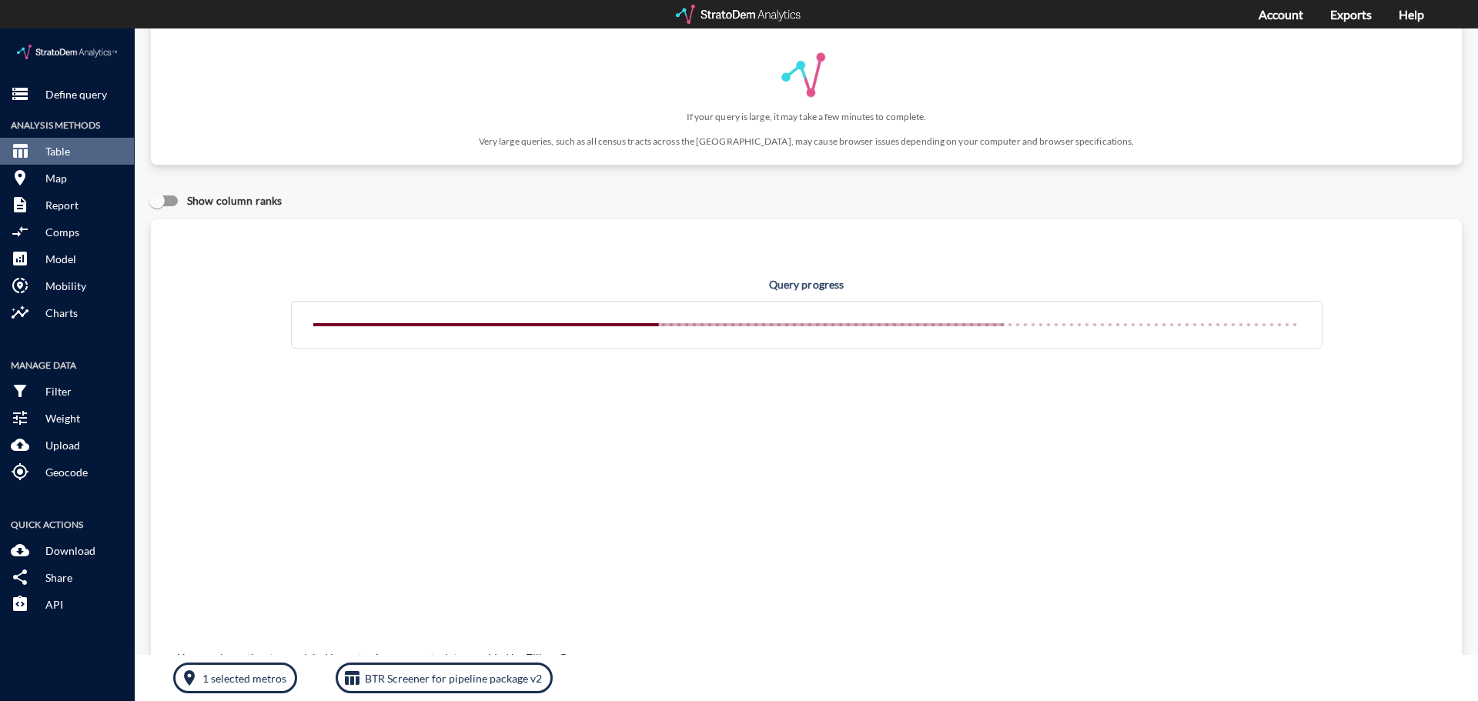
scroll to position [0, 0]
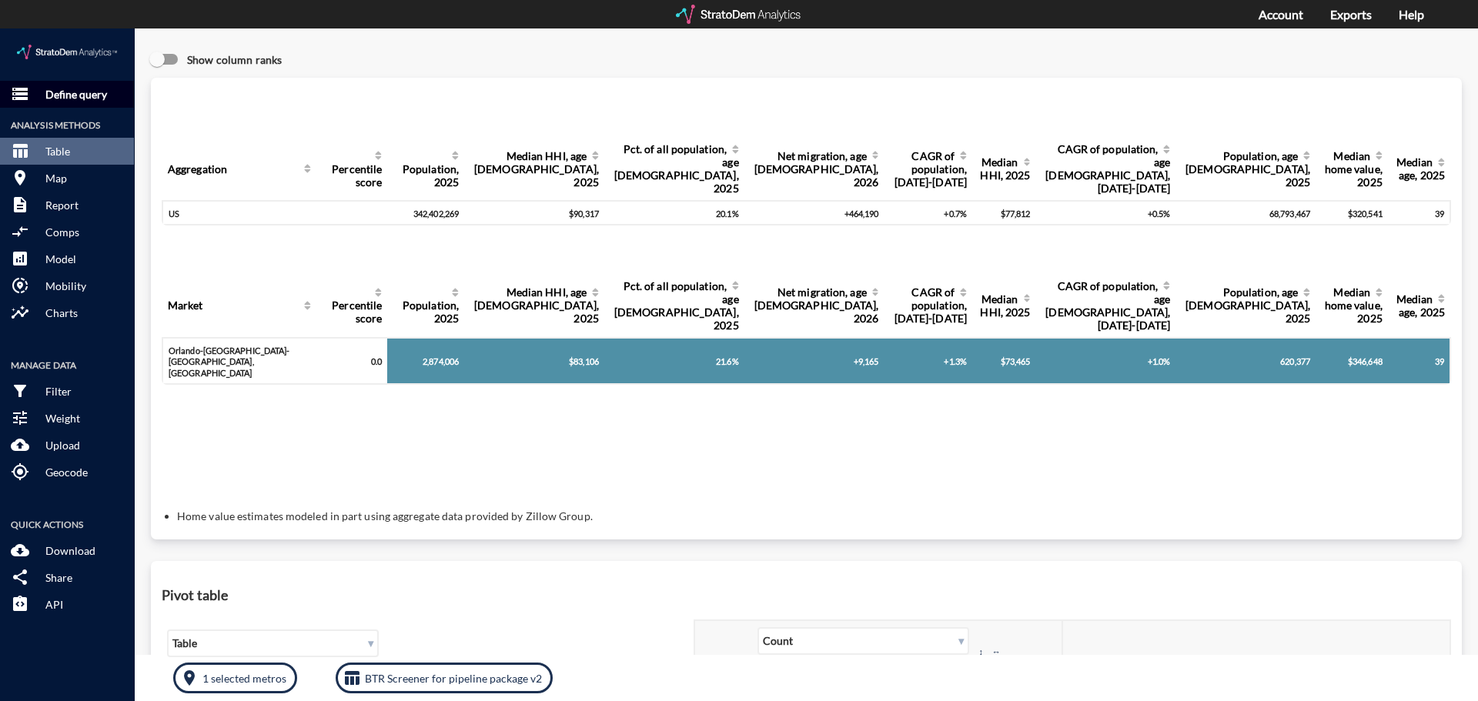
click p "Define query"
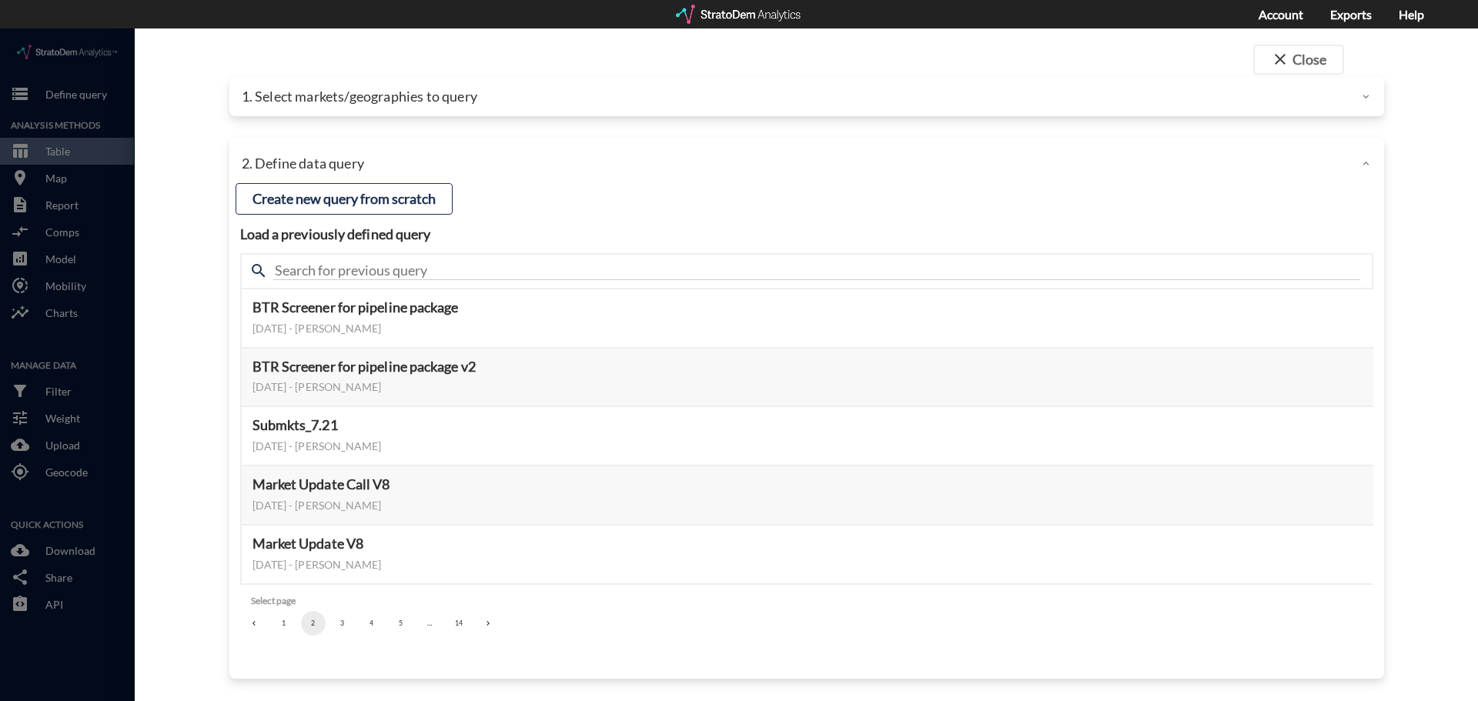
click p "1. Select markets/geographies to query"
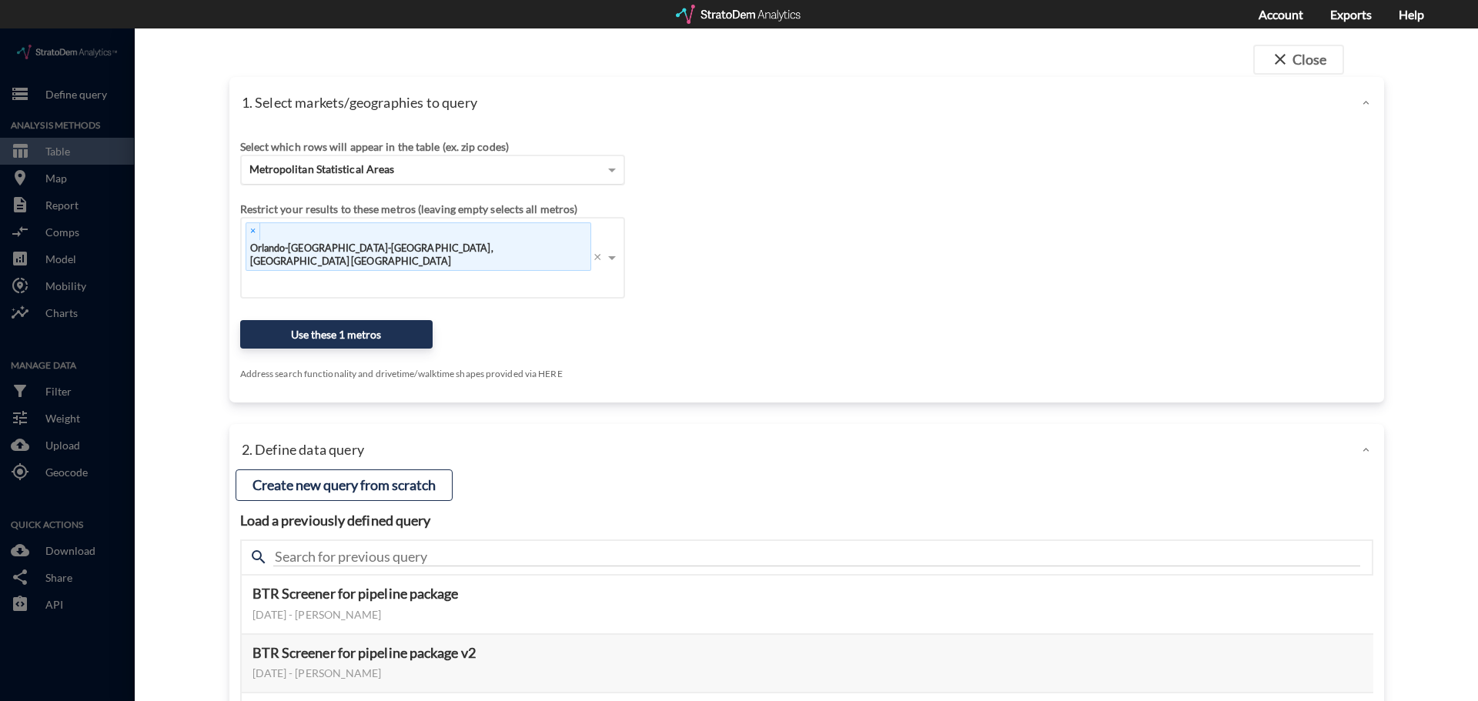
click span "Metropolitan Statistical Areas"
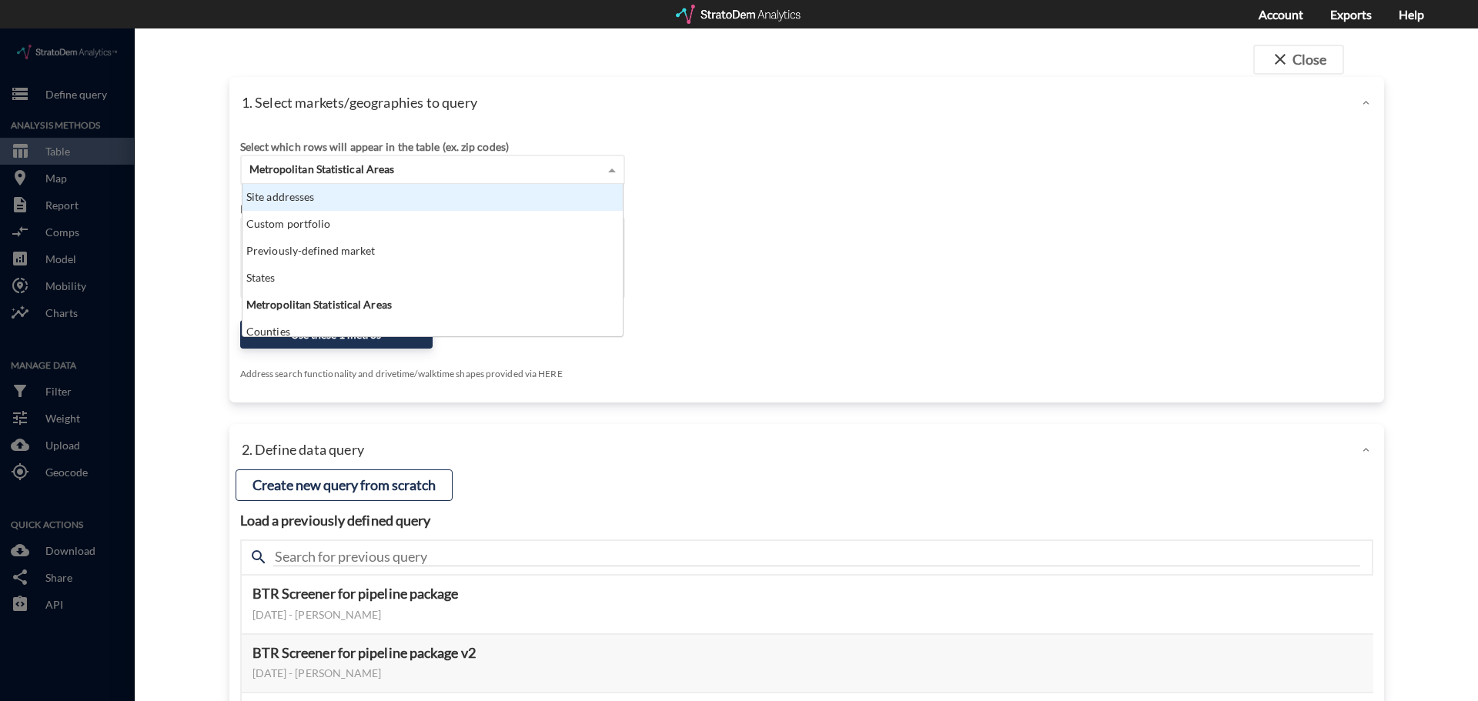
scroll to position [141, 371]
click div "Site addresses"
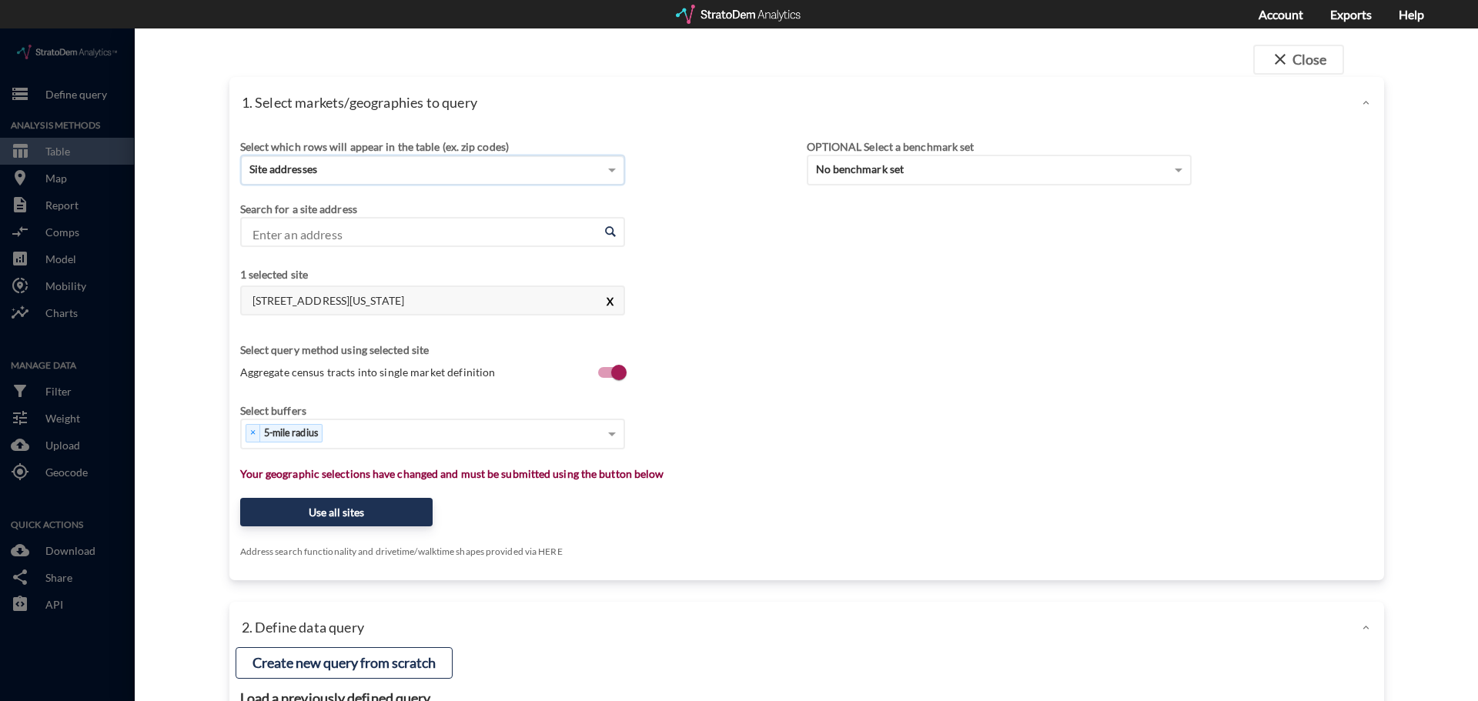
click button "X"
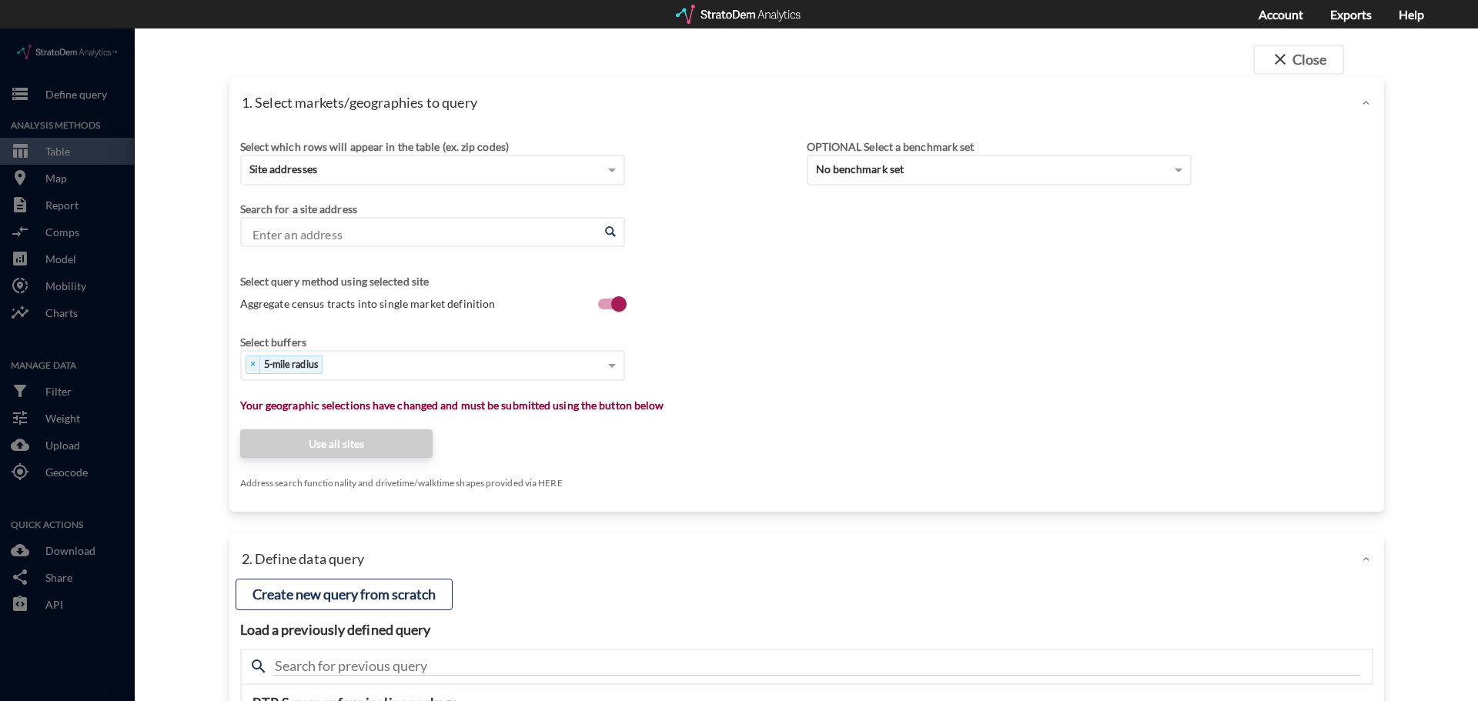
click input "Enter an address"
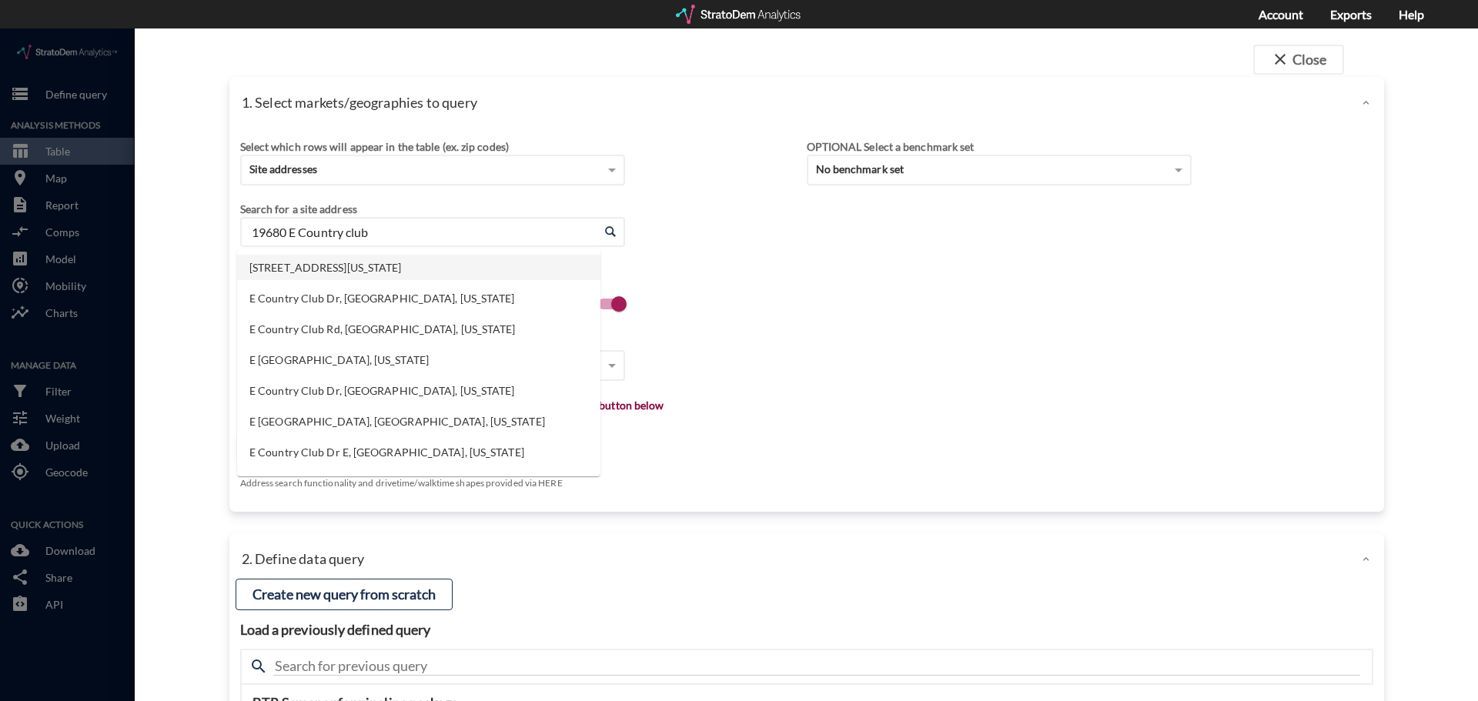
click li "19680 E Country Club Dr, Miami, Florida"
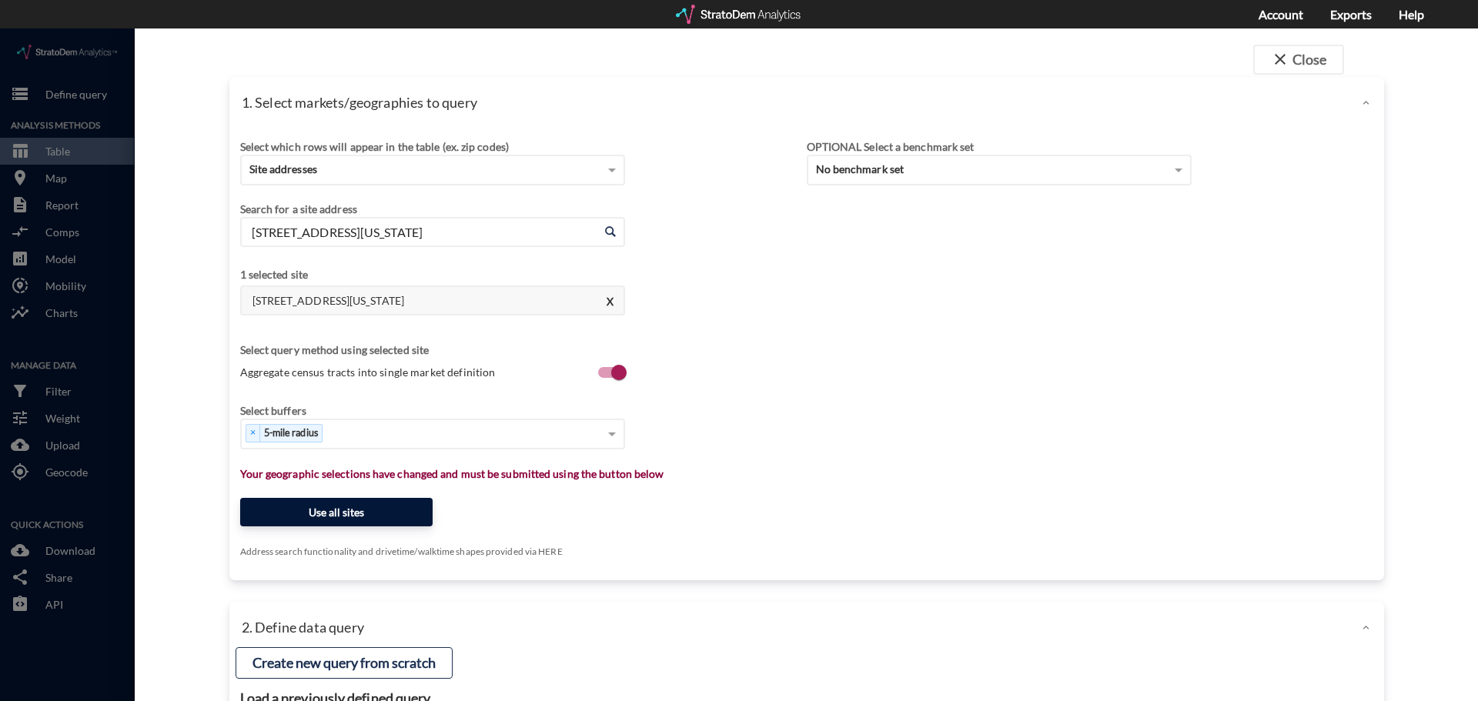
type input "19680 E Country Club Dr, Miami, Florida"
click button "Use all sites"
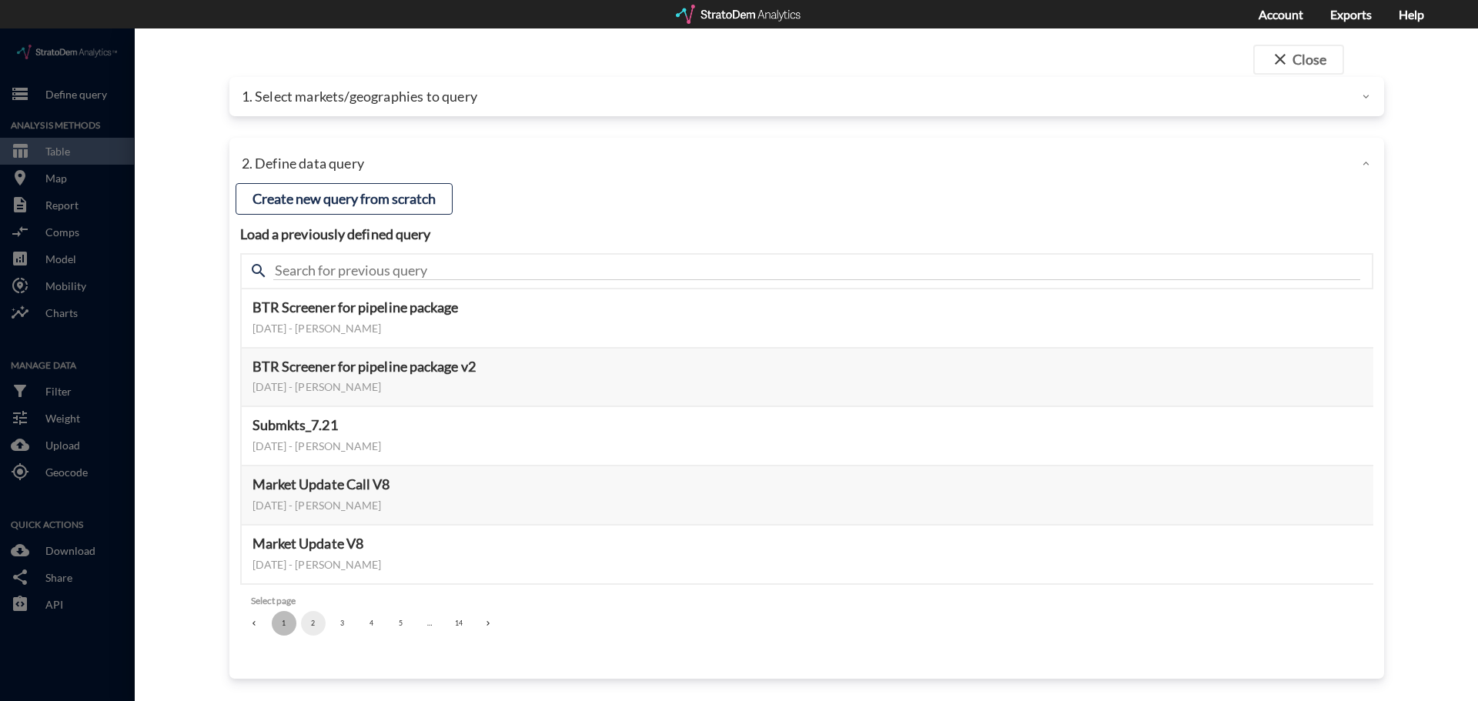
click button "1"
click button "2"
click button "3"
click button "4"
click button "5"
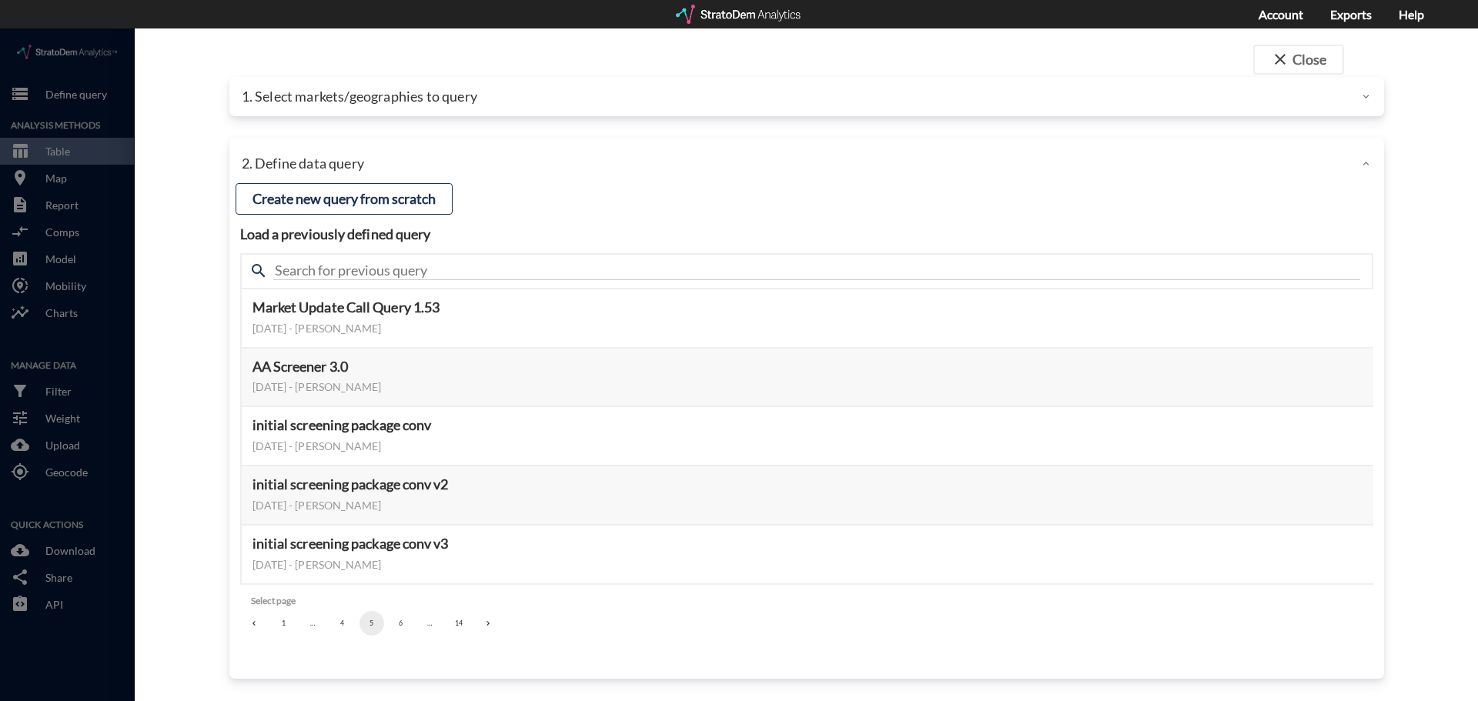
click button "6"
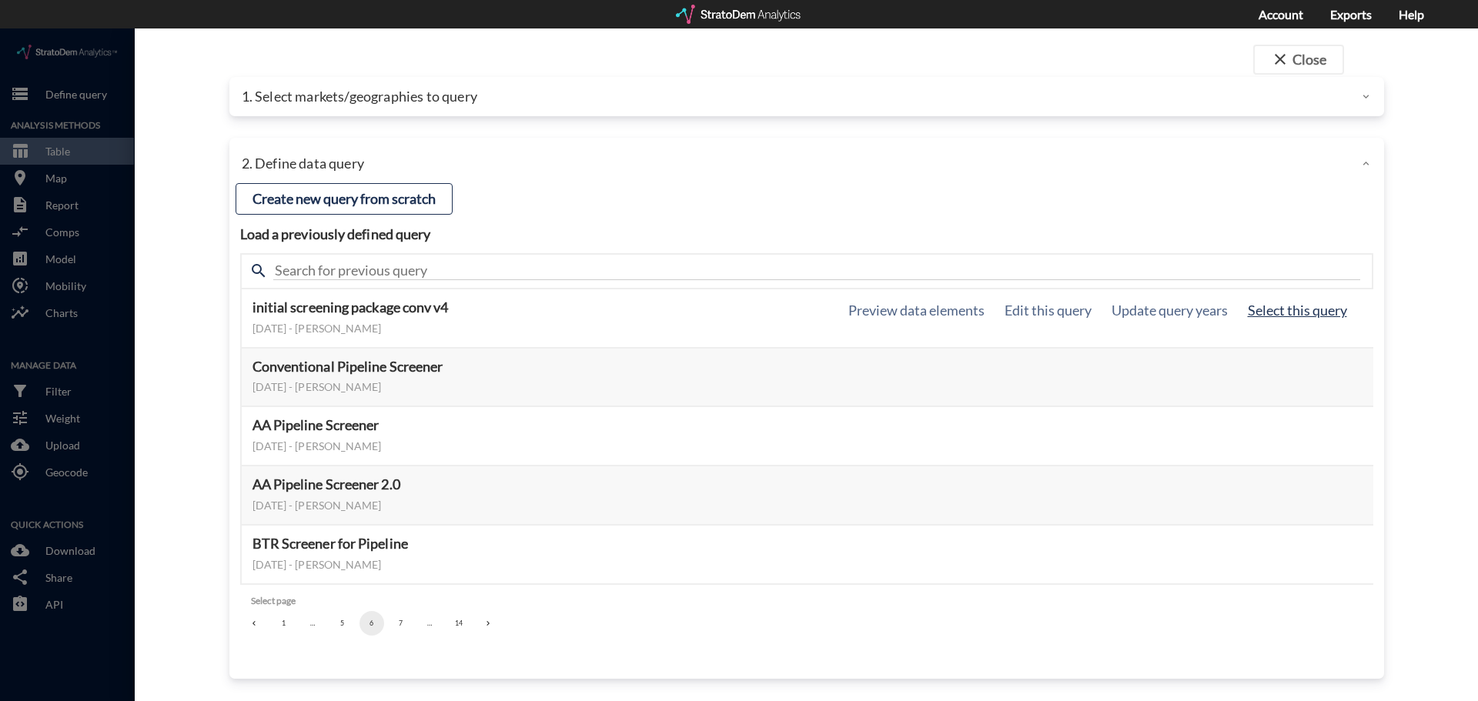
click button "Select this query"
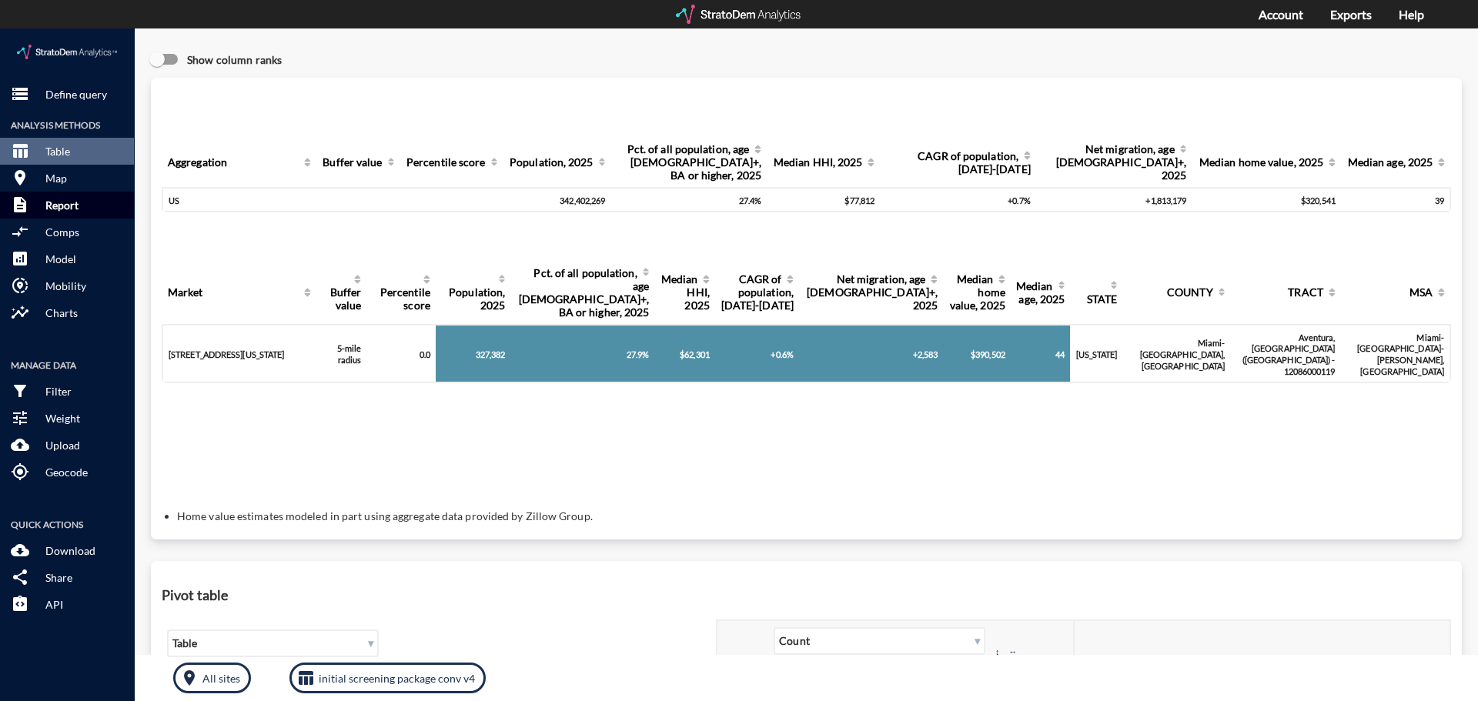
click button "description Report"
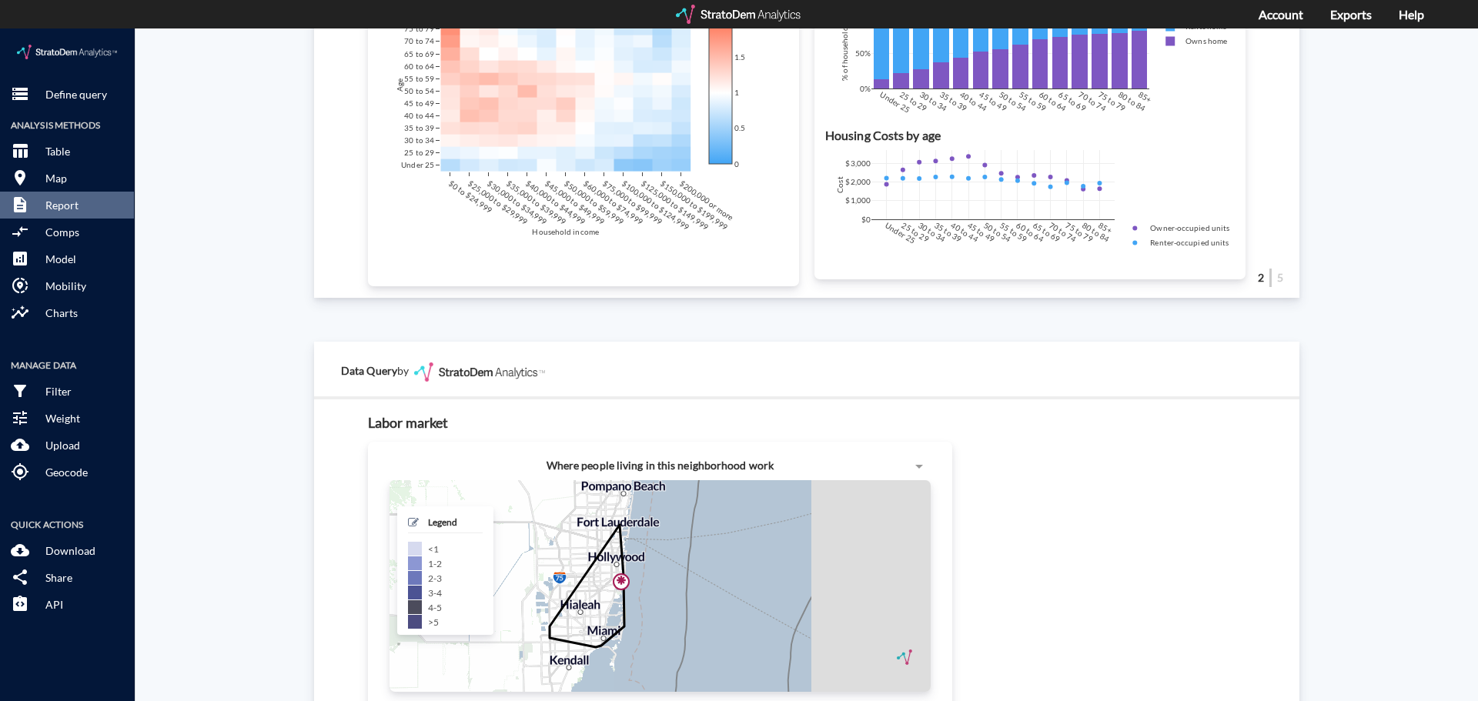
scroll to position [1448, 0]
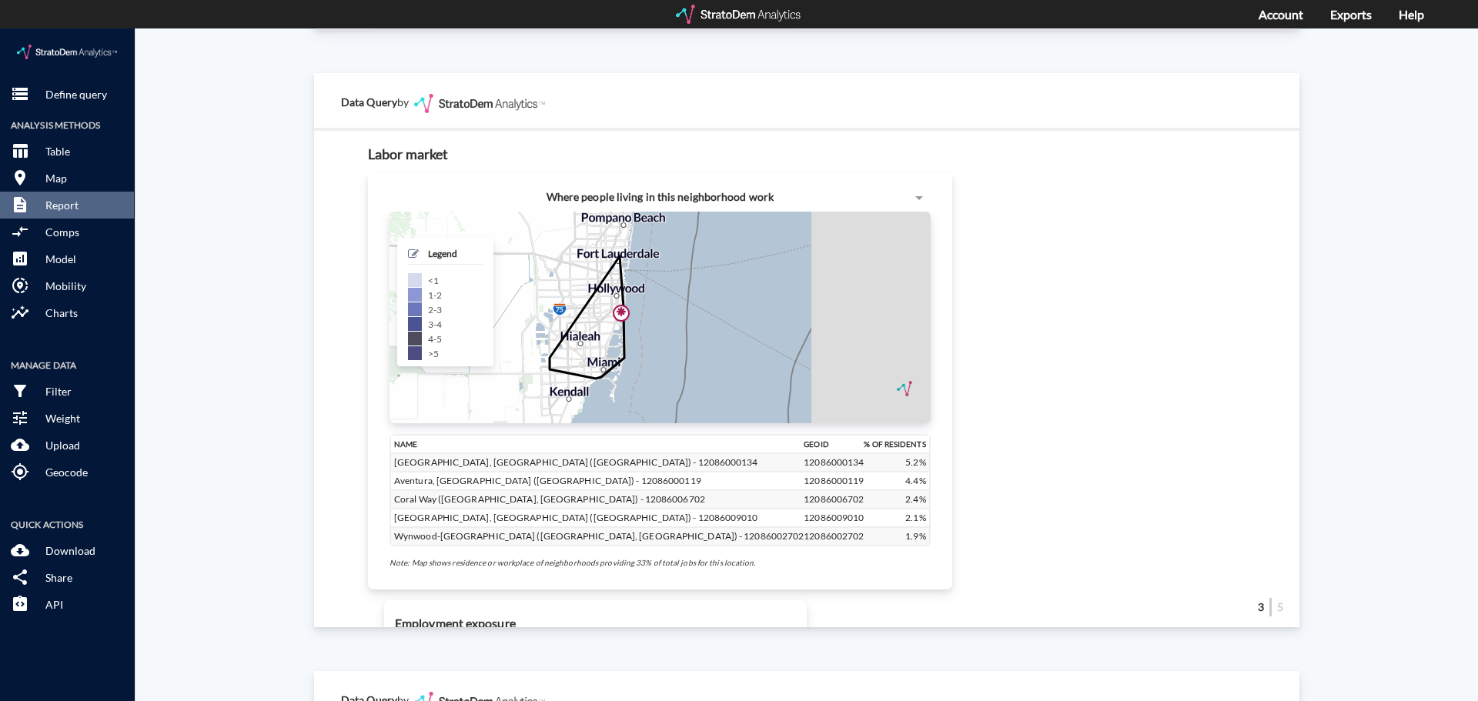
click h5 "Legend"
click span
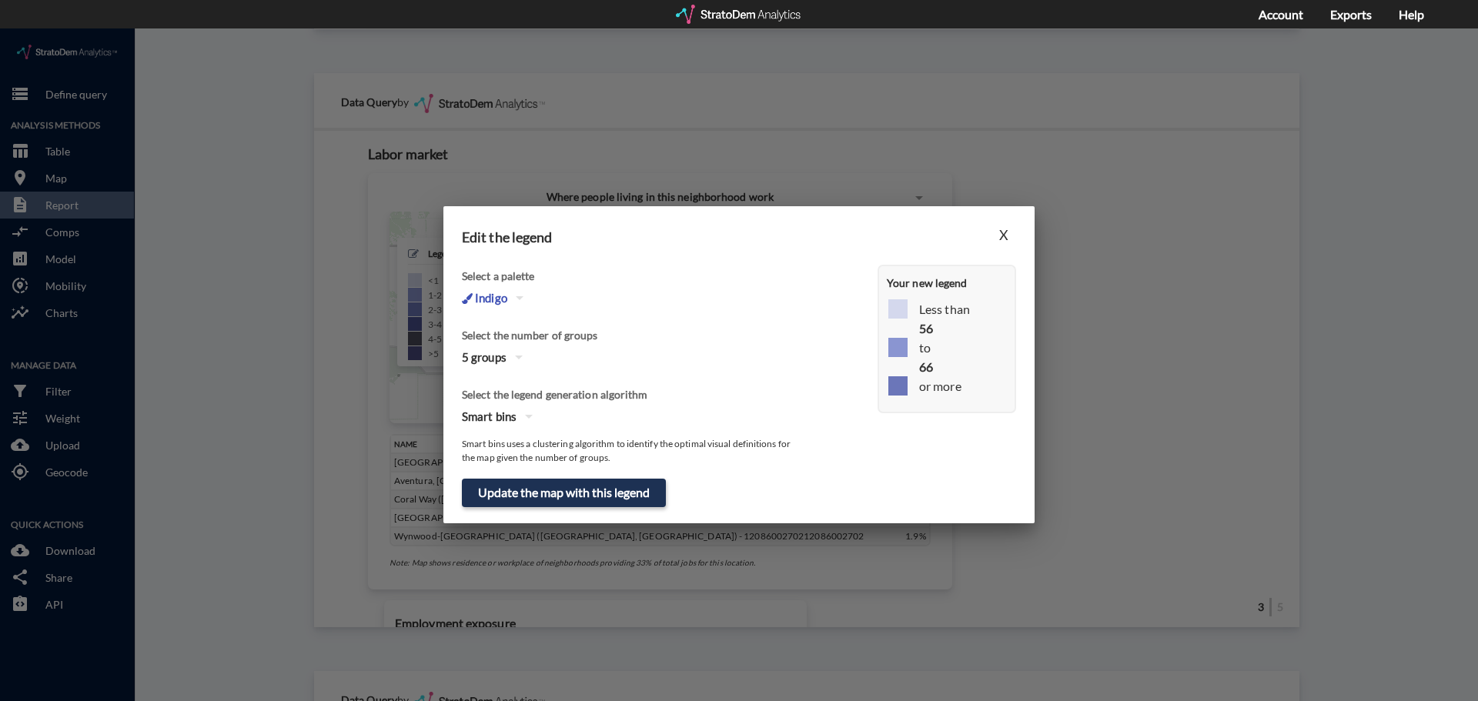
click button "button"
click div "3"
click button "Update the map with this legend"
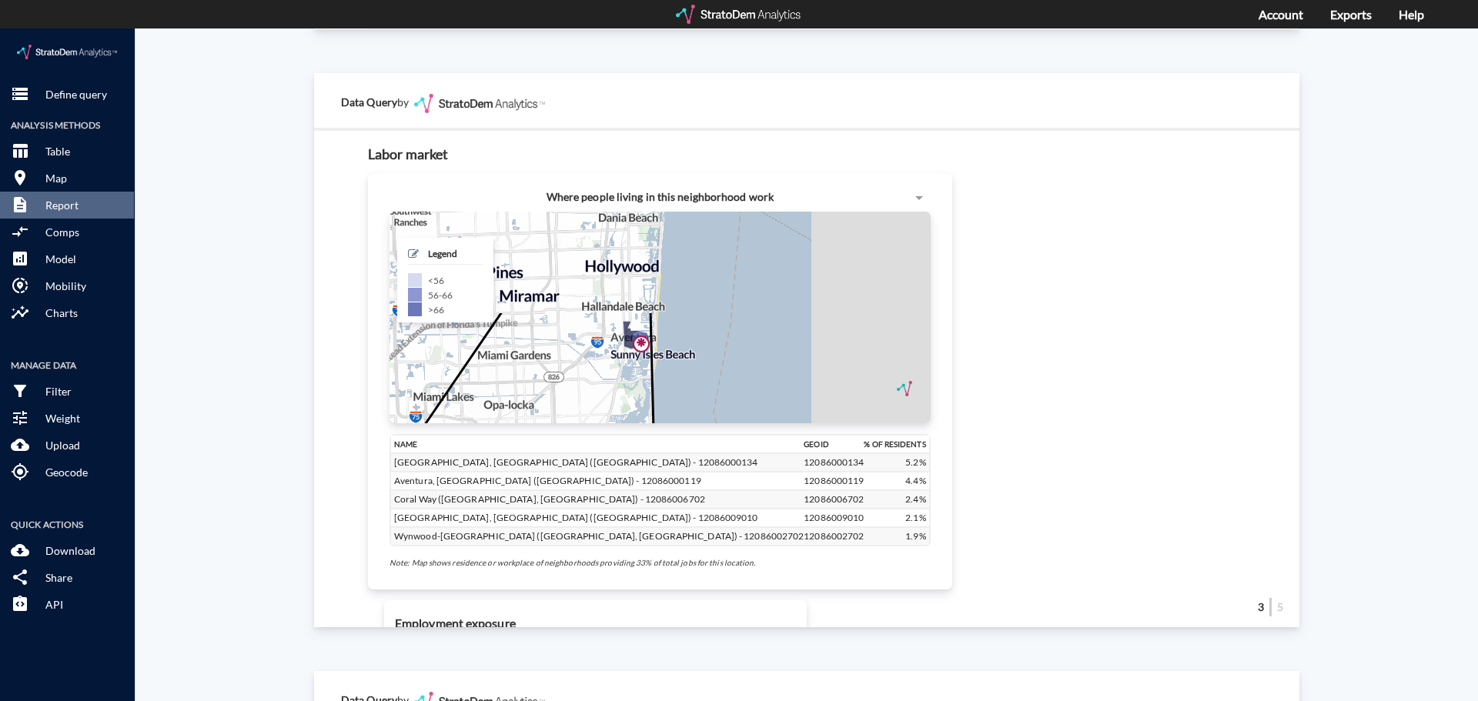
drag, startPoint x: 651, startPoint y: 264, endPoint x: 599, endPoint y: 388, distance: 134.6
click icon
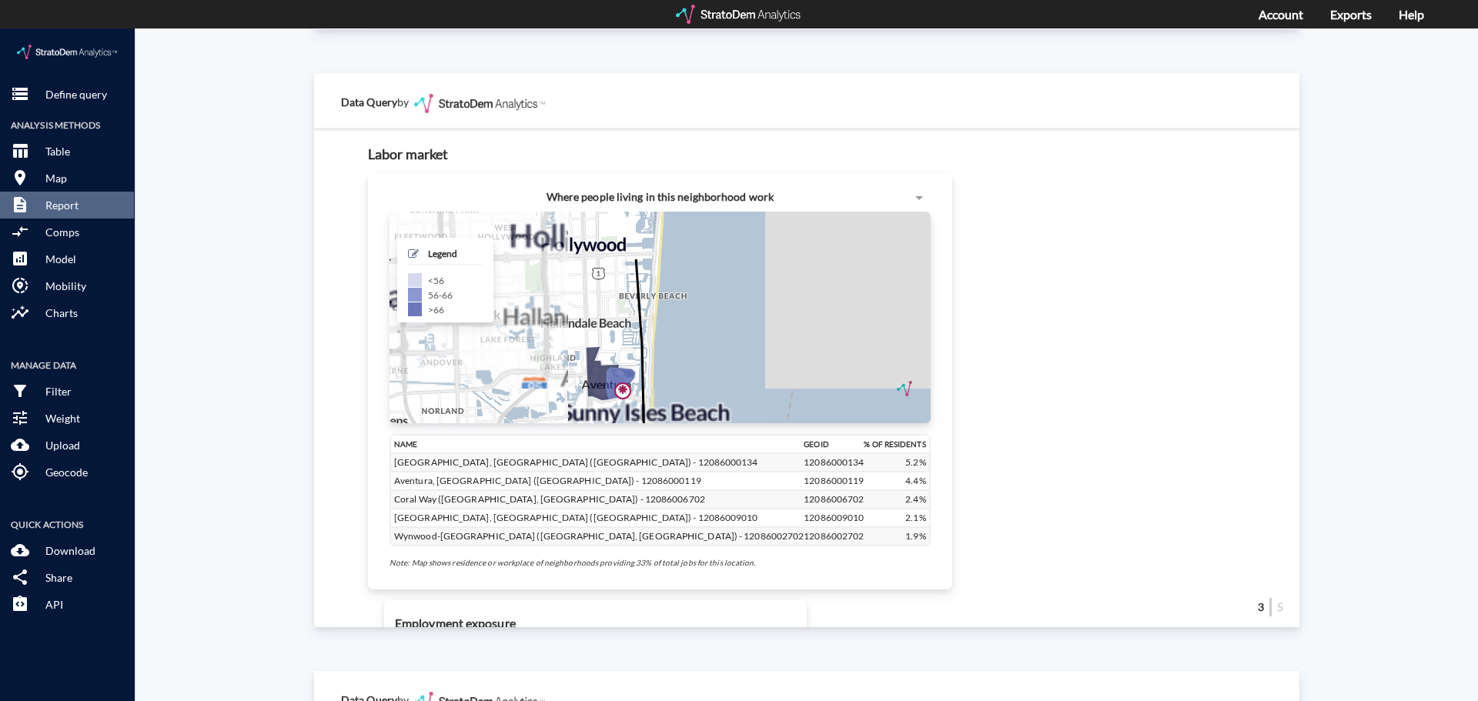
drag, startPoint x: 625, startPoint y: 336, endPoint x: 577, endPoint y: 407, distance: 85.2
click div "+ − CUSTOMIZE DATA Legend < 56 56 - 66 > 66 Draw a polygon Draw a rectangle Dra…"
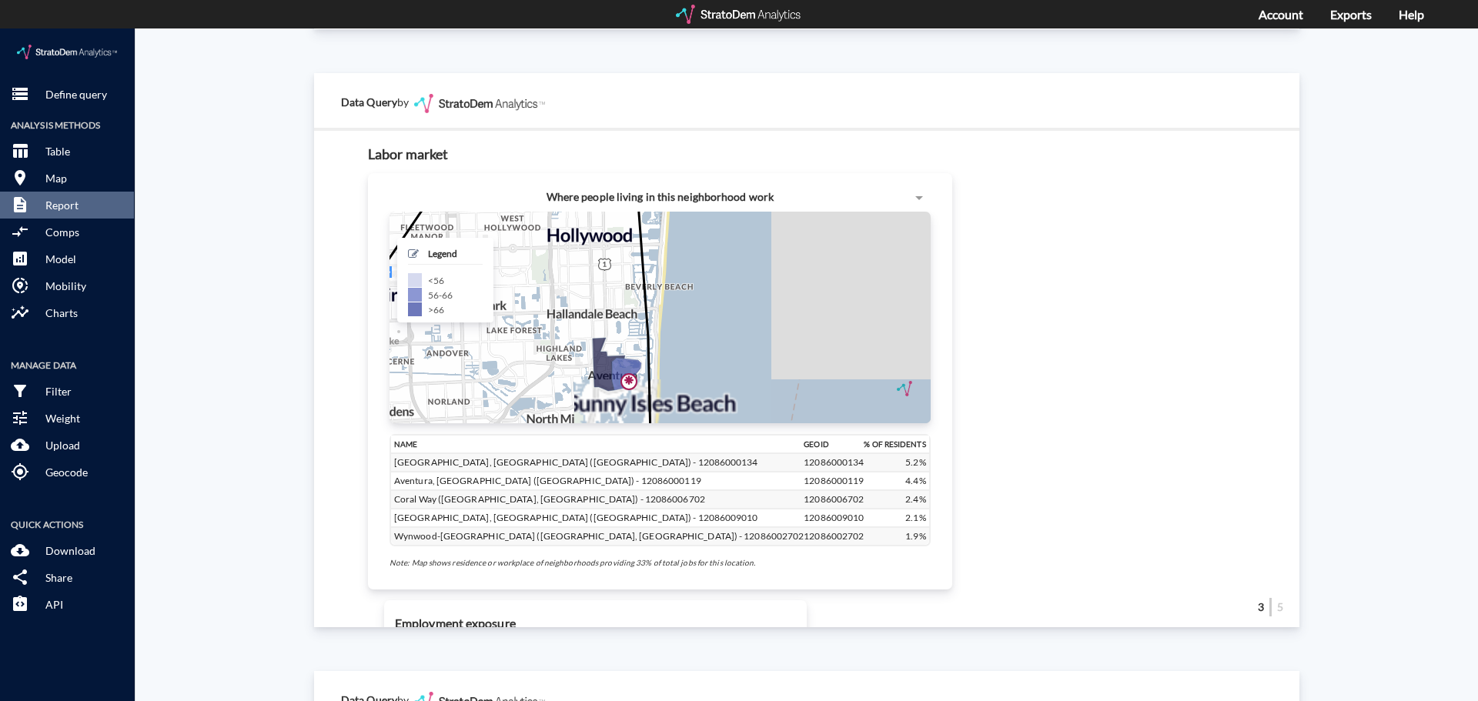
drag, startPoint x: 672, startPoint y: 307, endPoint x: 680, endPoint y: 299, distance: 11.4
click div "+ − CUSTOMIZE DATA Legend < 56 56 - 66 > 66 Draw a polygon Draw a rectangle Dra…"
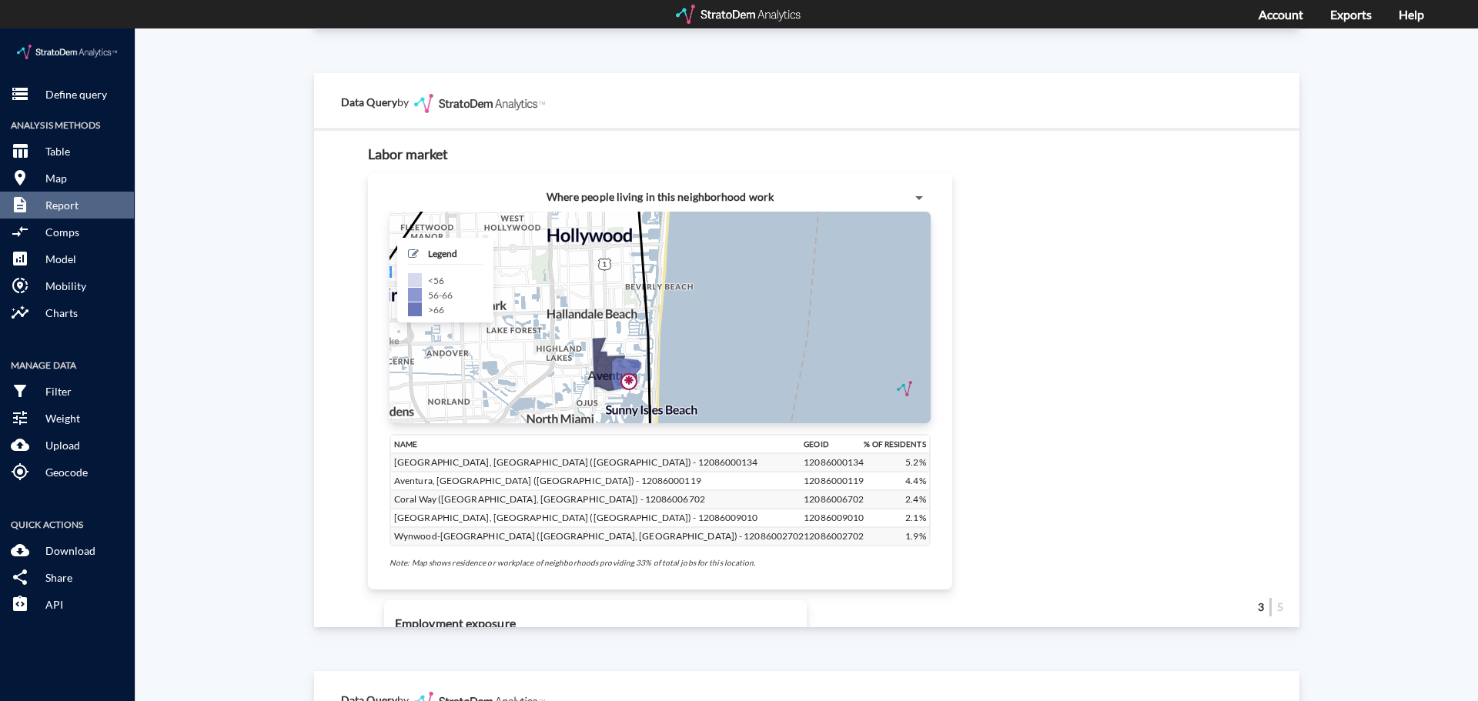
click span
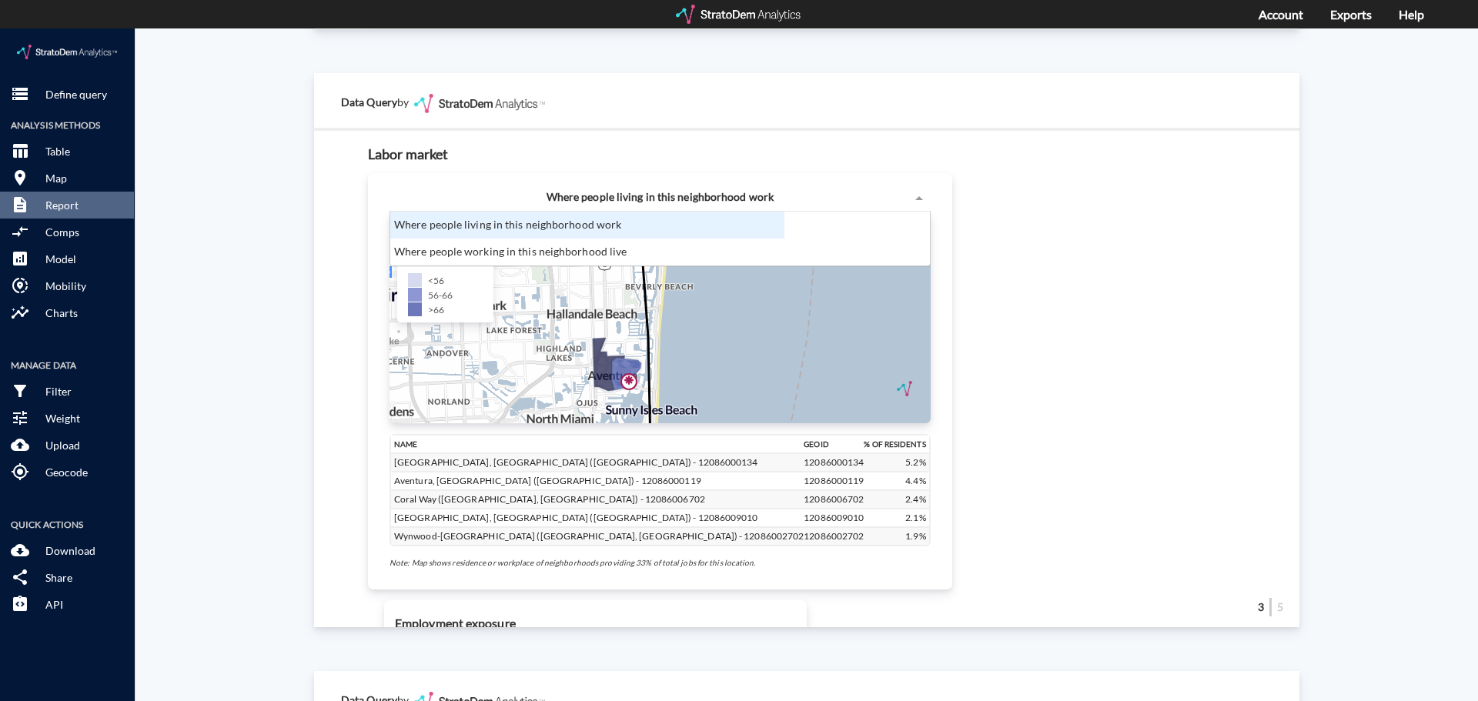
scroll to position [42, 385]
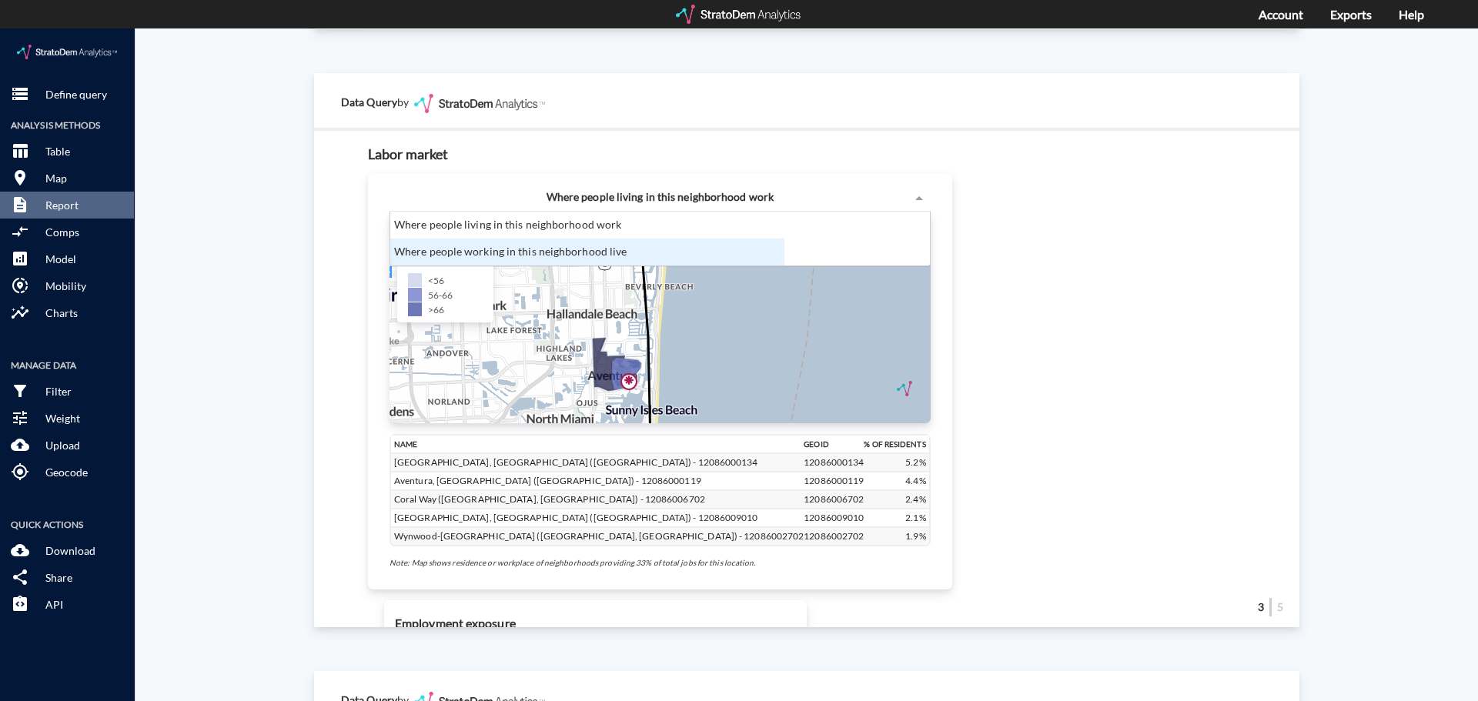
click div "Where people working in this neighborhood live"
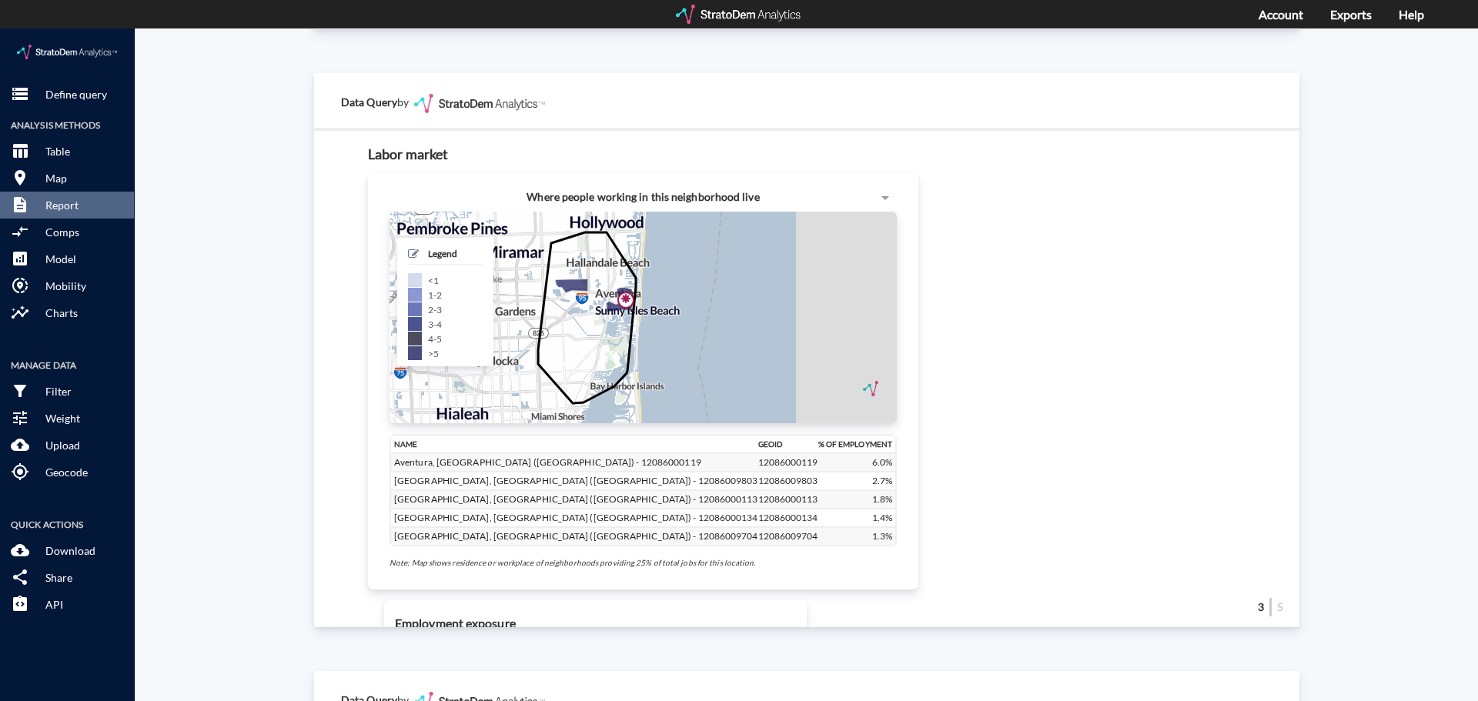
click span "Where people working in this neighborhood live"
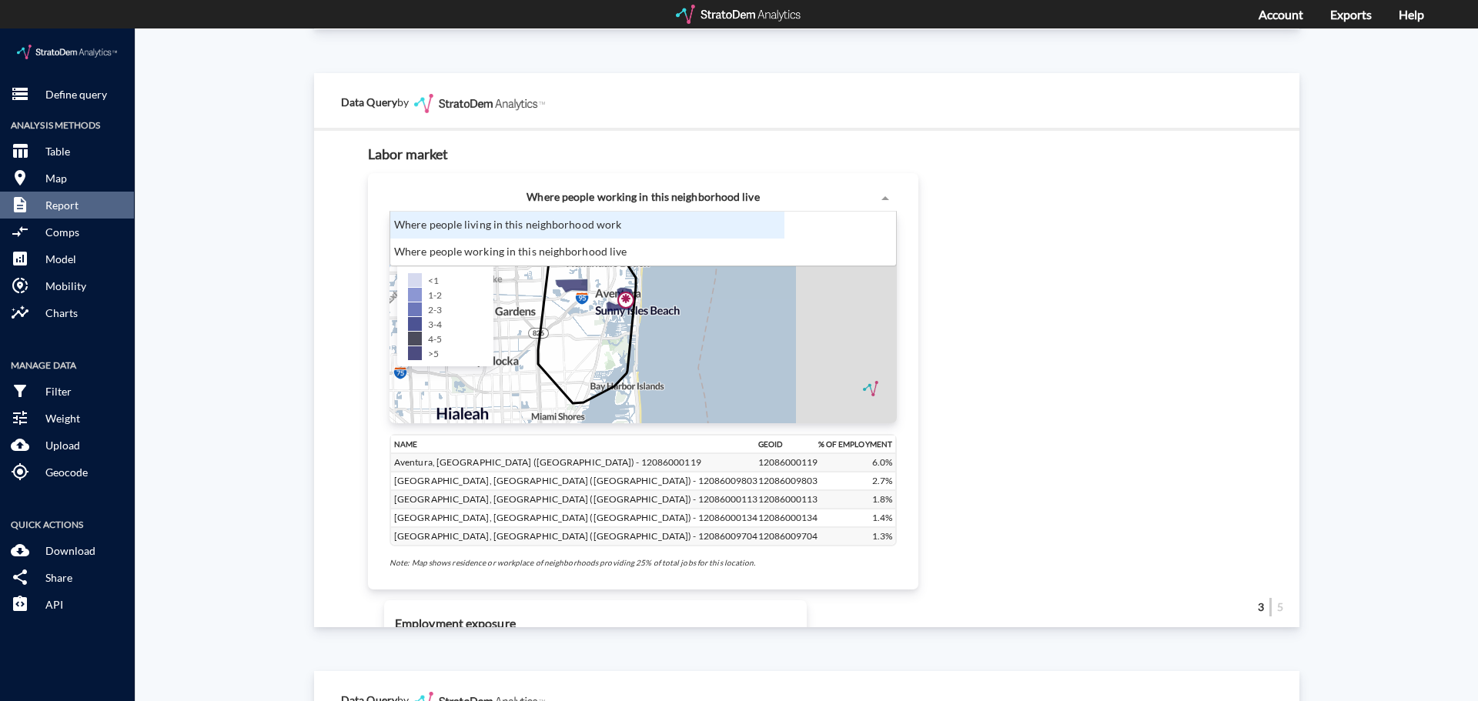
click div "Where people living in this neighborhood work"
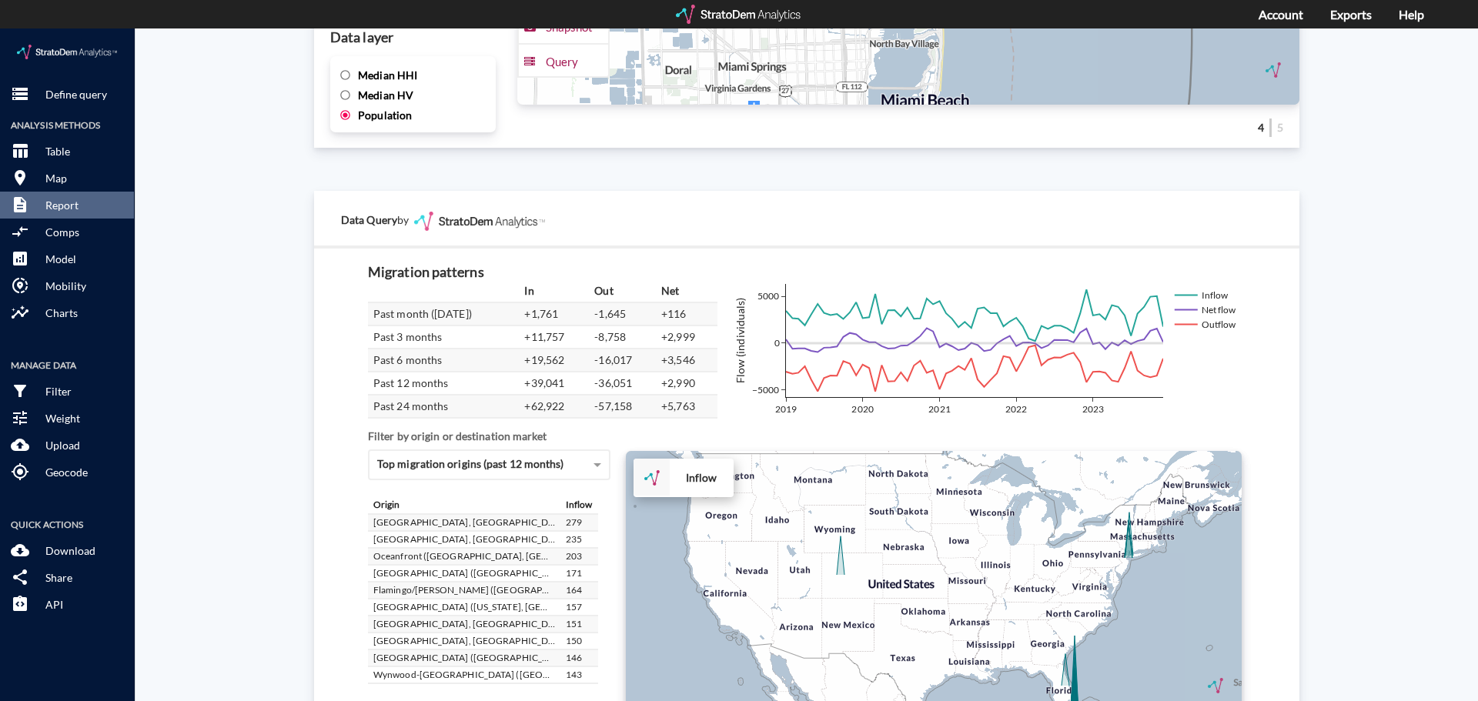
scroll to position [2603, 0]
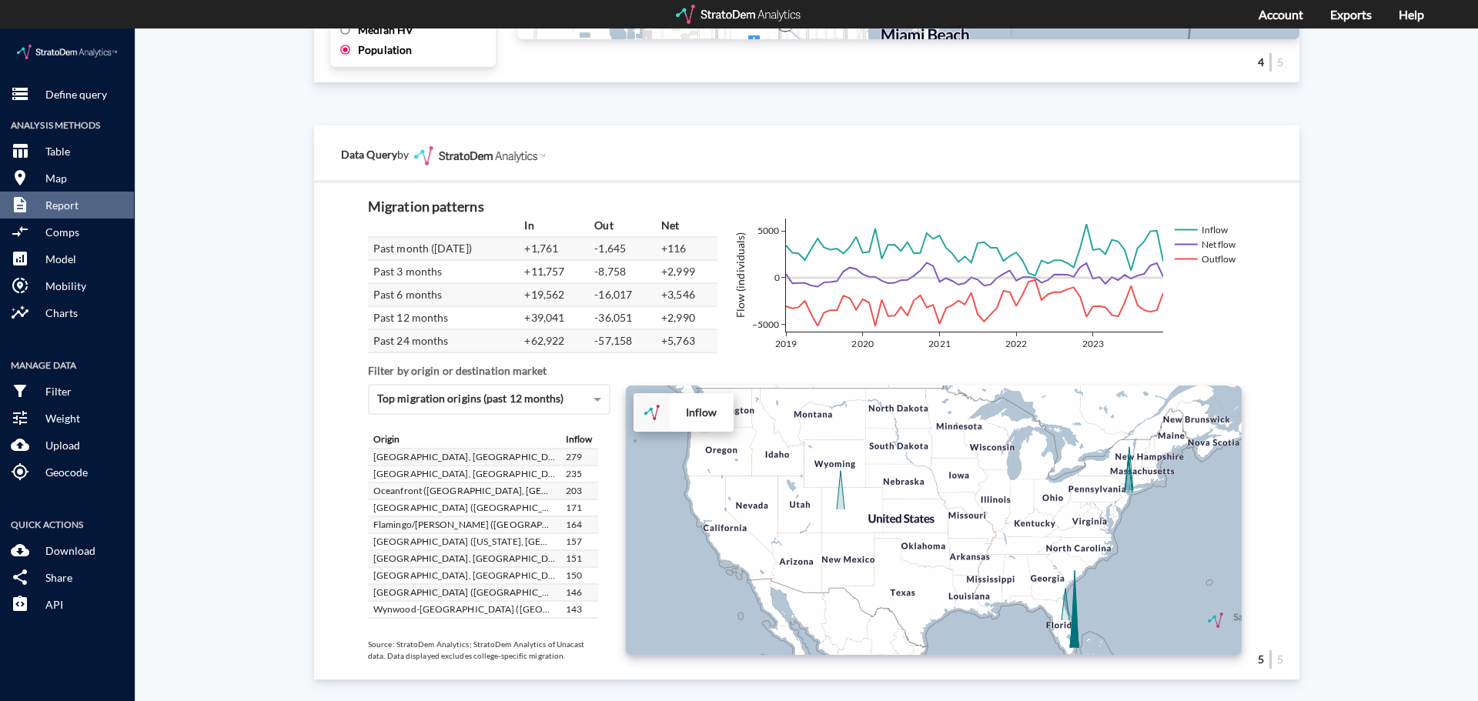
click div "Site report Generate a site report for a given location, (optionally) benchmark…"
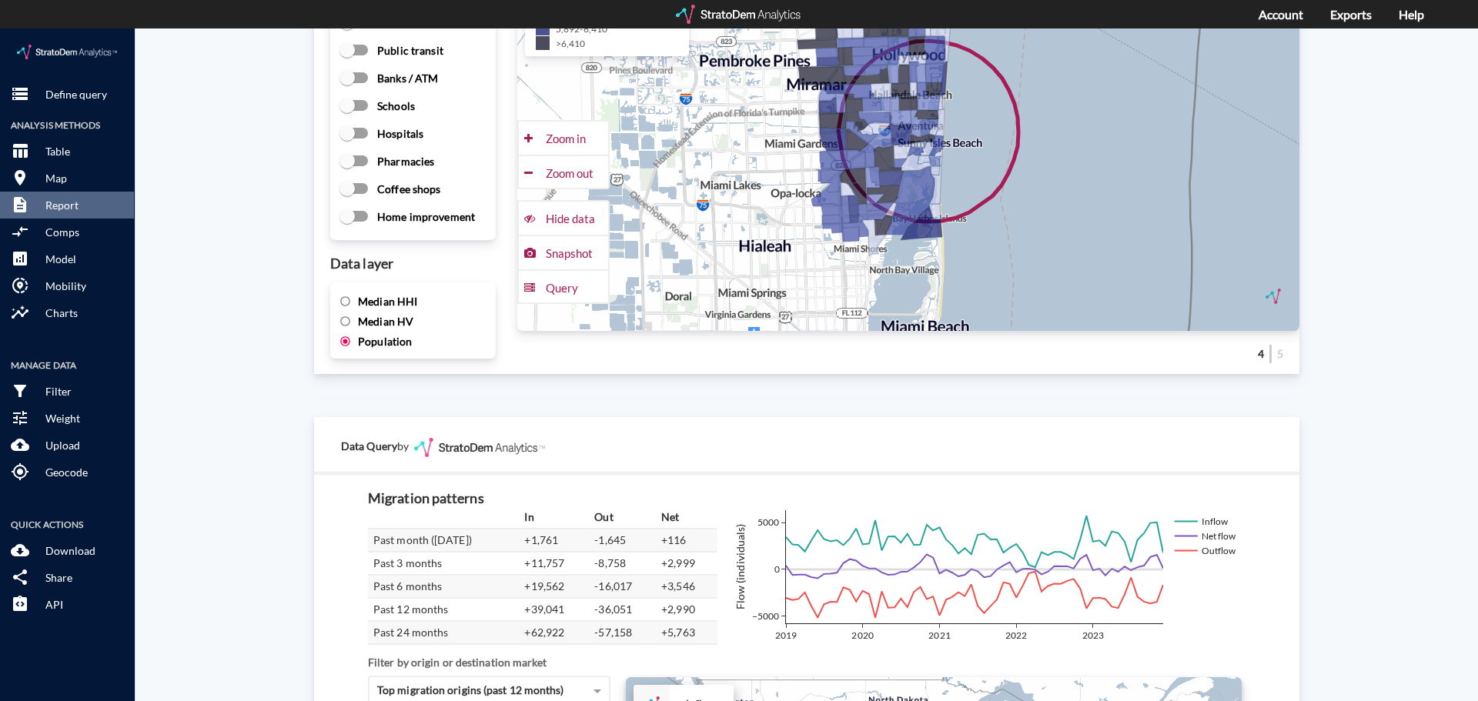
scroll to position [2295, 0]
